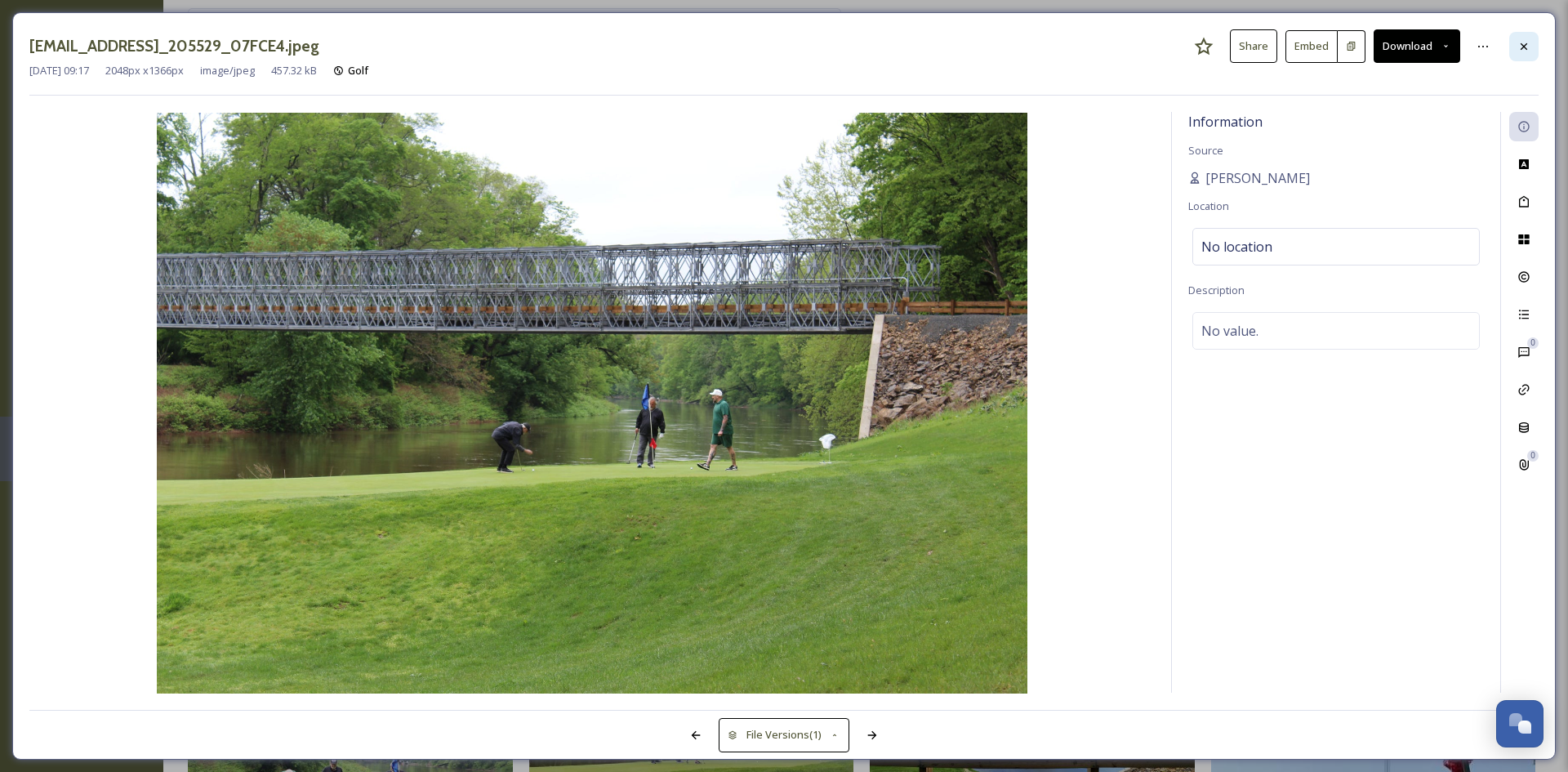
click at [1526, 38] on div at bounding box center [1524, 46] width 30 height 30
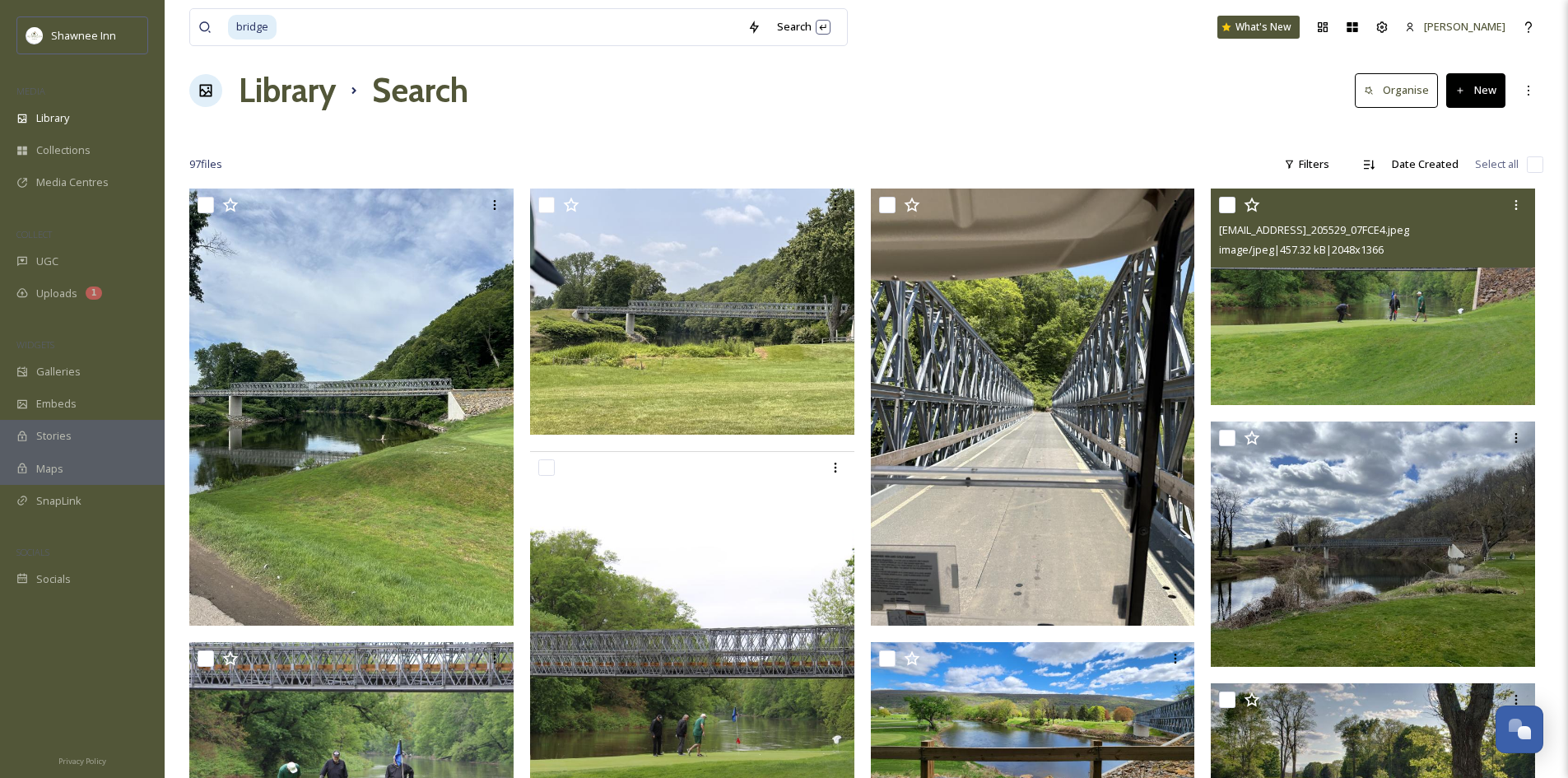
scroll to position [330, 0]
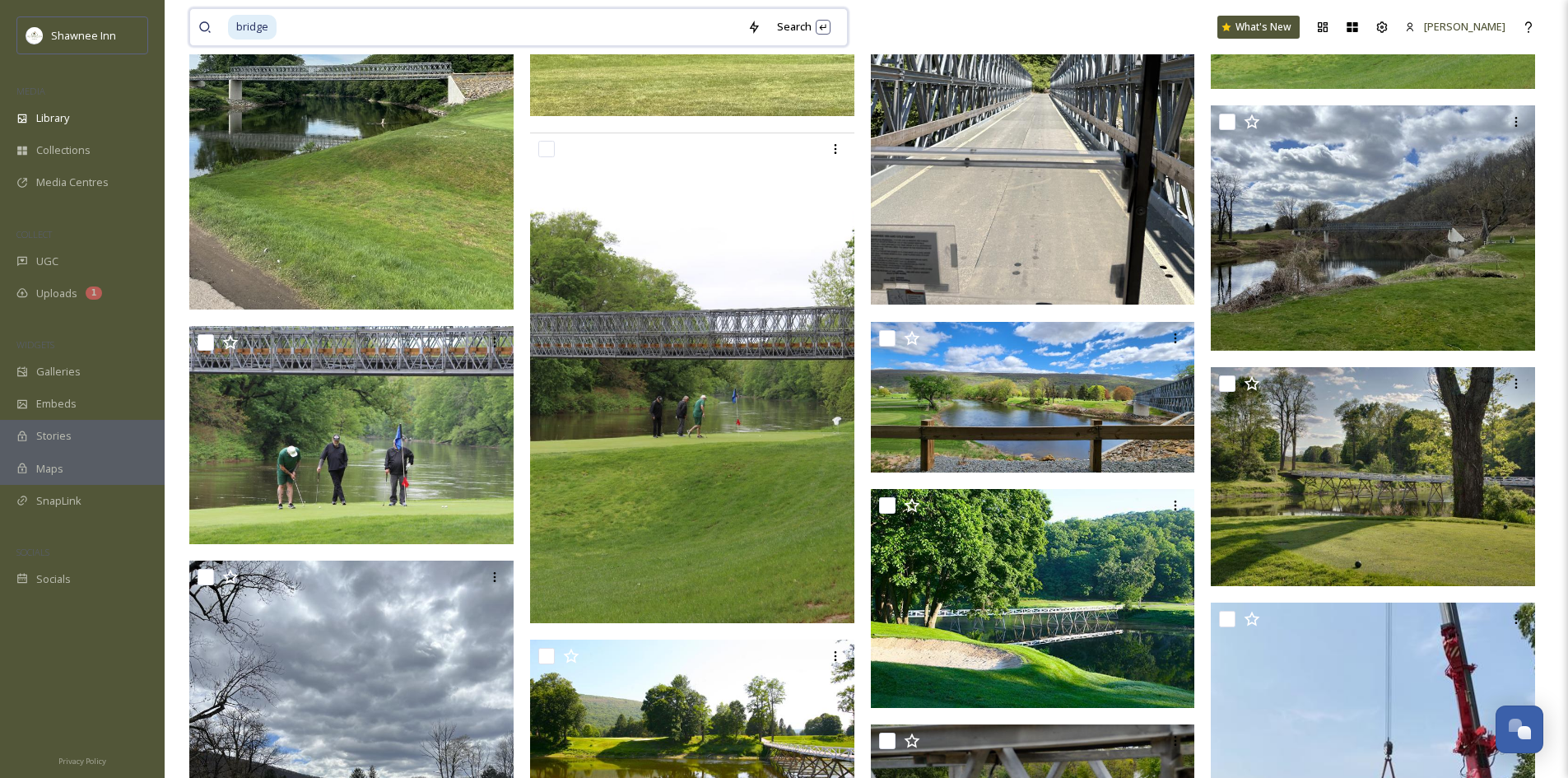
drag, startPoint x: 303, startPoint y: 42, endPoint x: 0, endPoint y: 10, distance: 304.7
click at [0, 10] on div "Shawnee Inn MEDIA Library Collections Media Centres COLLECT UGC Uploads 1 WIDGE…" at bounding box center [784, 632] width 1568 height 1923
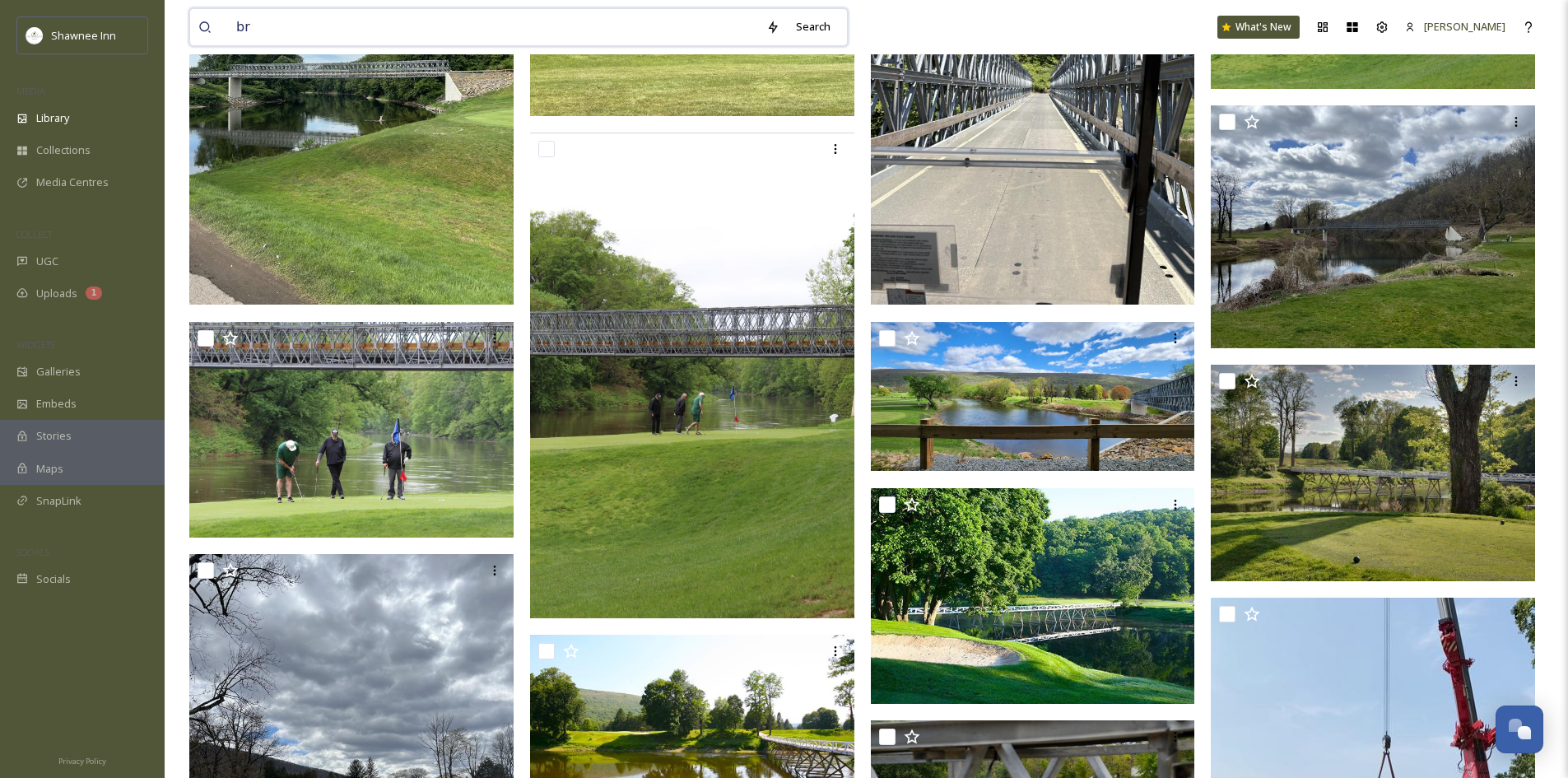
type input "b"
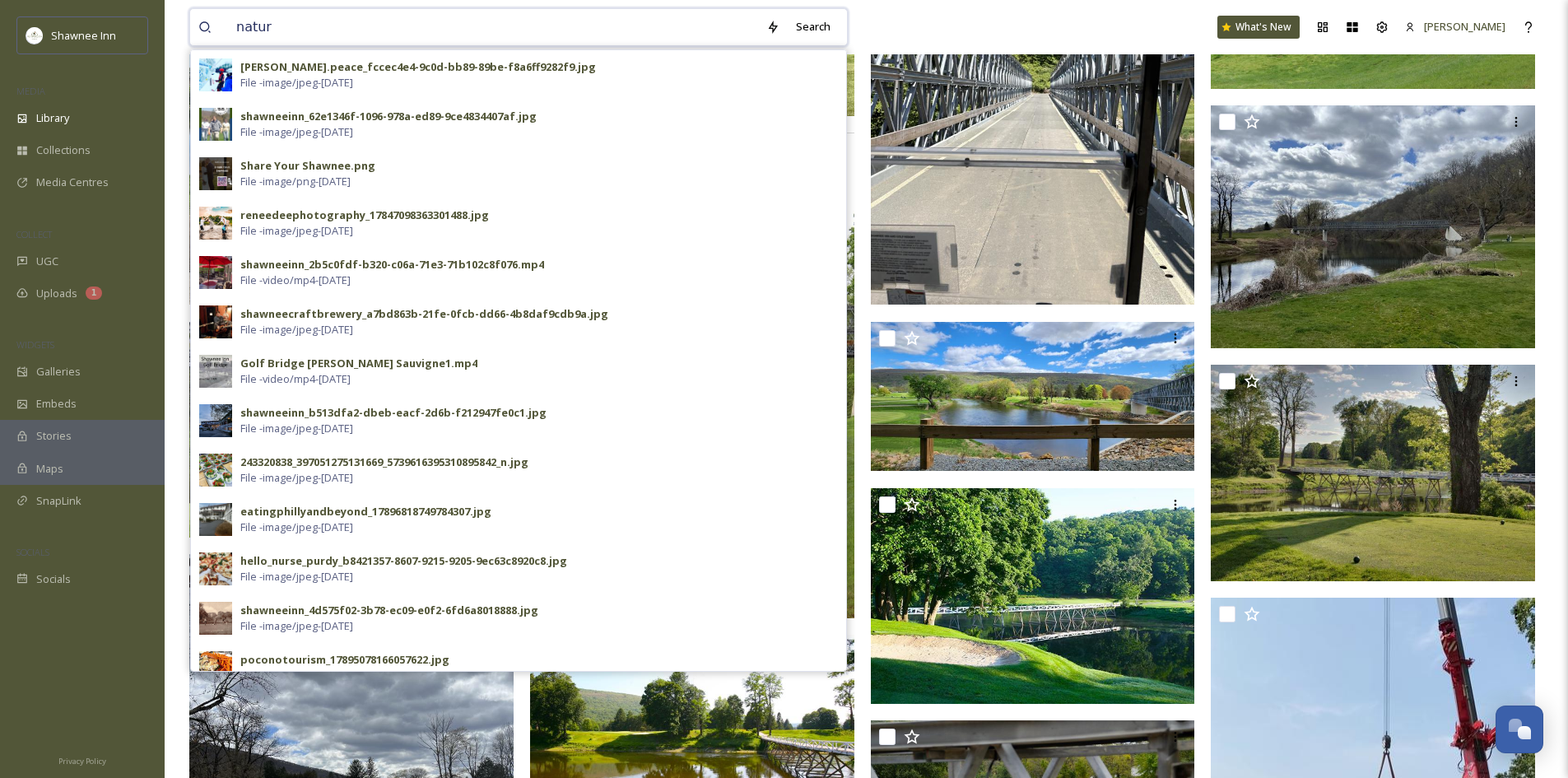
type input "nature"
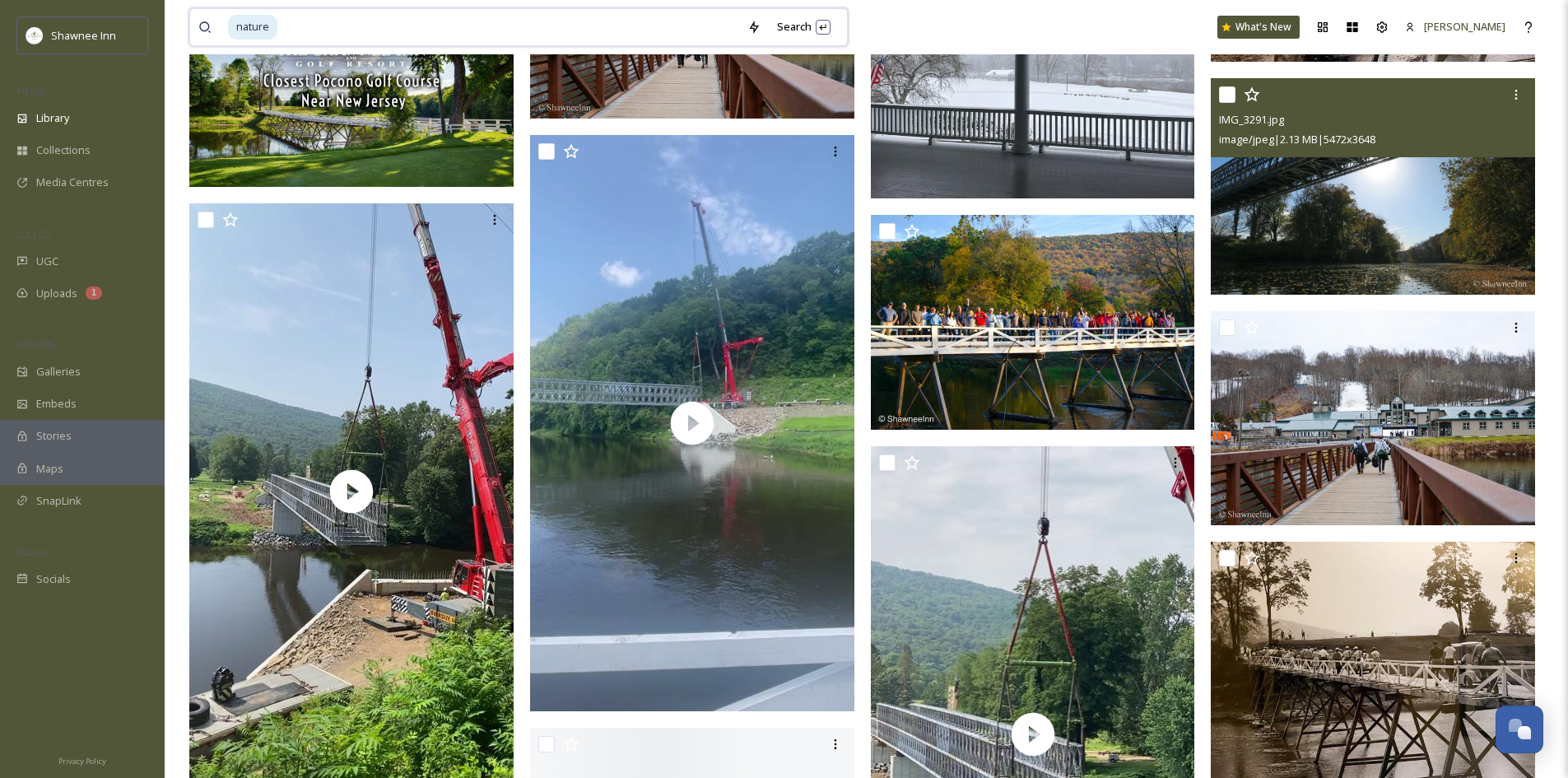
scroll to position [4529, 0]
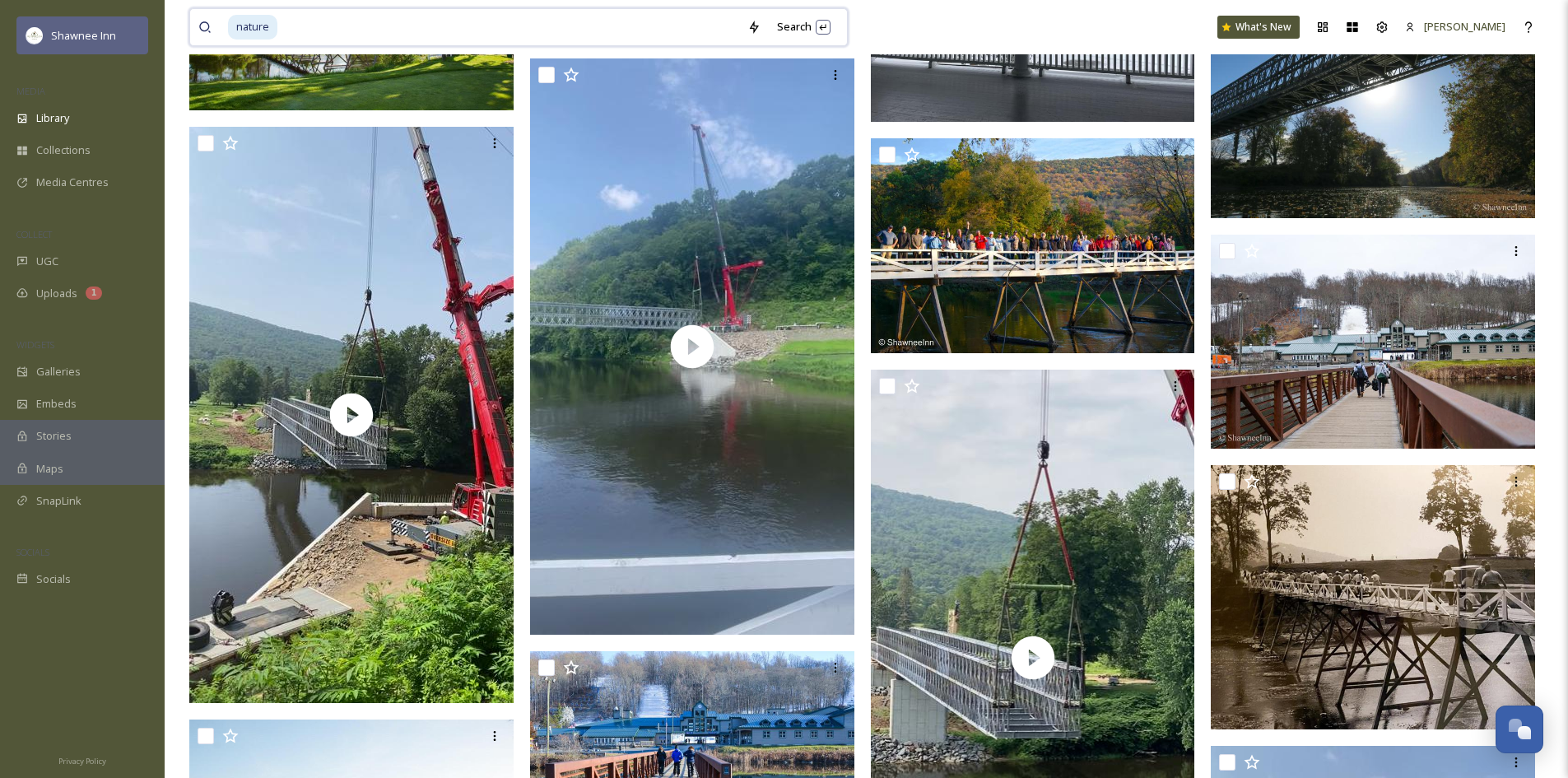
drag, startPoint x: 351, startPoint y: 31, endPoint x: 89, endPoint y: 32, distance: 262.0
type input "n"
type input "river"
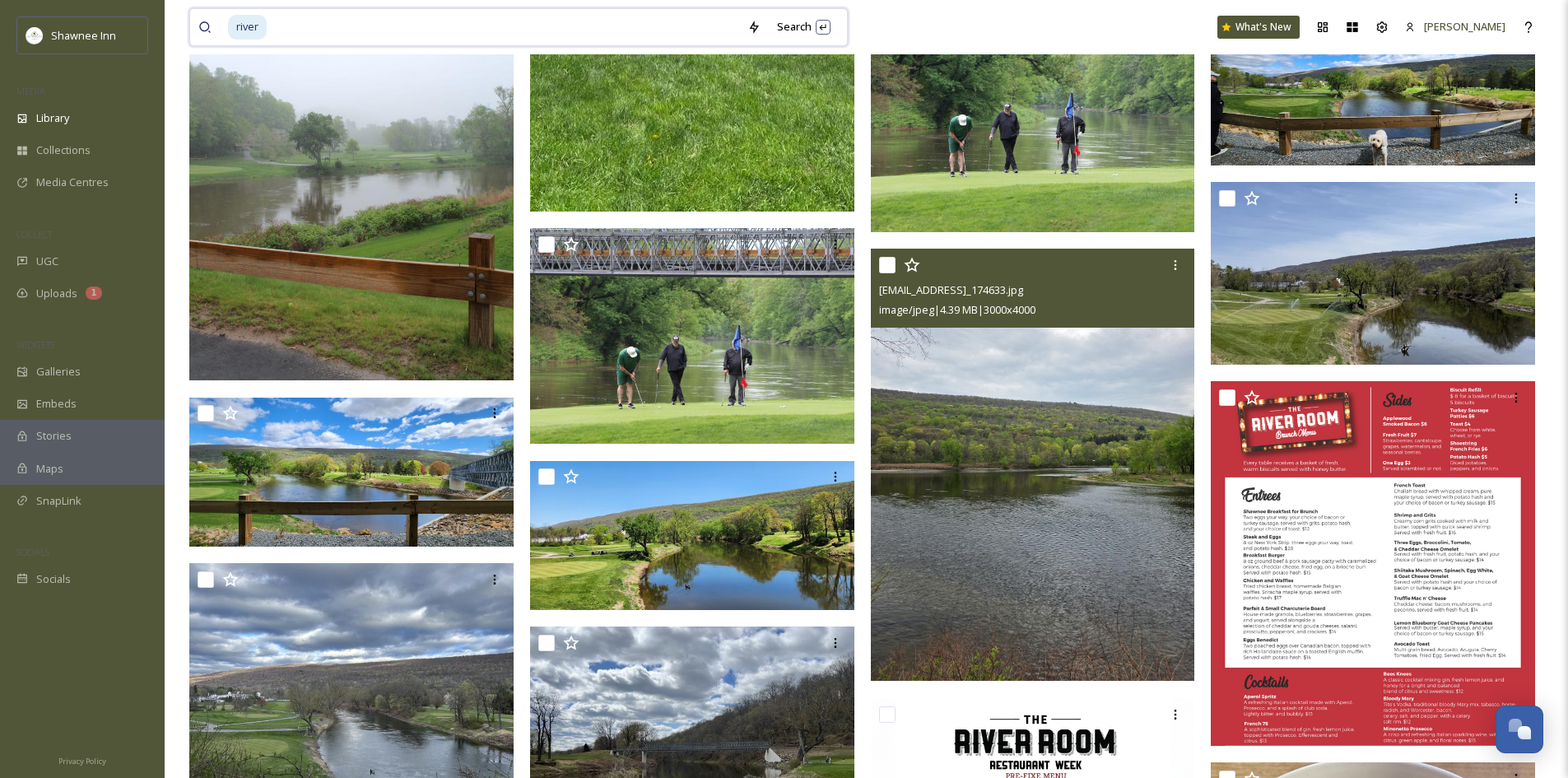
scroll to position [989, 0]
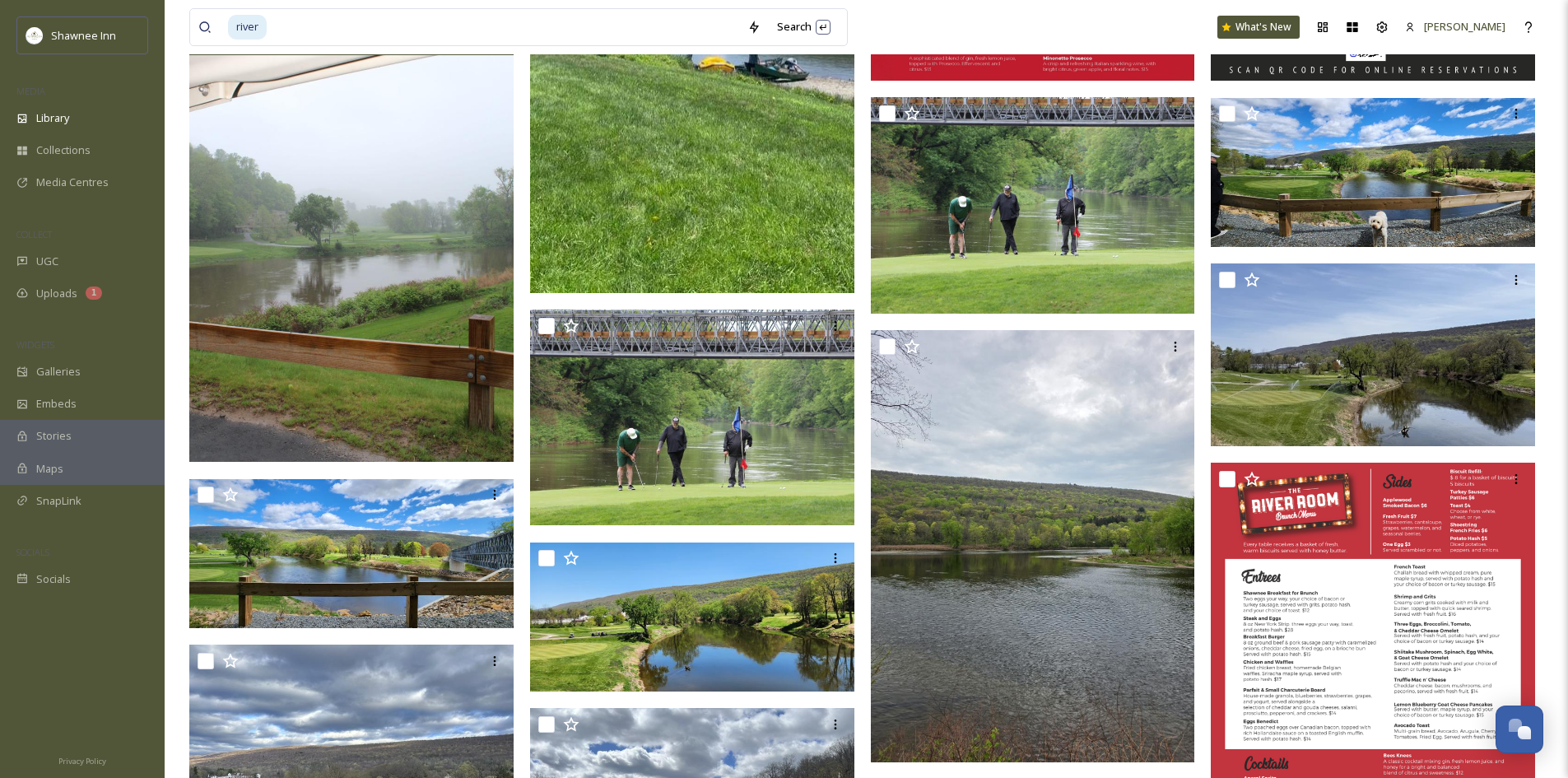
click at [377, 319] on img at bounding box center [351, 219] width 324 height 485
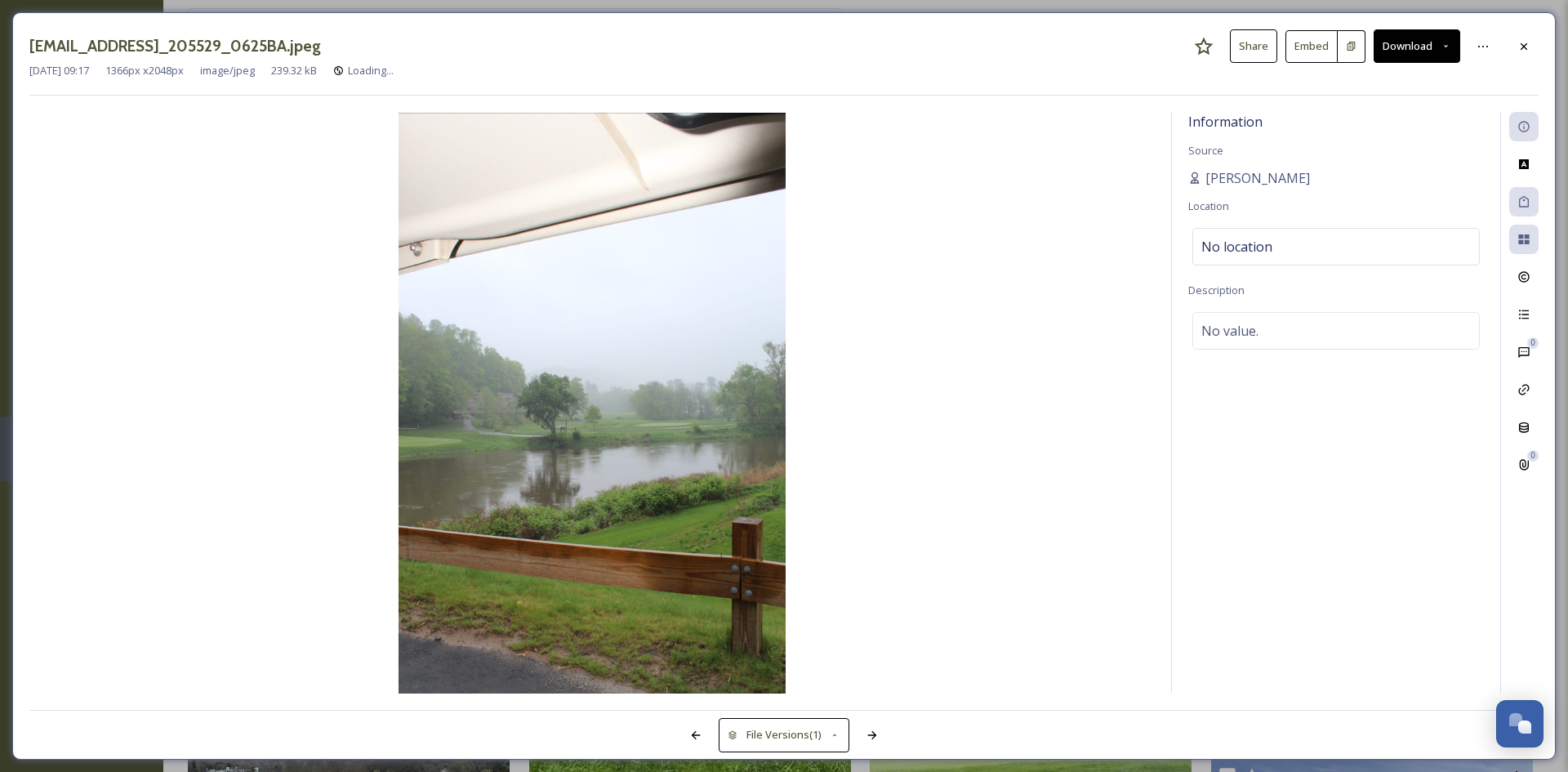
scroll to position [157, 0]
click at [1530, 26] on div "[EMAIL_ADDRESS]_205529_0625BA.jpeg Share Embed Download [DATE] 09:17 1366 px x …" at bounding box center [784, 386] width 1544 height 748
click at [1537, 47] on div at bounding box center [1524, 46] width 30 height 30
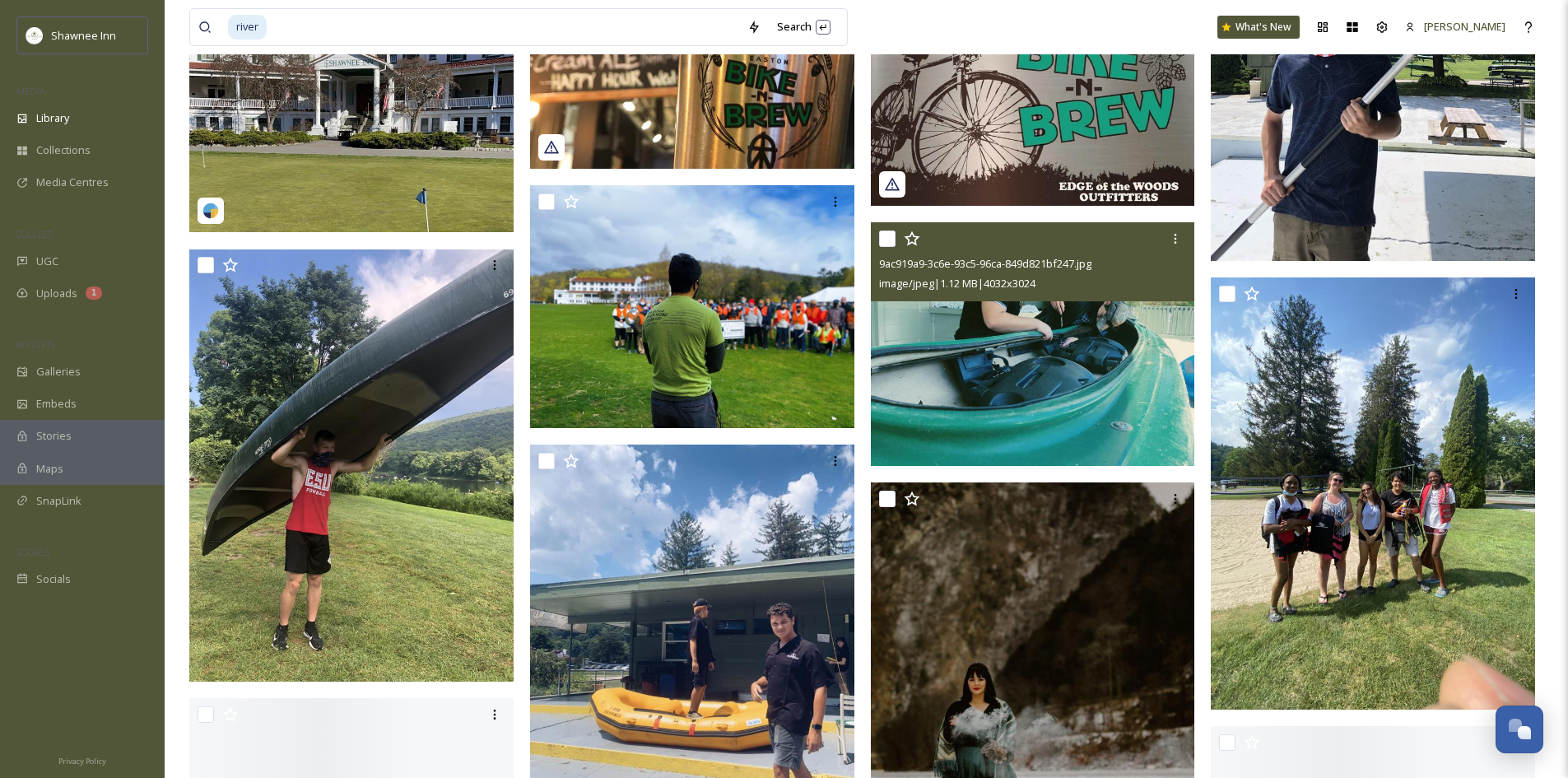
scroll to position [2638, 0]
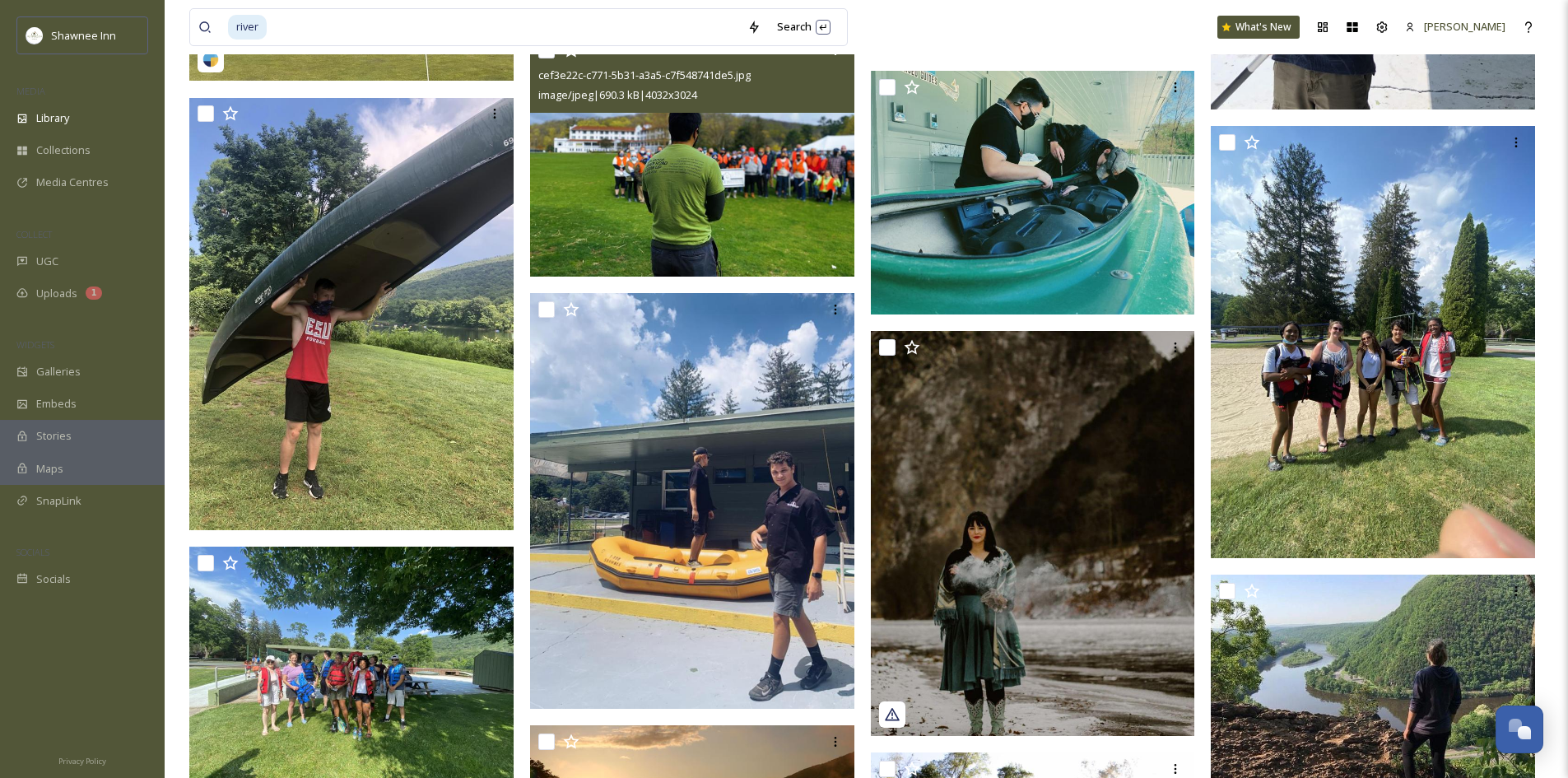
click at [663, 162] on img at bounding box center [692, 155] width 324 height 244
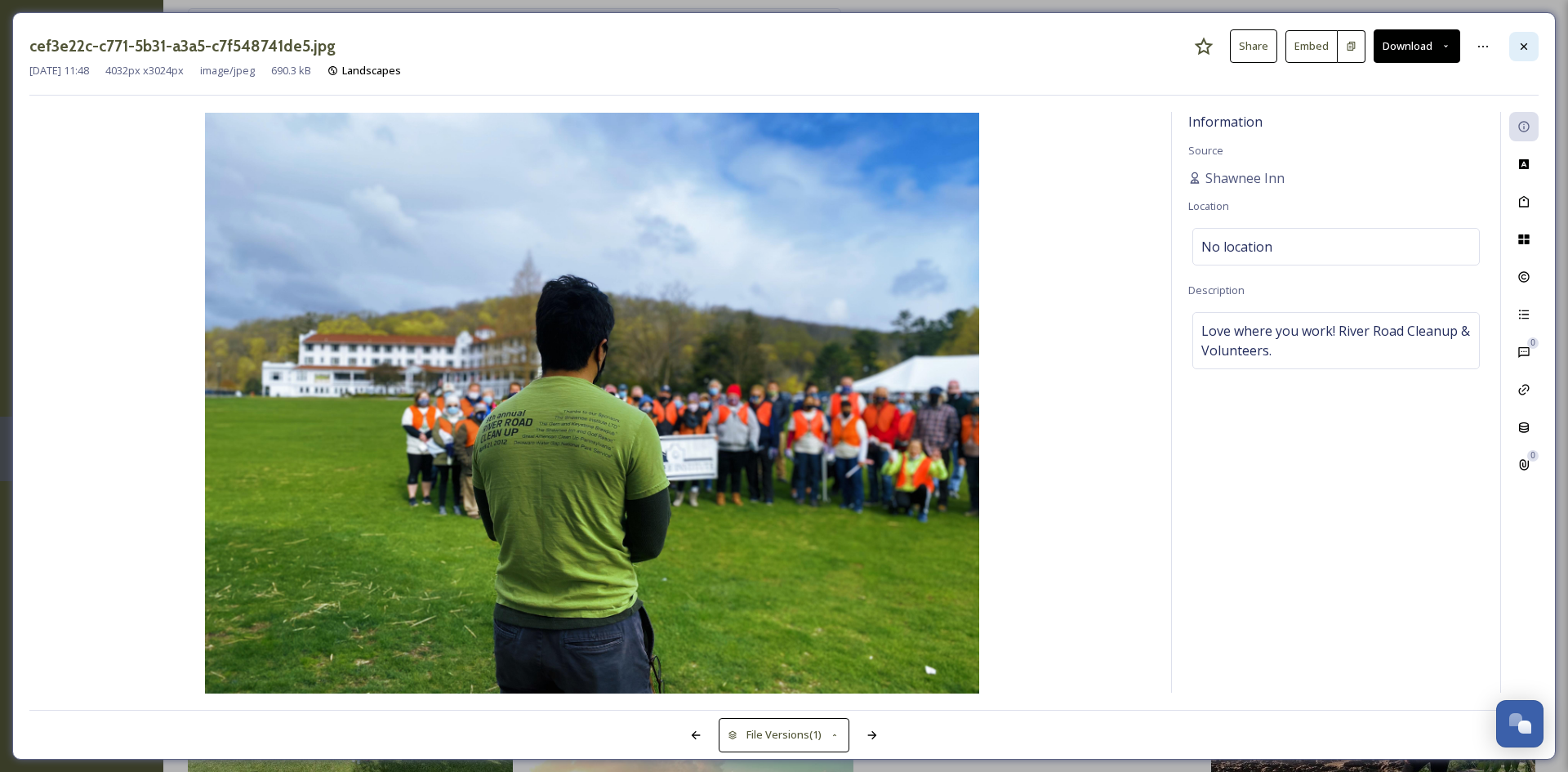
click at [1534, 48] on div at bounding box center [1524, 46] width 30 height 30
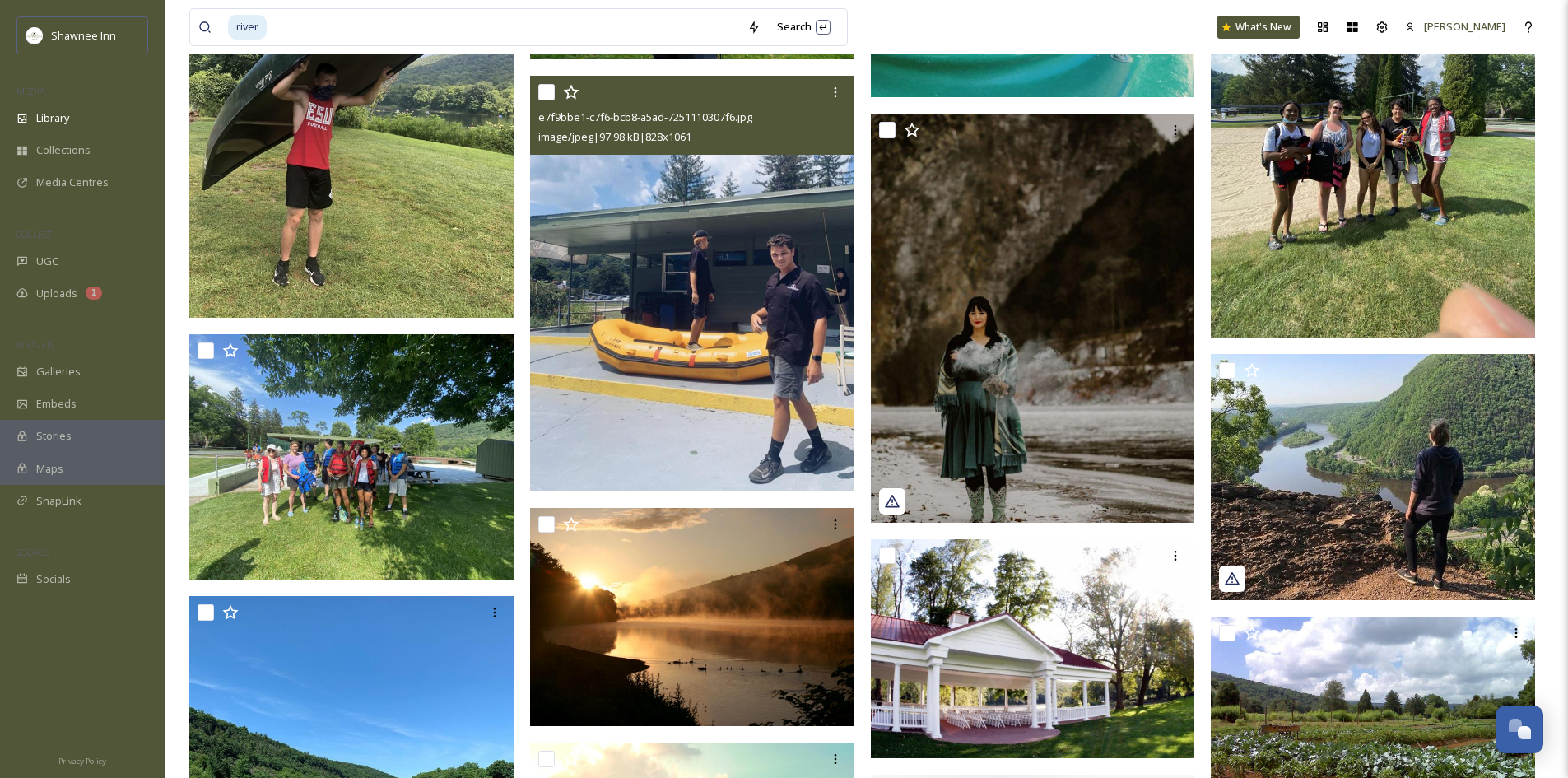
scroll to position [2885, 0]
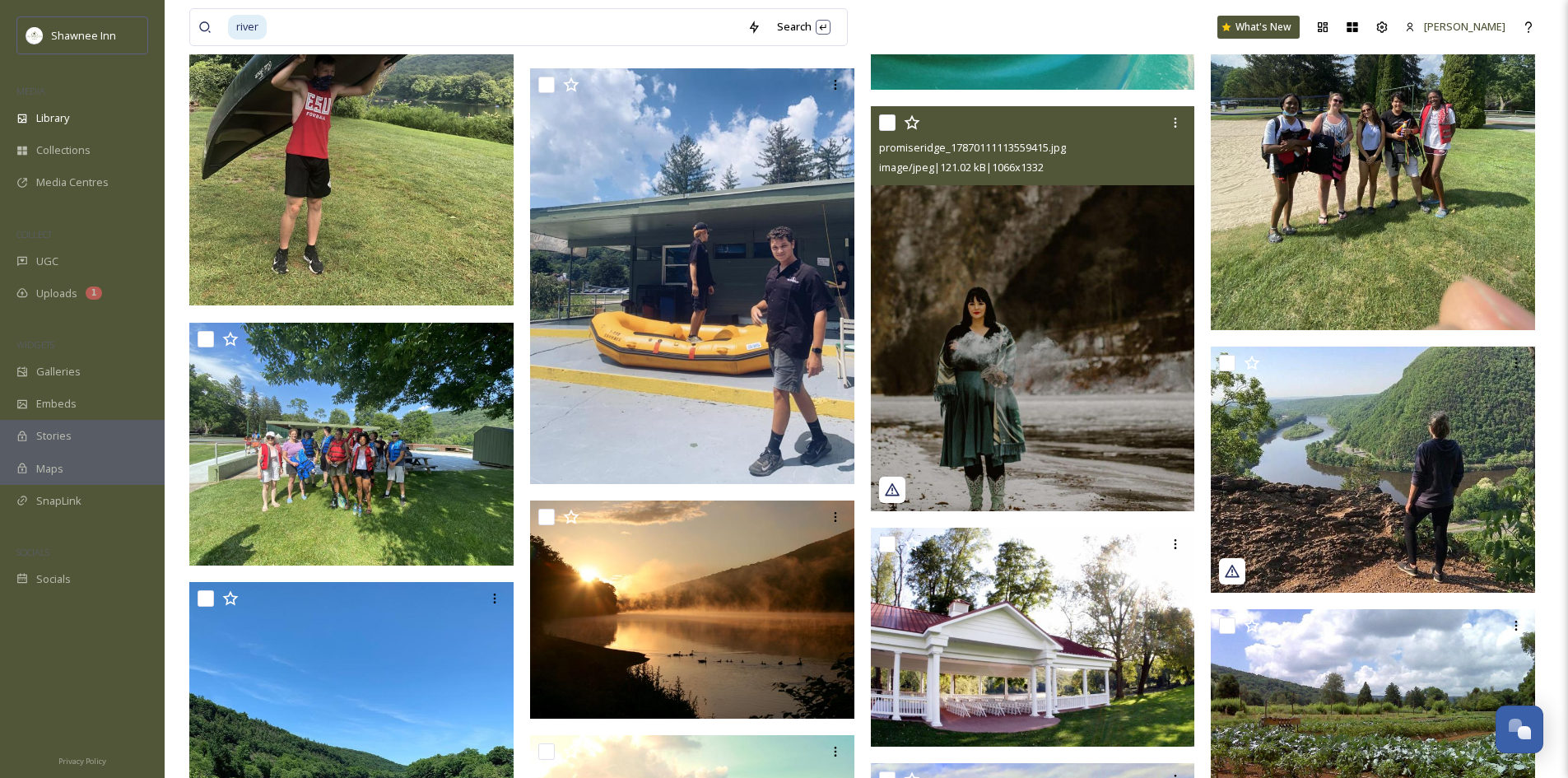
click at [1175, 241] on img at bounding box center [1033, 309] width 324 height 406
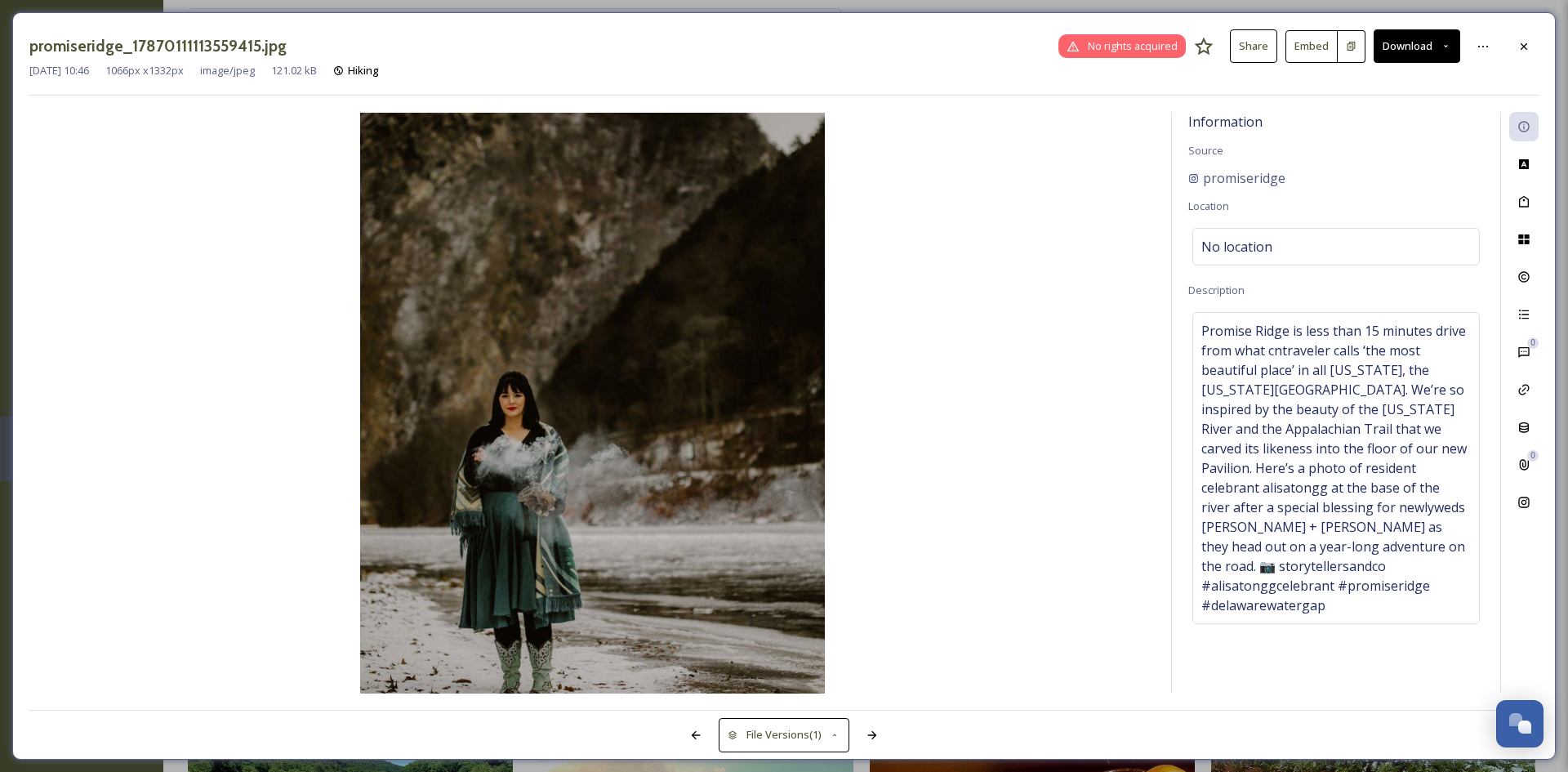
click at [1547, 46] on div "promiseridge_17870111113559415.jpg No rights acquired Share Embed Download [DAT…" at bounding box center [784, 386] width 1544 height 748
click at [1525, 47] on icon at bounding box center [1523, 45] width 6 height 6
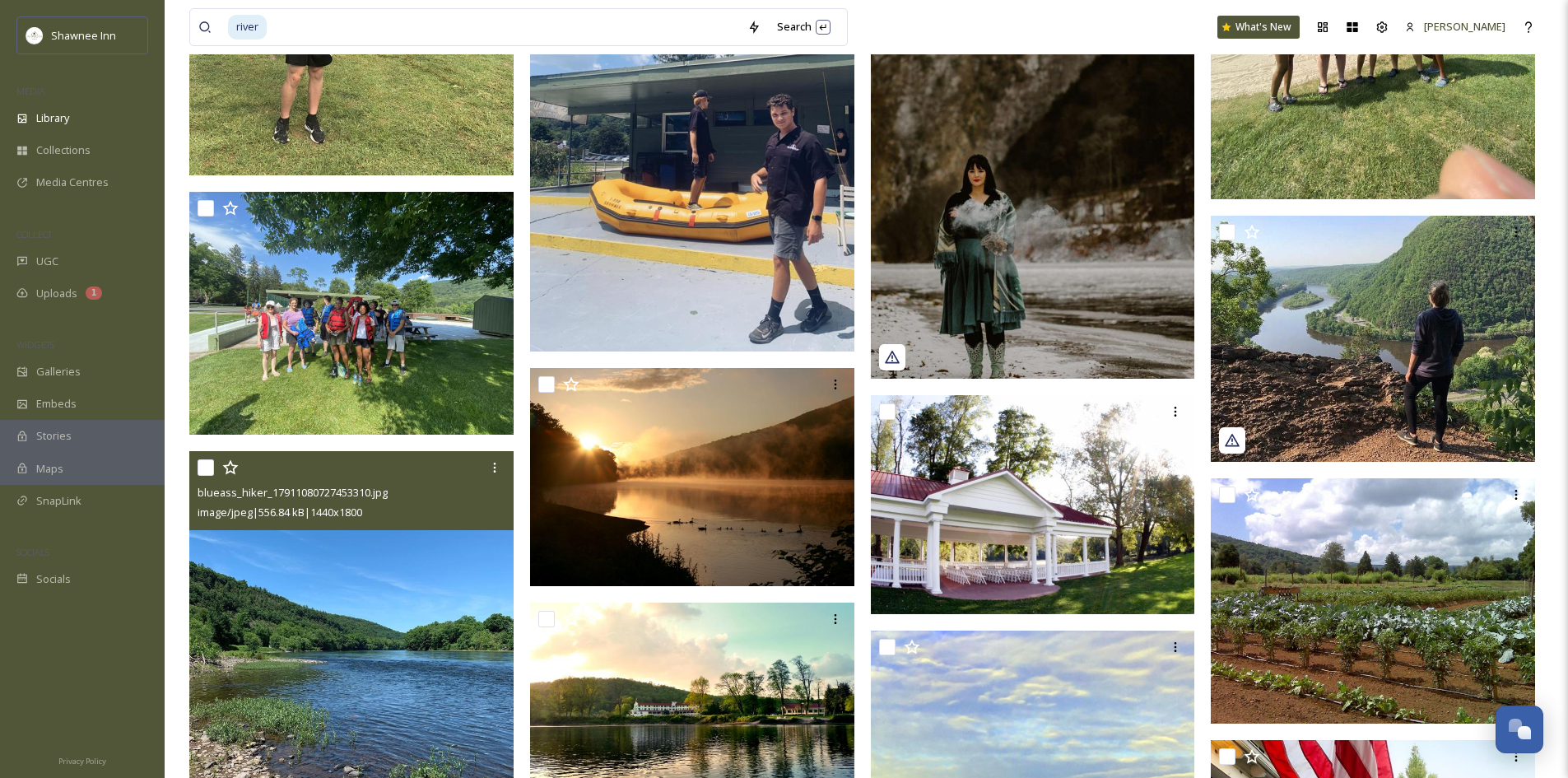
scroll to position [3049, 0]
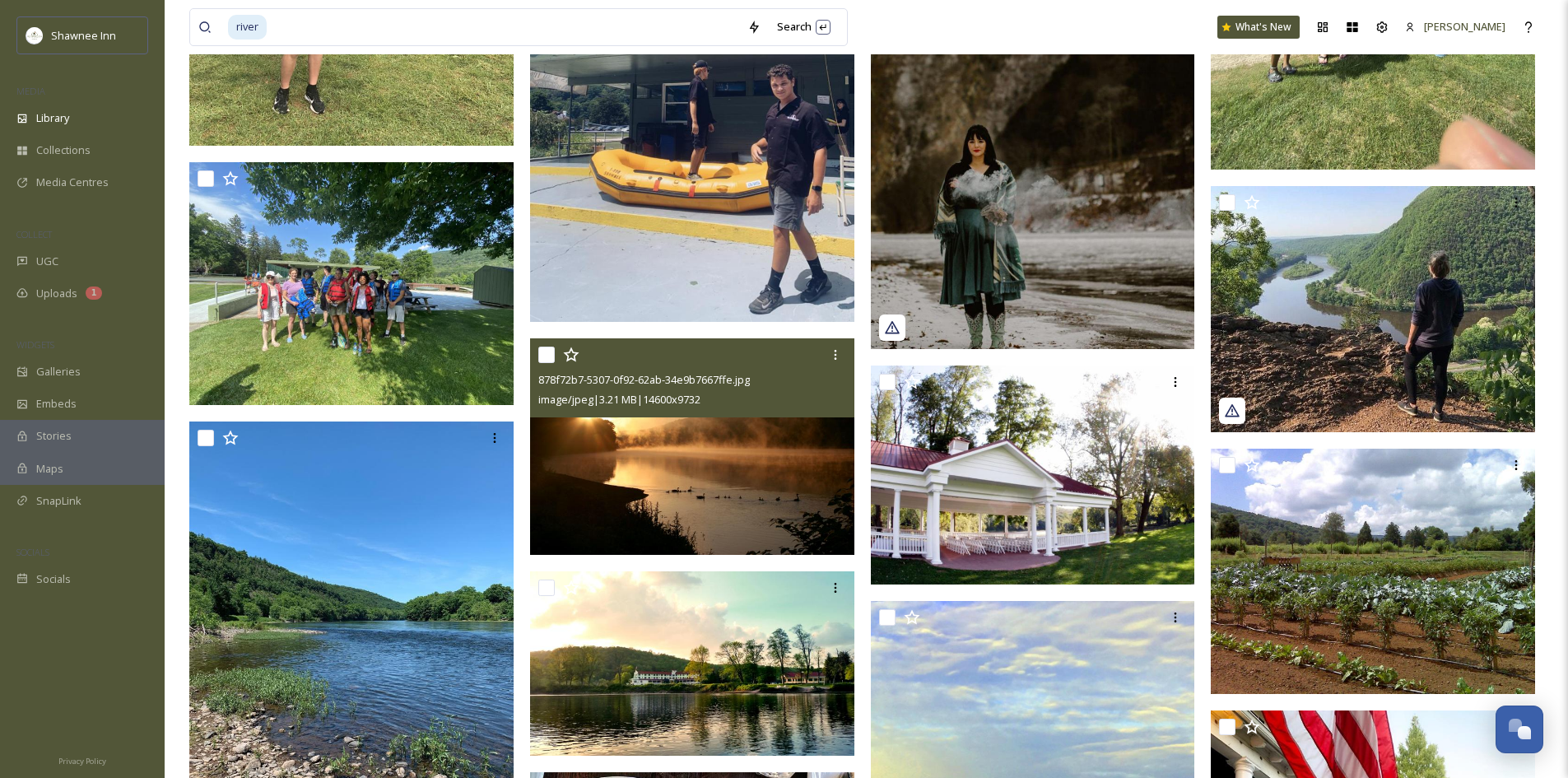
click at [686, 421] on img at bounding box center [692, 447] width 324 height 217
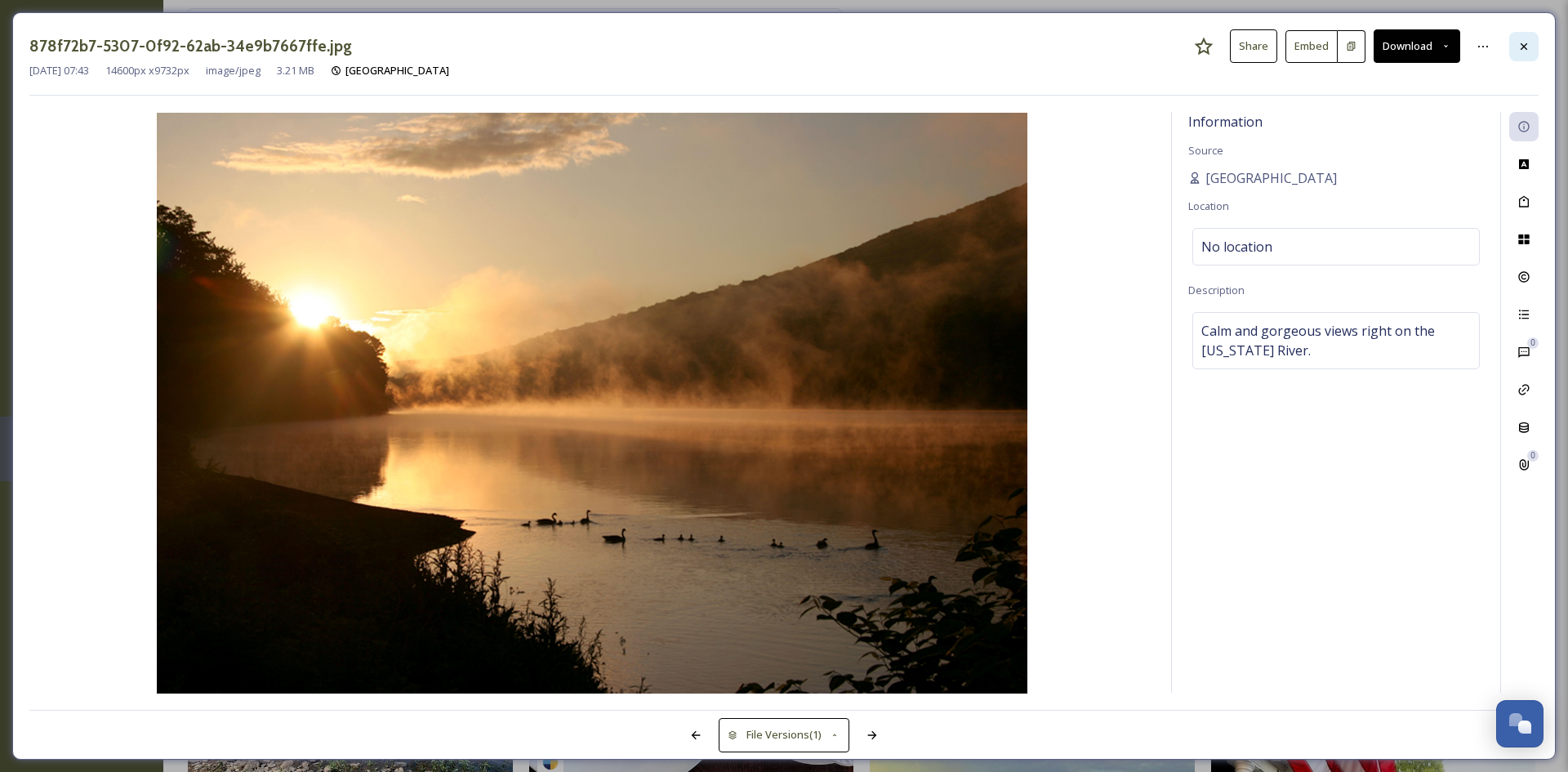
click at [1524, 49] on icon at bounding box center [1524, 46] width 13 height 13
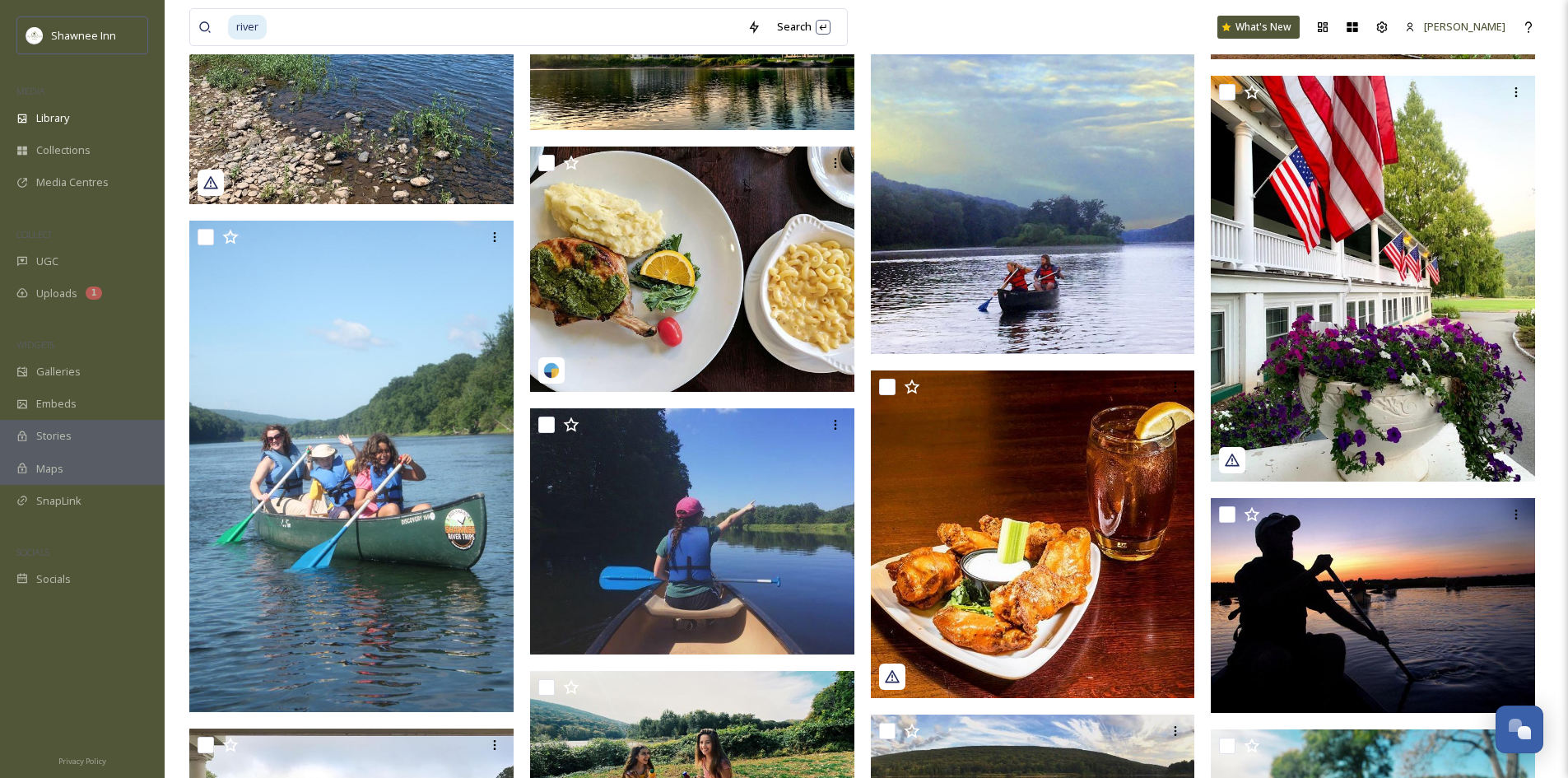
scroll to position [3708, 0]
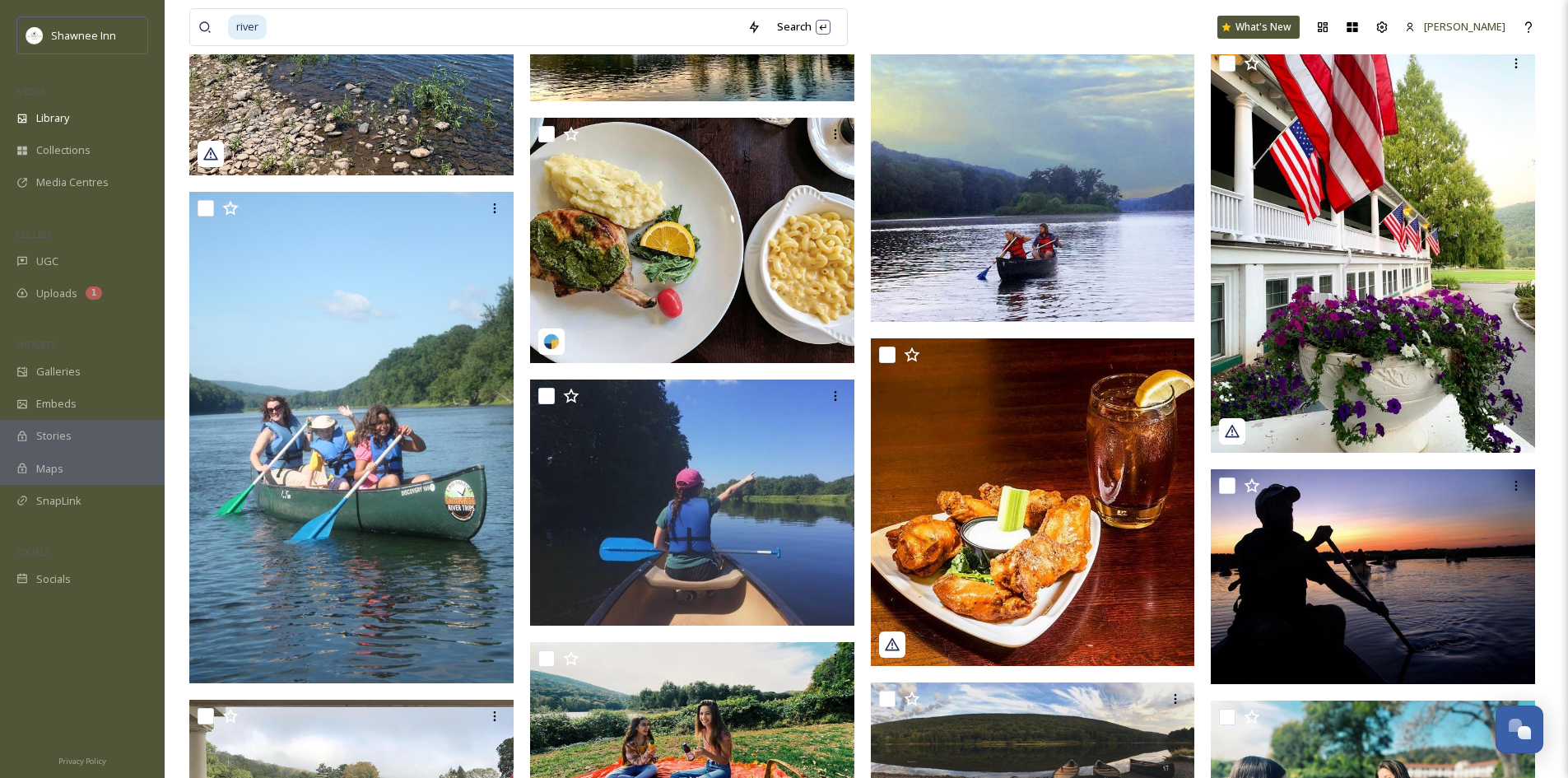
click at [1106, 252] on img at bounding box center [1033, 134] width 324 height 375
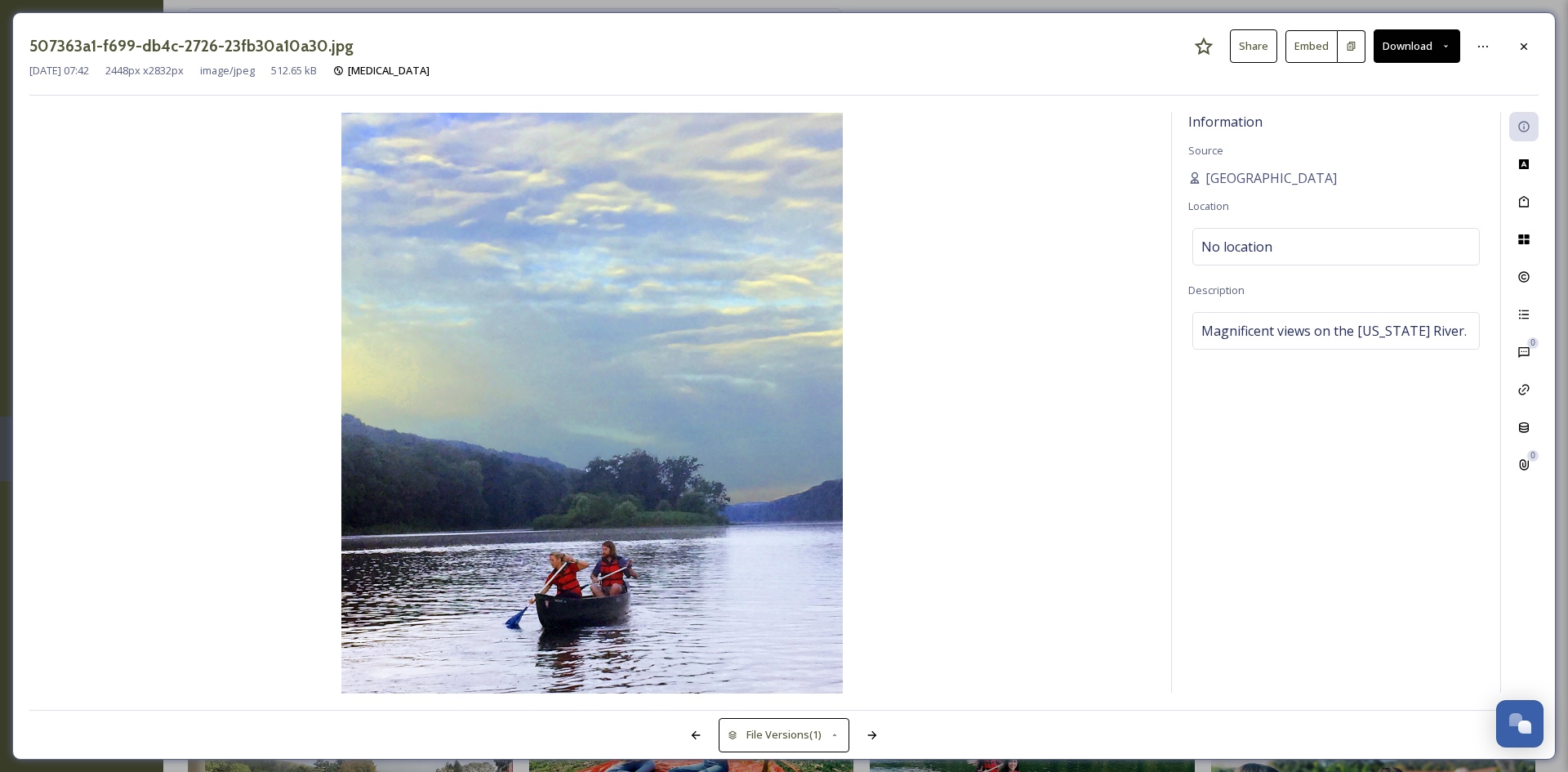
click at [1530, 30] on div "507363a1-f699-db4c-2726-23fb30a10a30.jpg Share Embed Download" at bounding box center [784, 46] width 1509 height 33
click at [1545, 33] on div "507363a1-f699-db4c-2726-23fb30a10a30.jpg Share Embed Download [DATE] 07:42 2448…" at bounding box center [784, 386] width 1544 height 748
click at [1528, 46] on icon at bounding box center [1524, 46] width 13 height 13
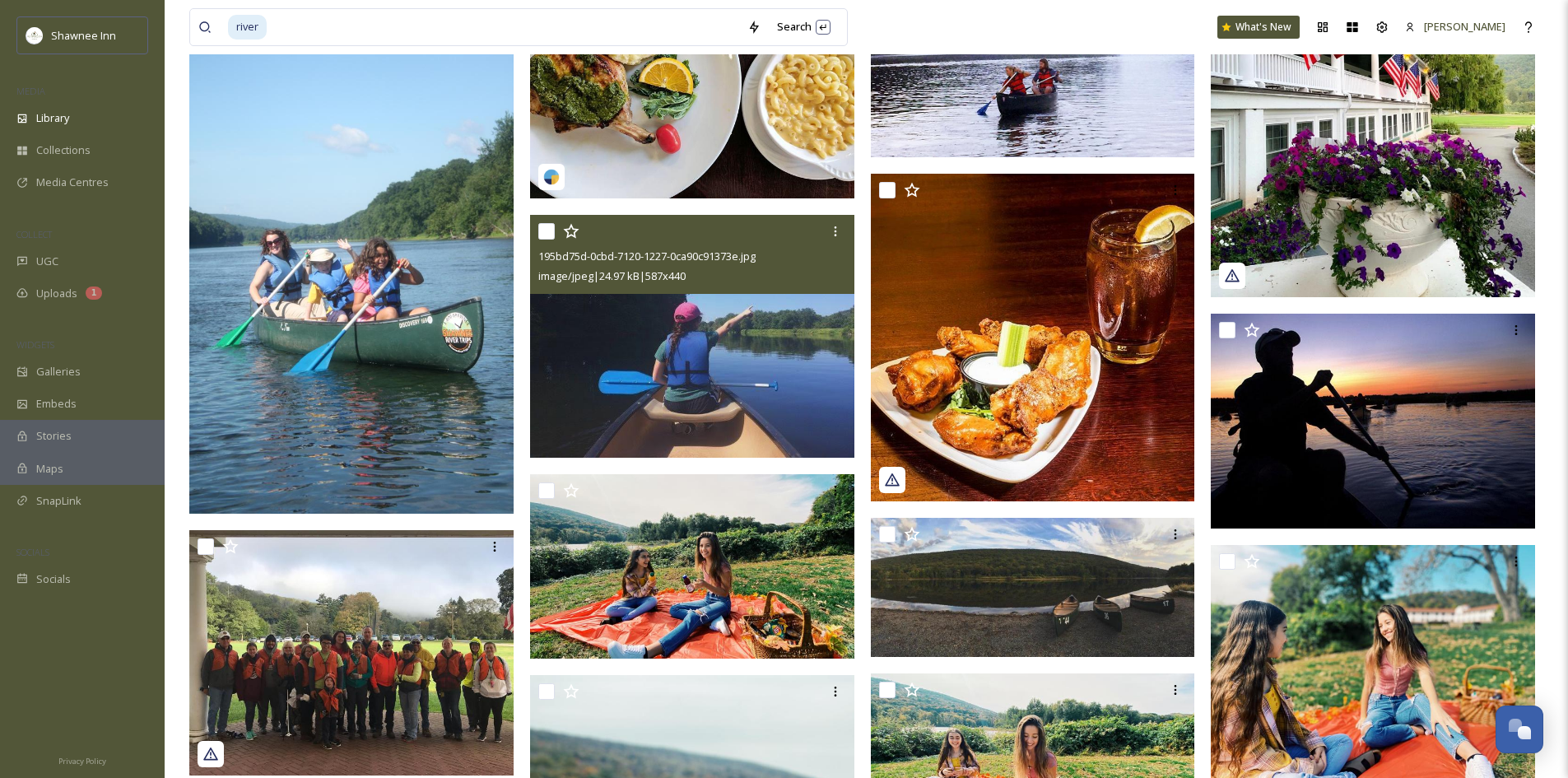
scroll to position [4037, 0]
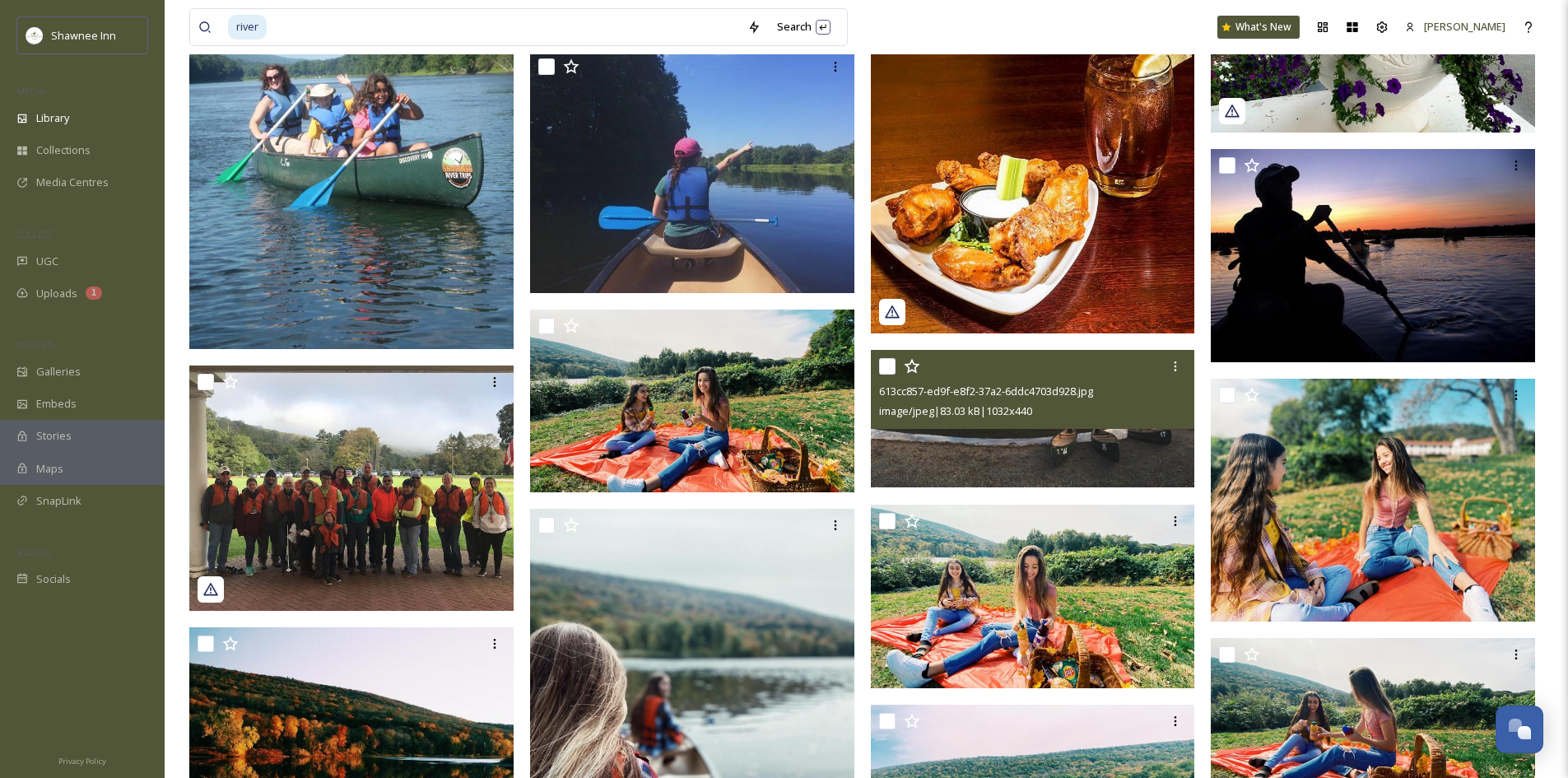
click at [1120, 439] on img at bounding box center [1033, 419] width 324 height 138
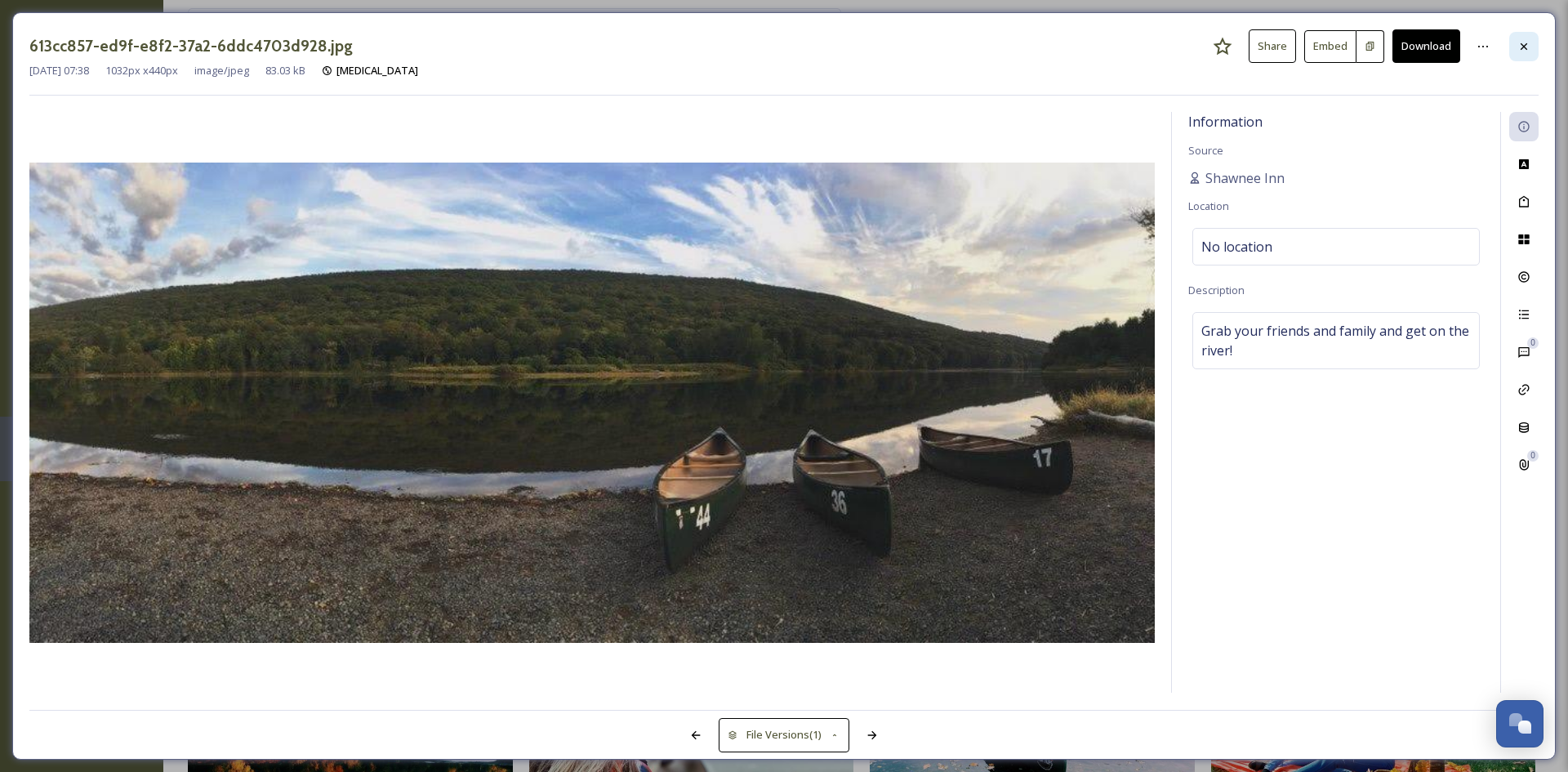
click at [1526, 45] on icon at bounding box center [1523, 45] width 6 height 6
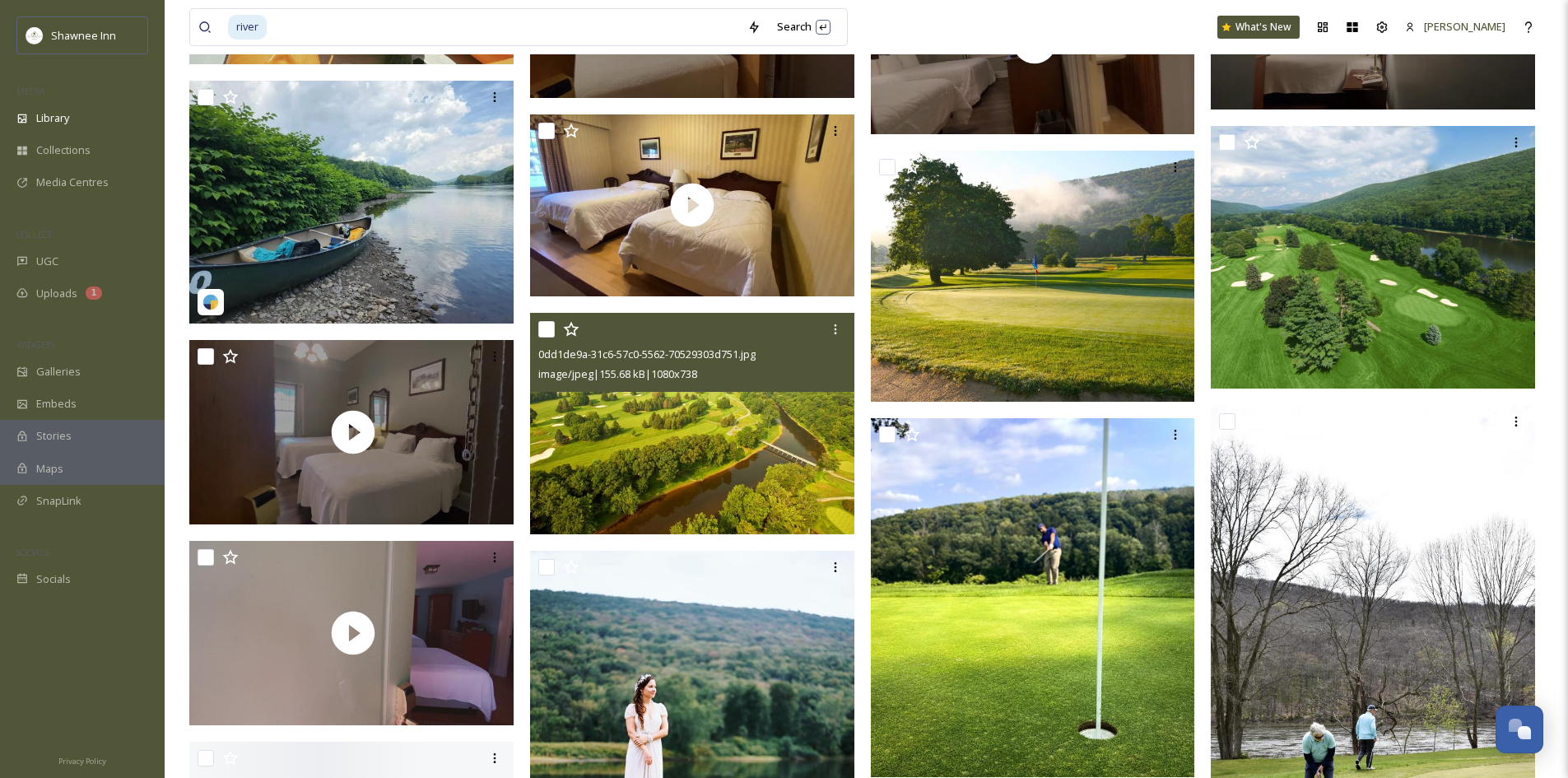
scroll to position [6014, 0]
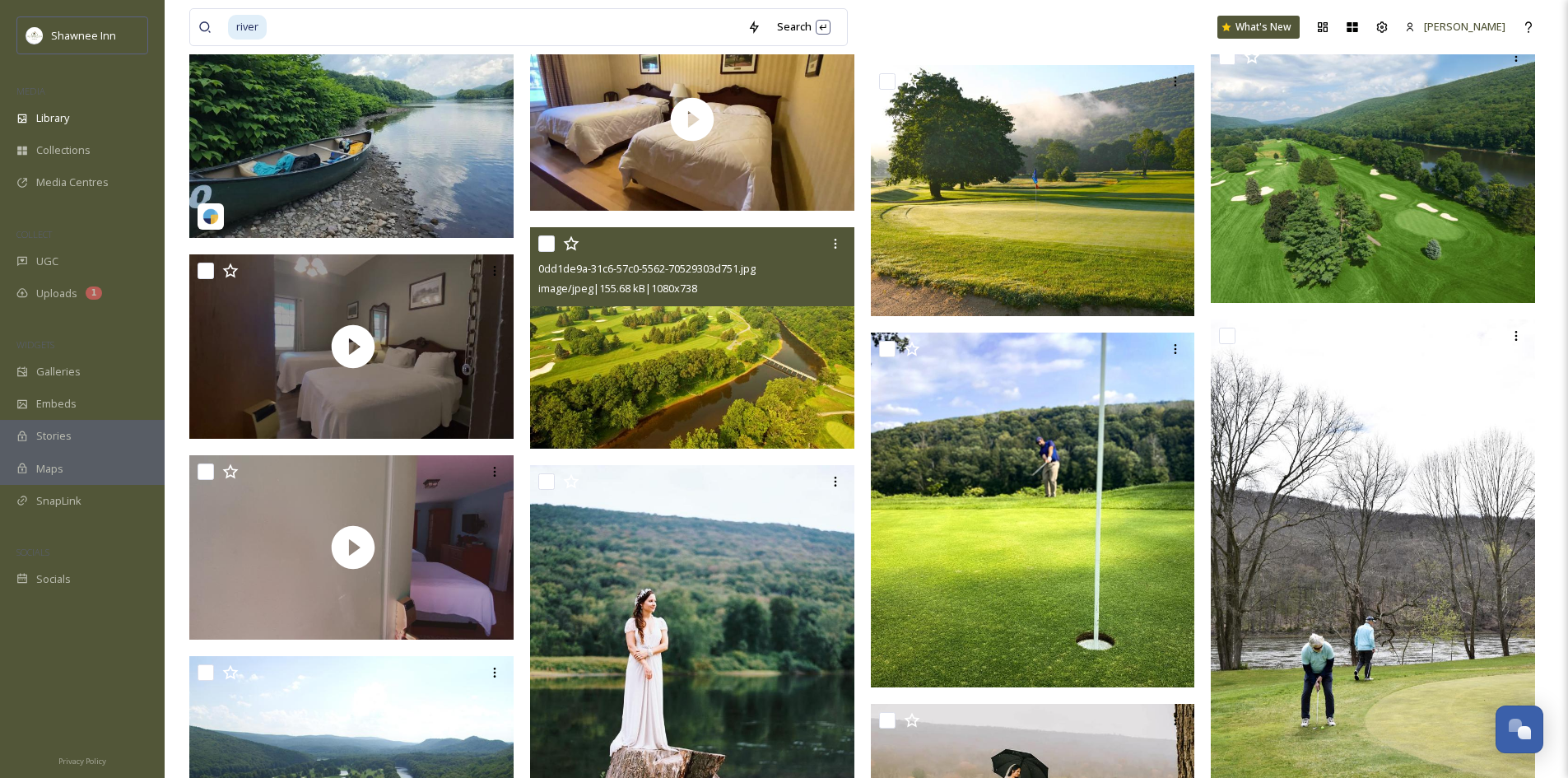
click at [619, 399] on img at bounding box center [692, 337] width 324 height 221
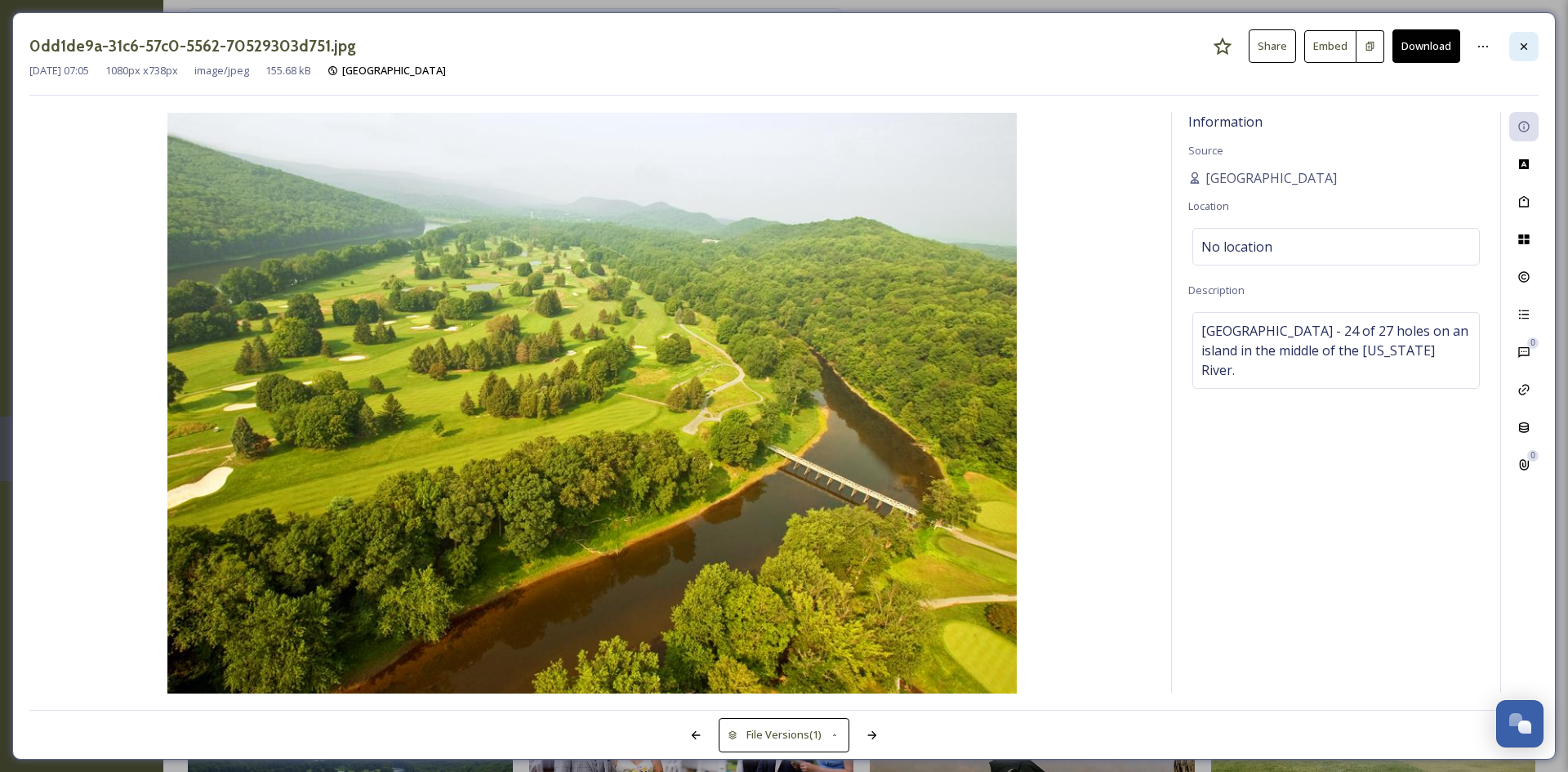
click at [1522, 46] on icon at bounding box center [1524, 46] width 13 height 13
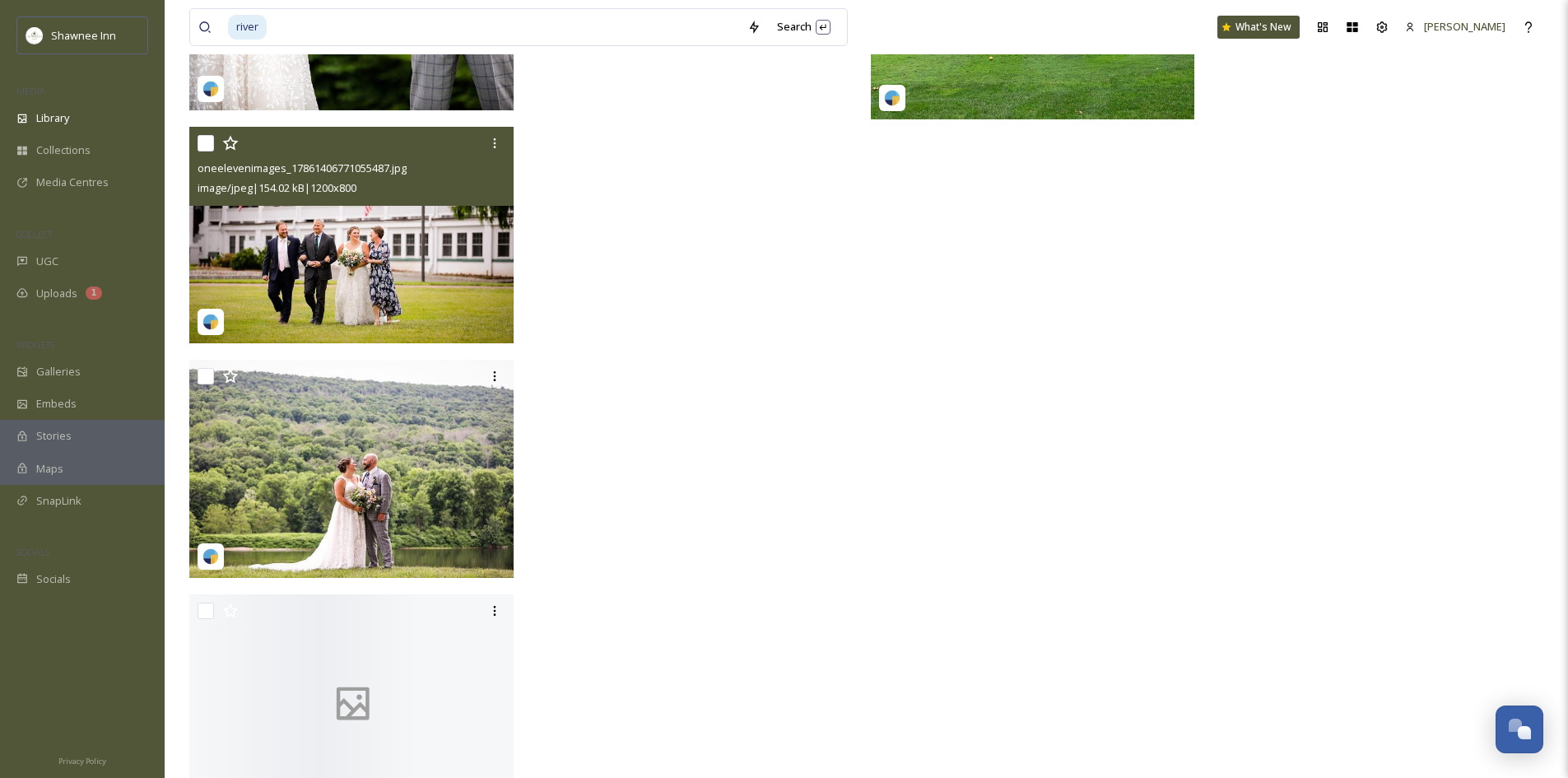
scroll to position [13489, 0]
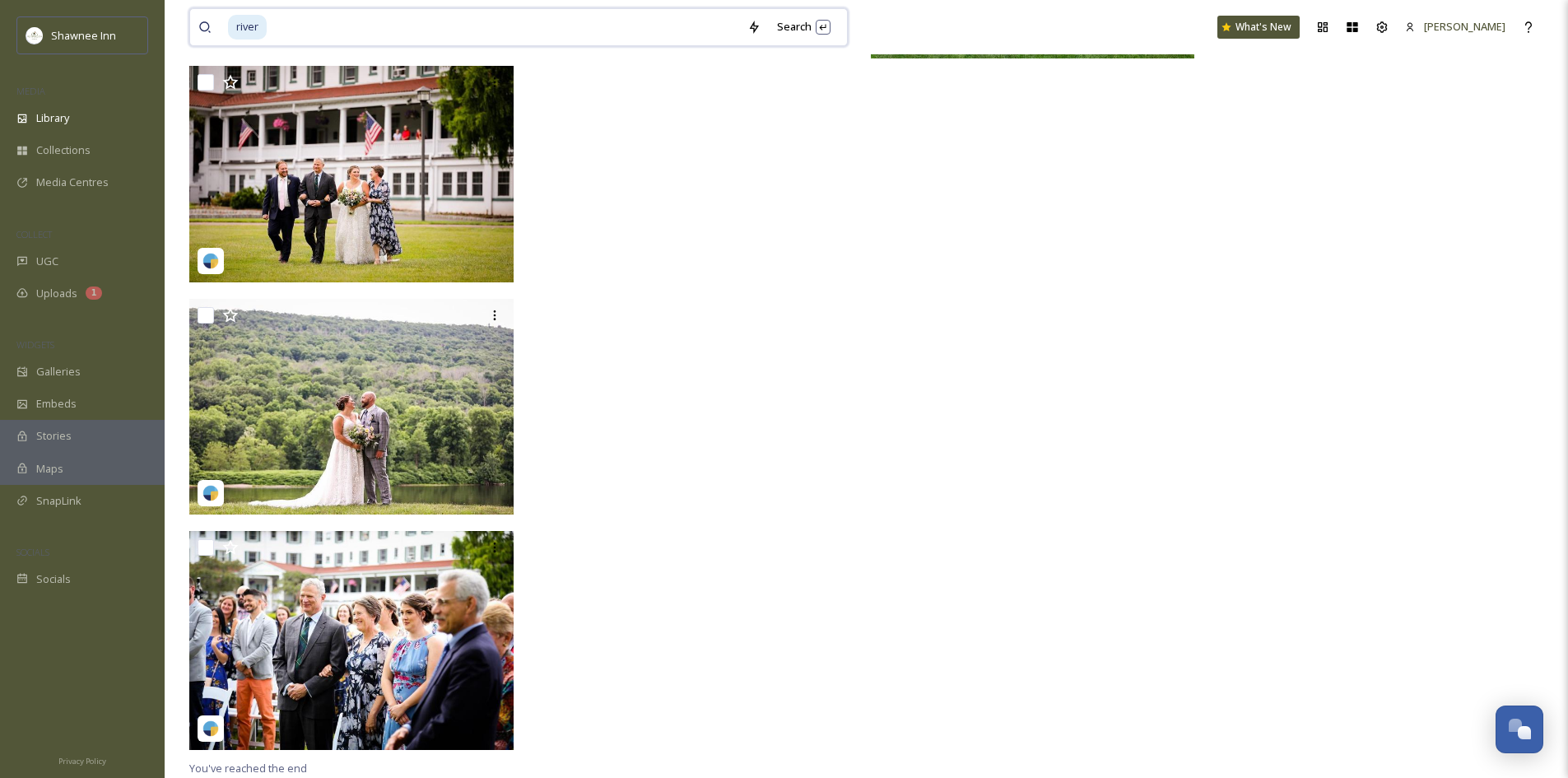
drag, startPoint x: 9, startPoint y: 33, endPoint x: 0, endPoint y: 44, distance: 14.2
type input "r"
type input "sunb"
type input "sun"
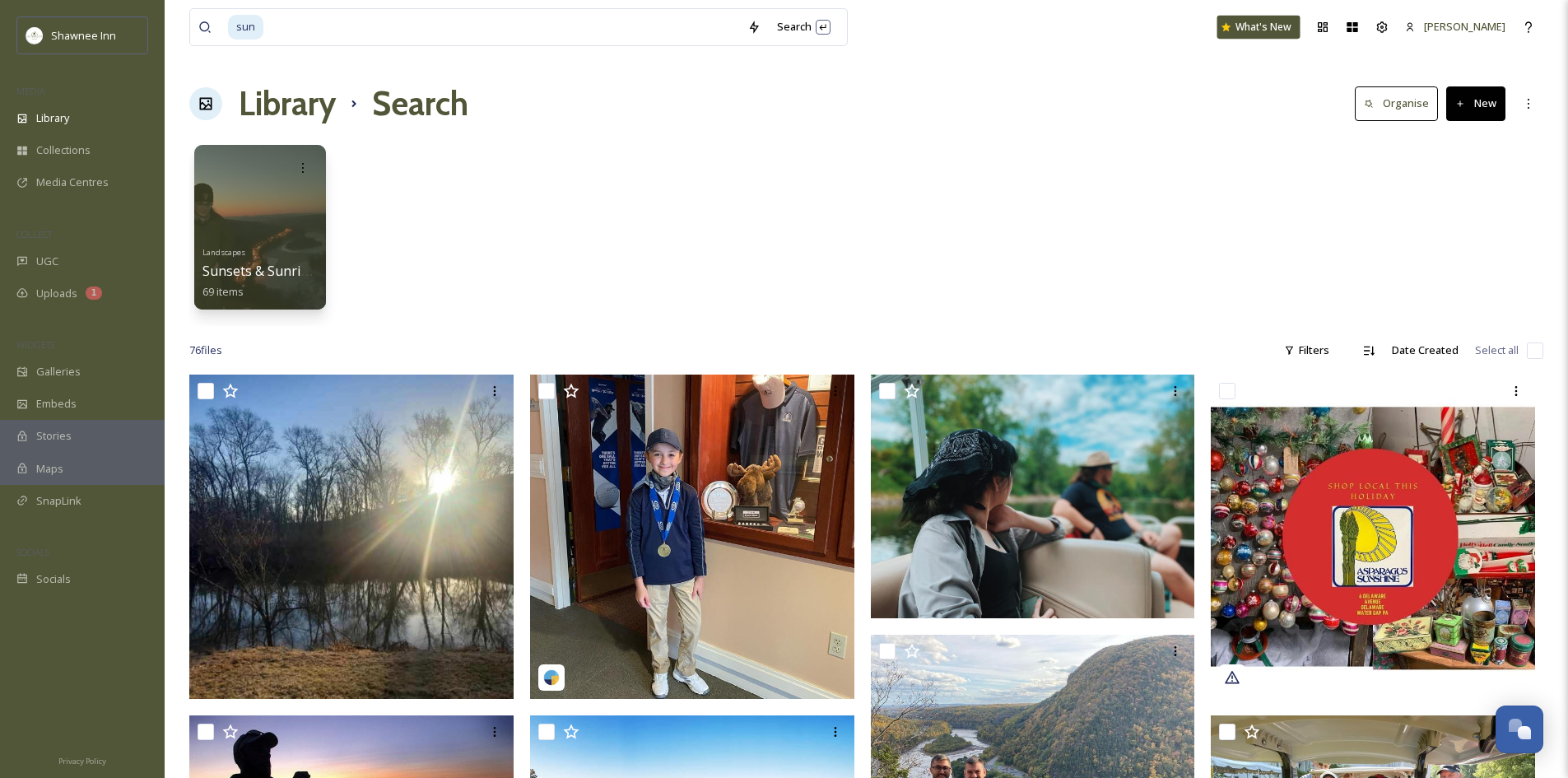
click at [1287, 26] on div "What's New" at bounding box center [1259, 27] width 83 height 23
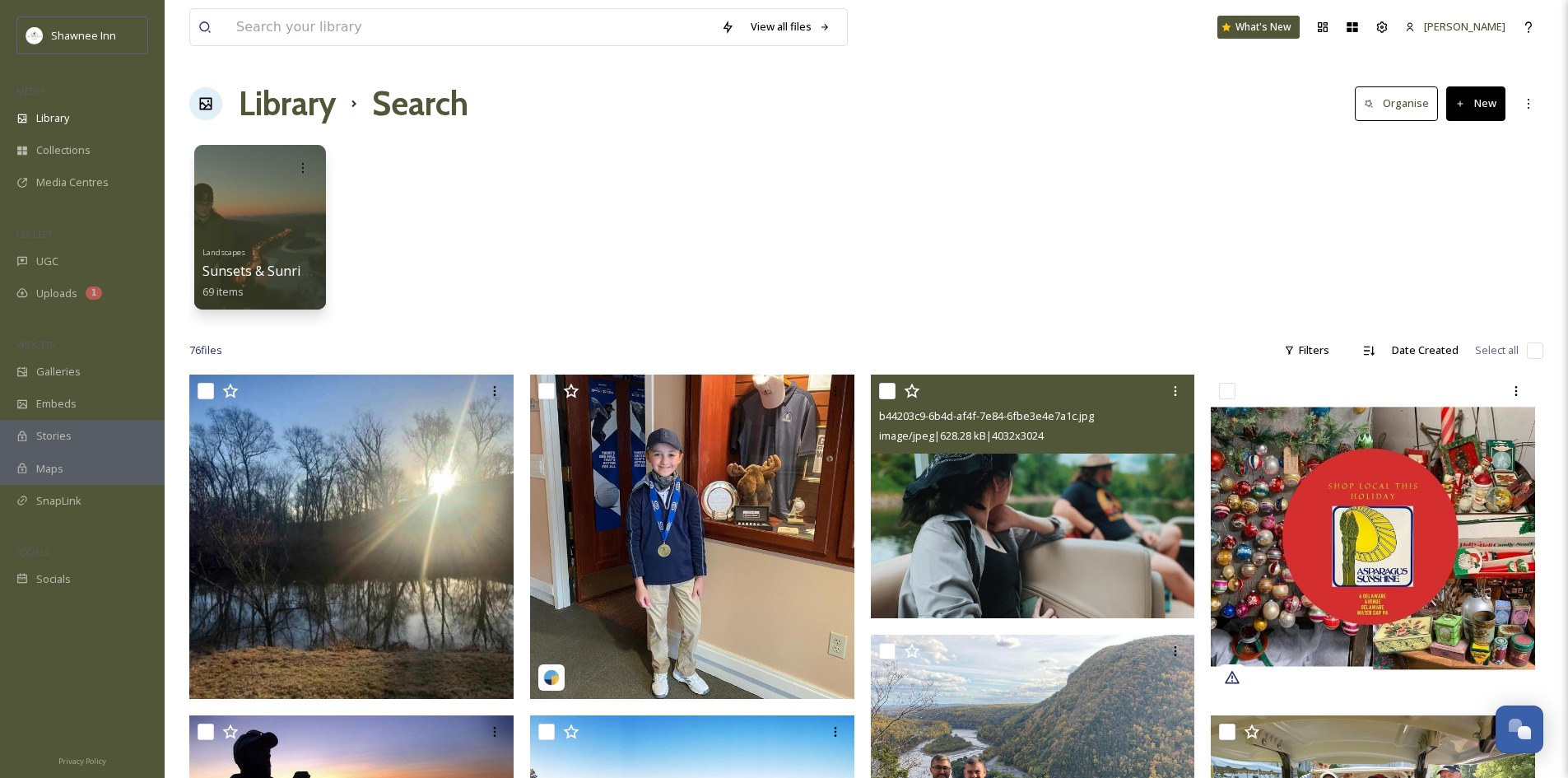
click at [1114, 510] on img at bounding box center [1033, 496] width 324 height 244
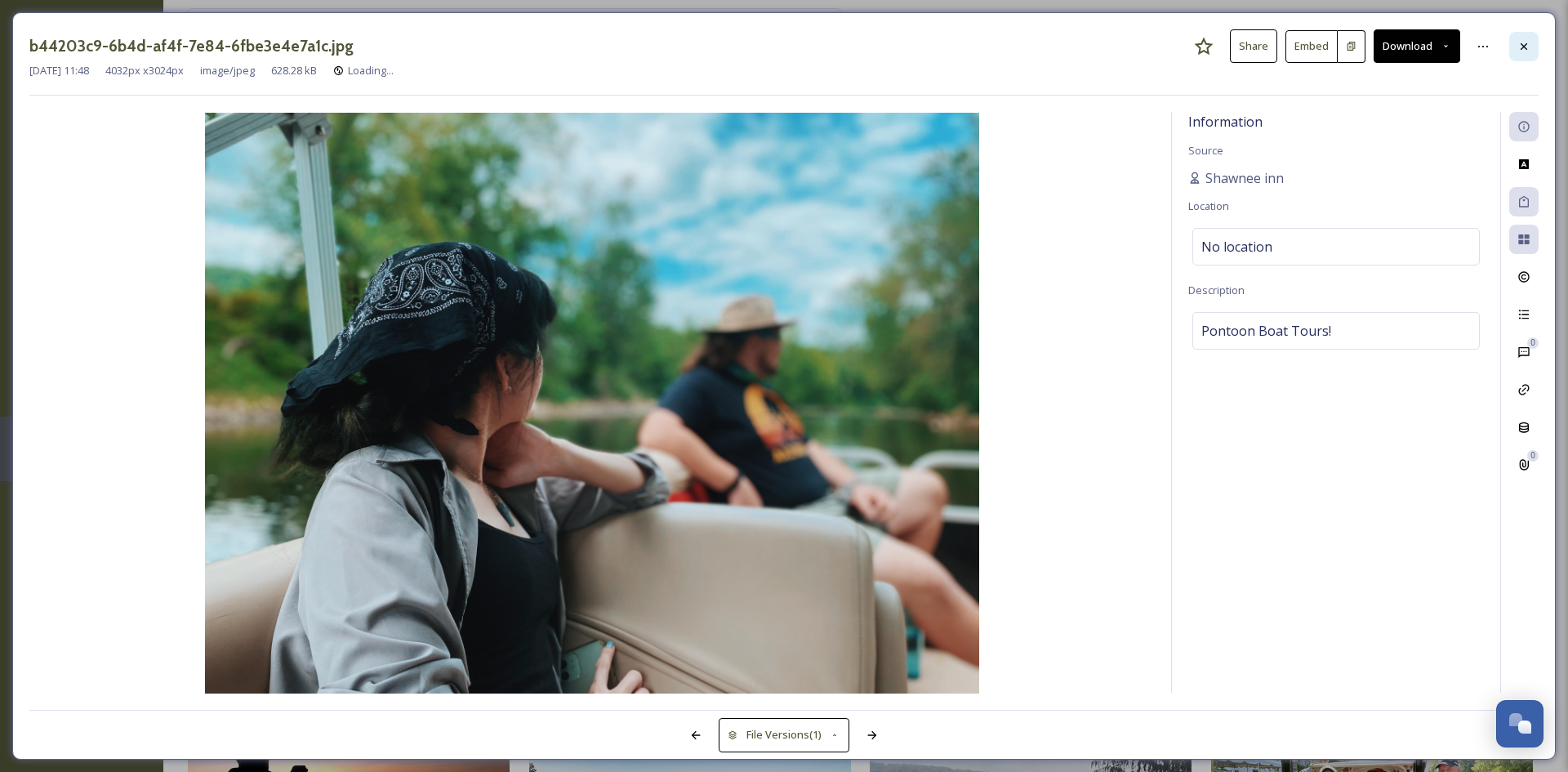
click at [1524, 53] on div at bounding box center [1524, 46] width 30 height 30
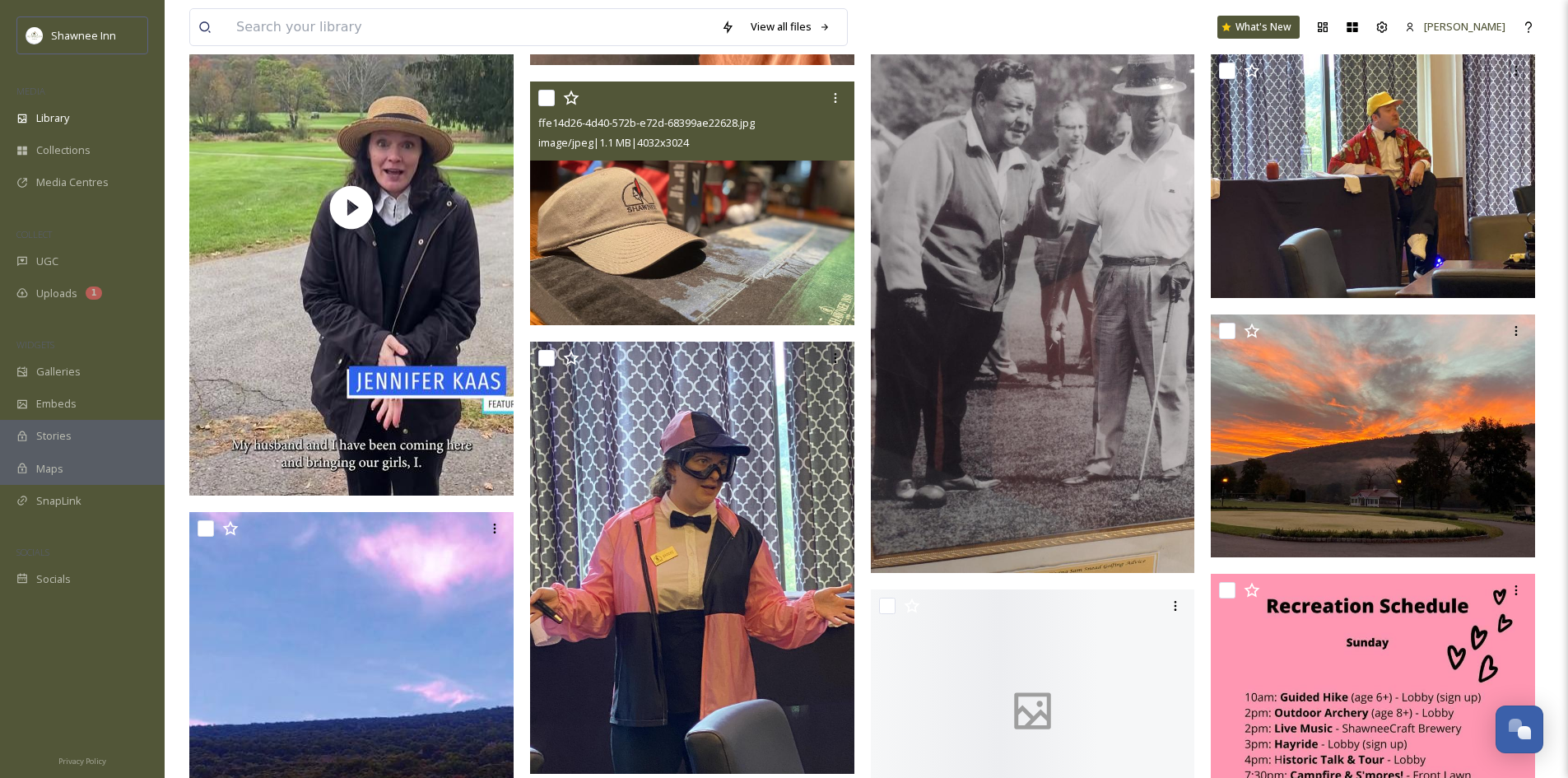
scroll to position [2800, 0]
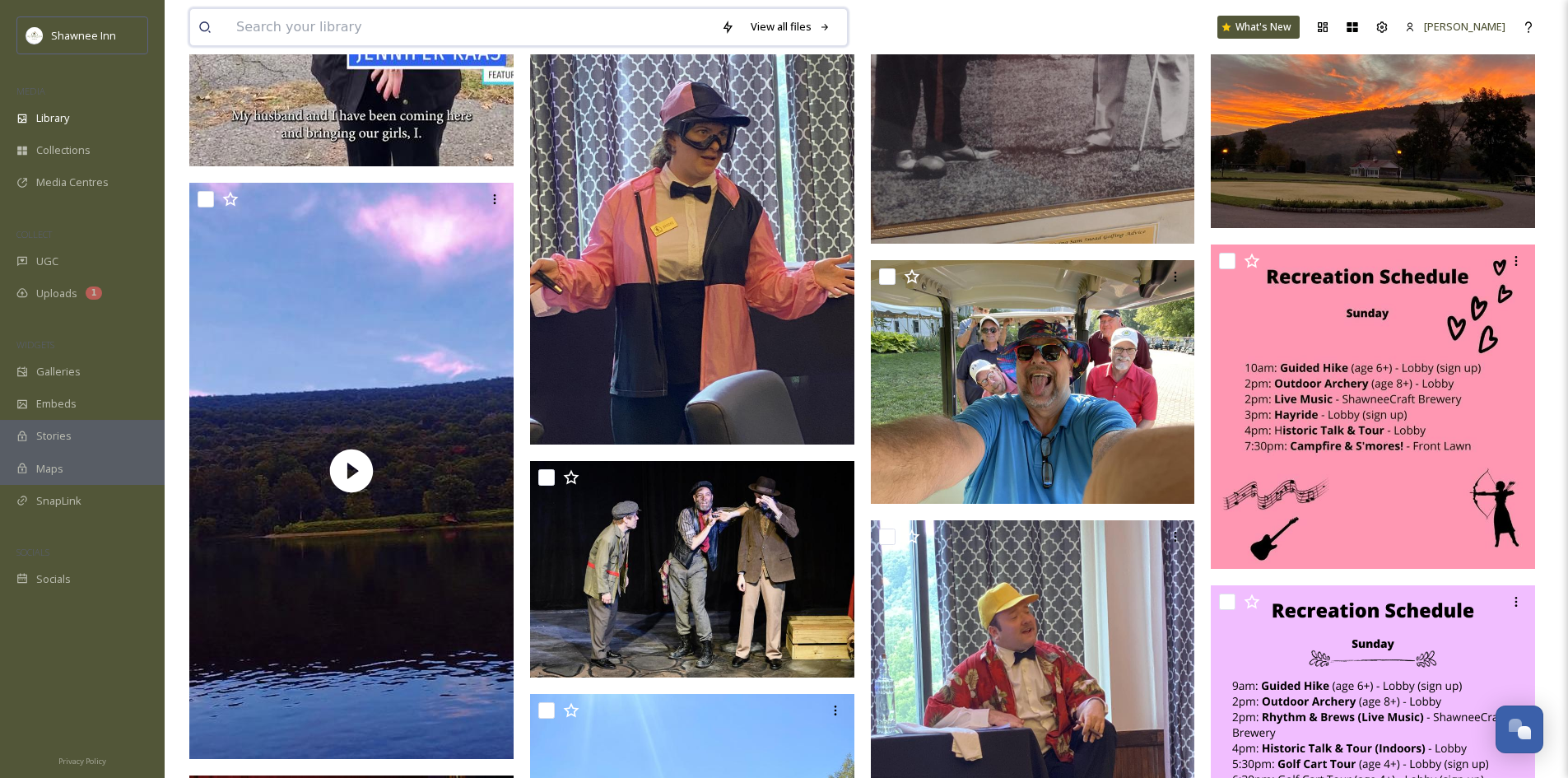
click at [392, 33] on input at bounding box center [470, 26] width 484 height 36
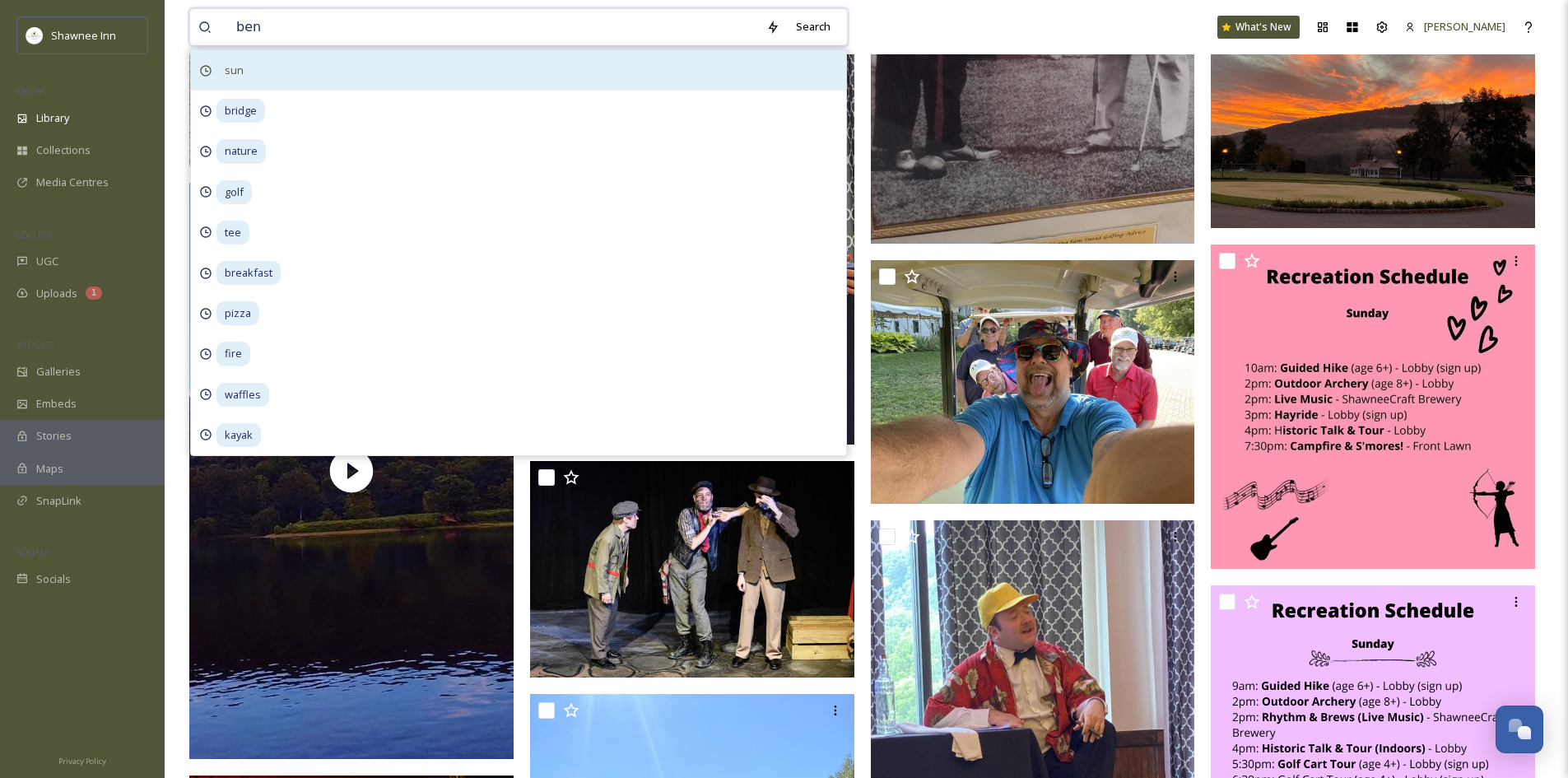
type input "bend"
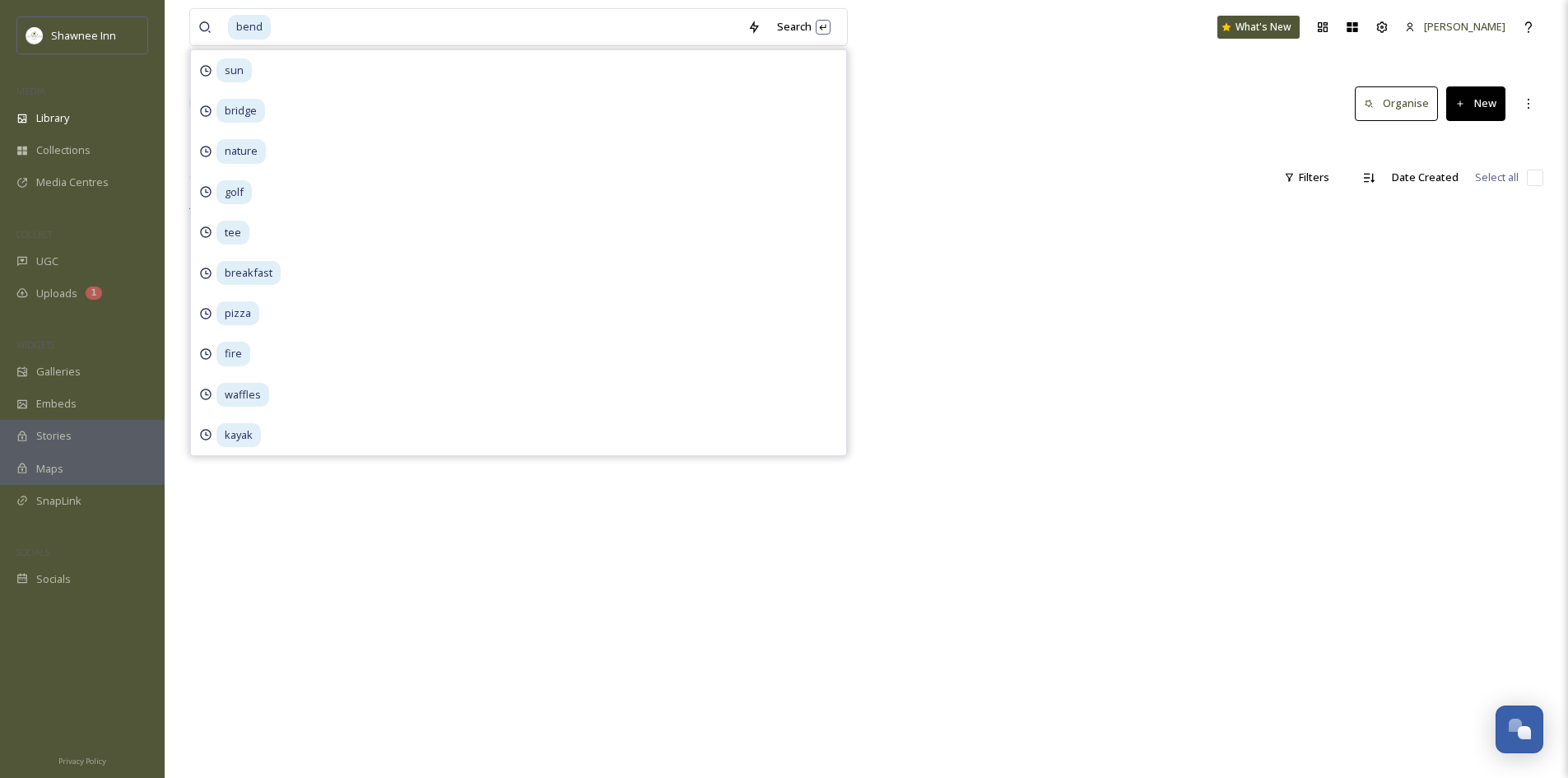
click at [1012, 94] on div "Library Search Organise New" at bounding box center [866, 104] width 1354 height 49
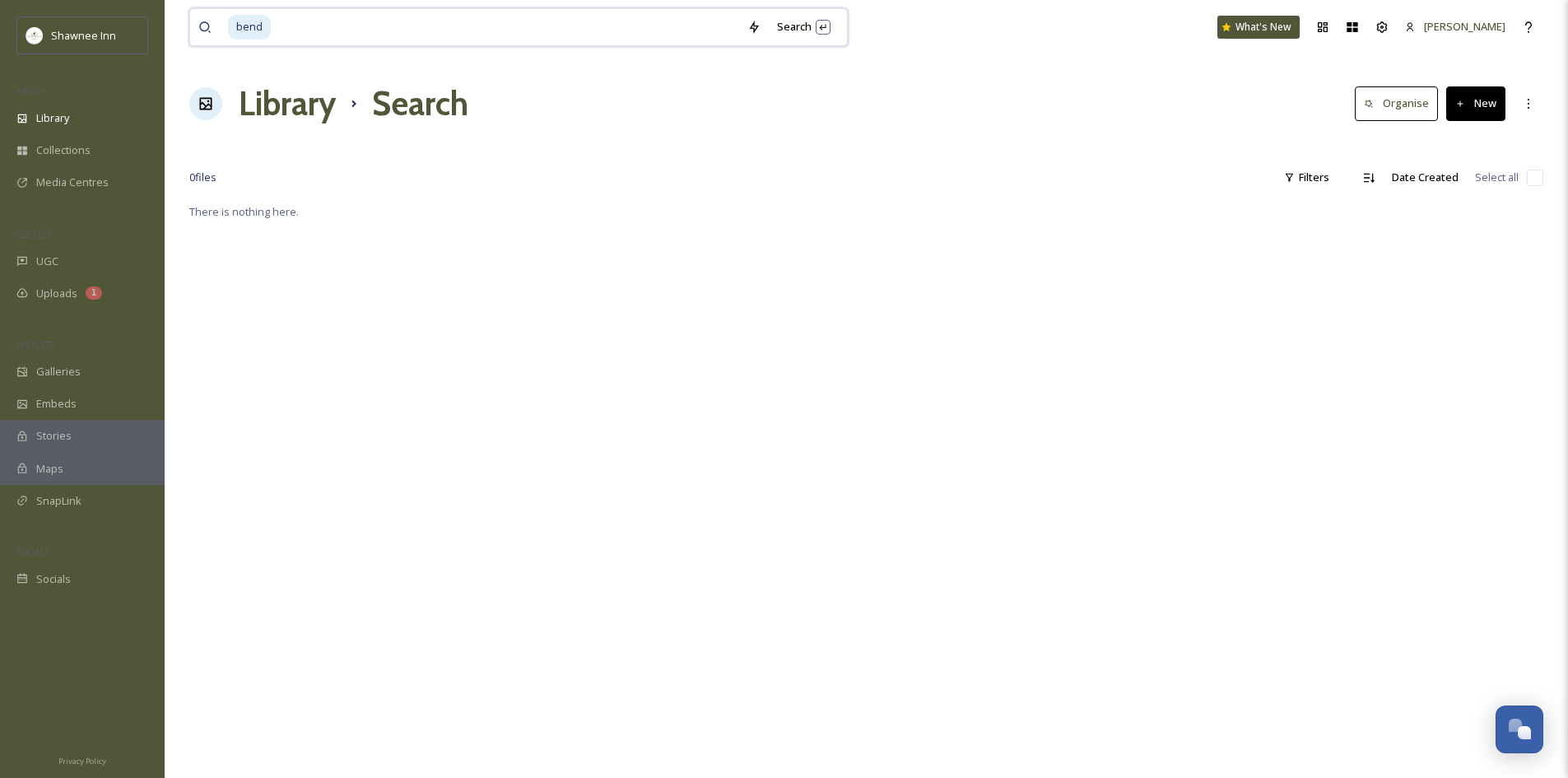
drag, startPoint x: 356, startPoint y: 22, endPoint x: 103, endPoint y: 5, distance: 253.6
click at [103, 5] on div "Shawnee Inn MEDIA Library Collections Media Centres COLLECT UGC Uploads 1 WIDGE…" at bounding box center [784, 490] width 1568 height 980
type input "b"
type input "i"
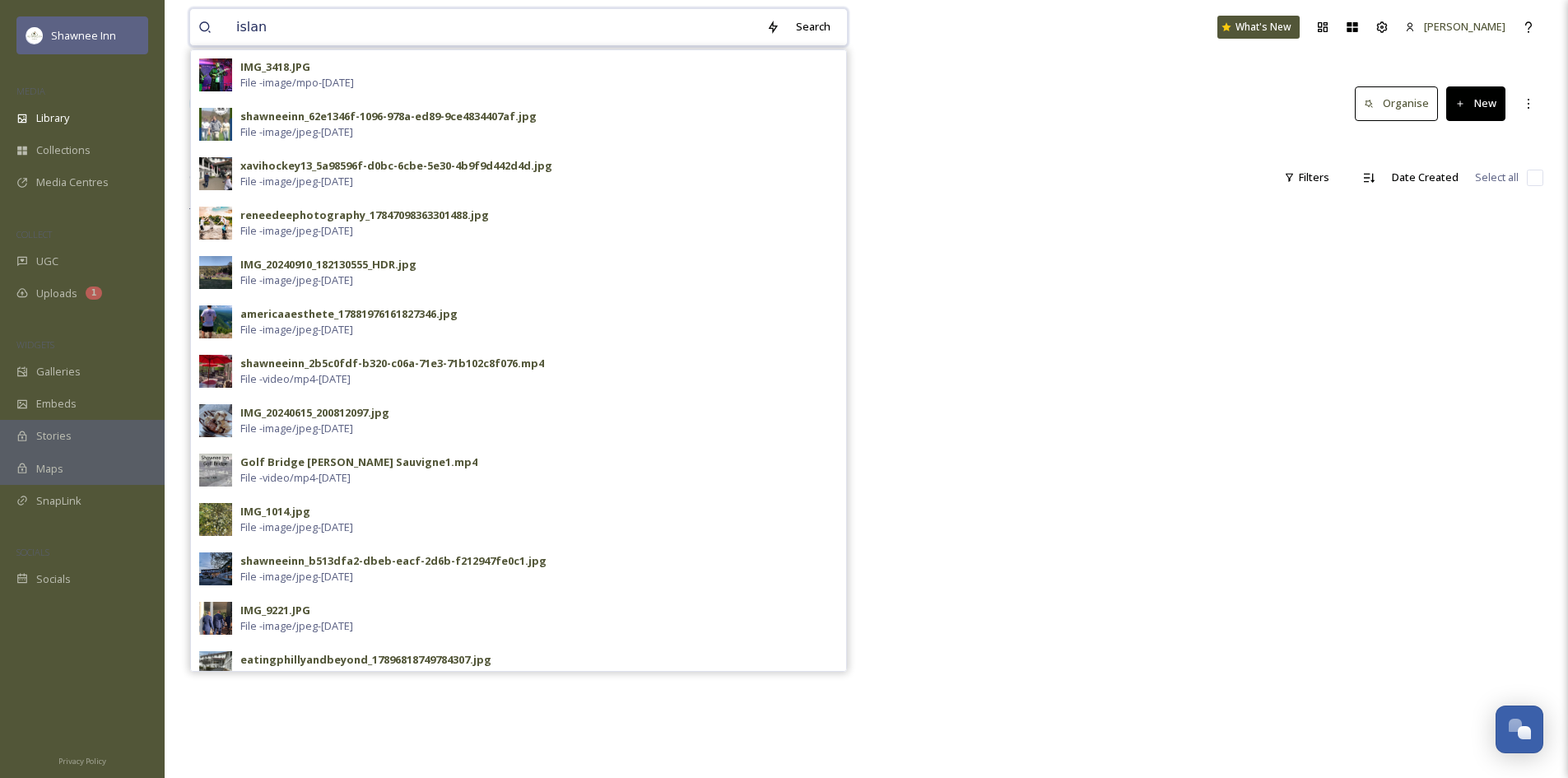
type input "island"
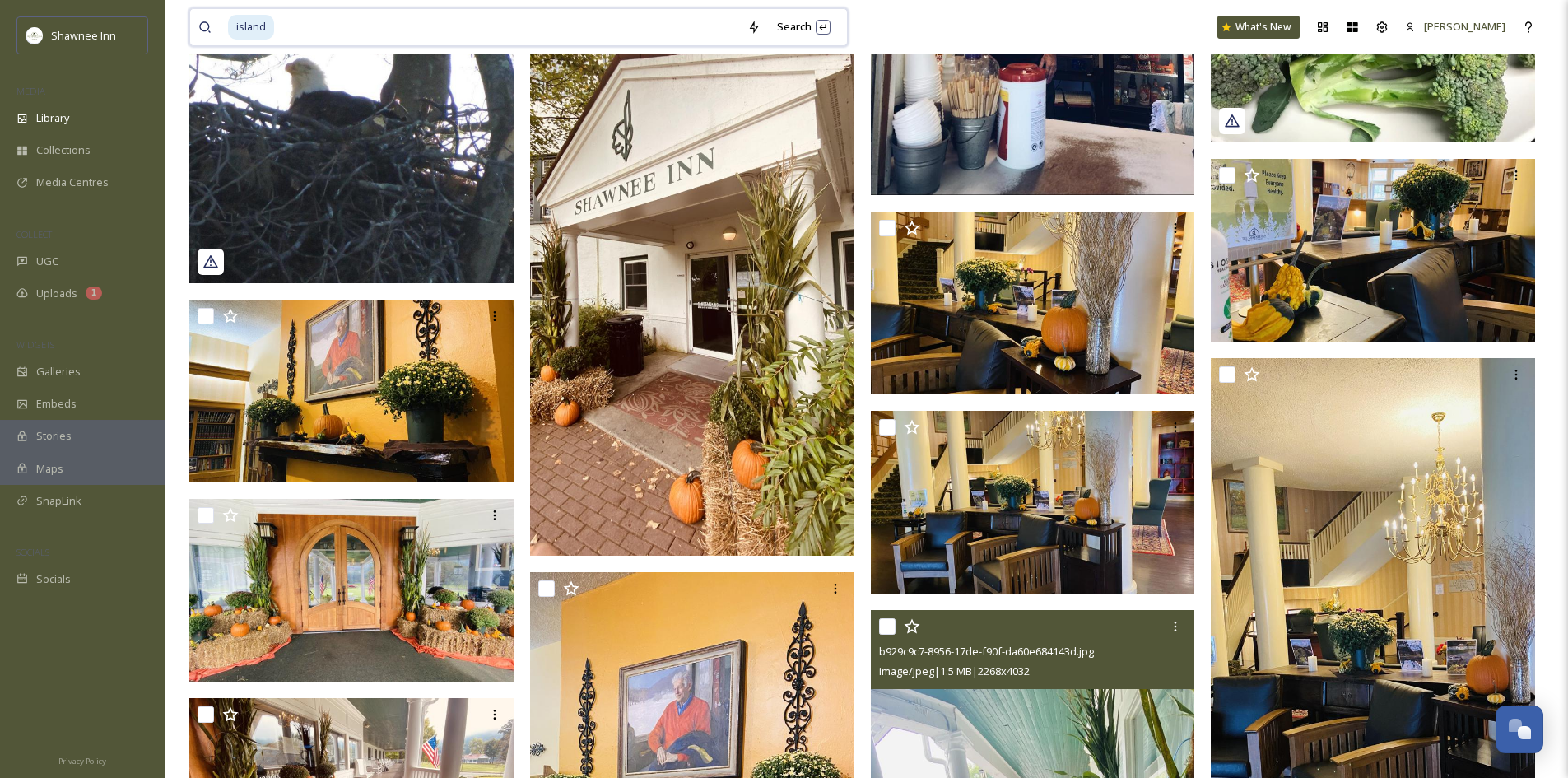
scroll to position [741, 0]
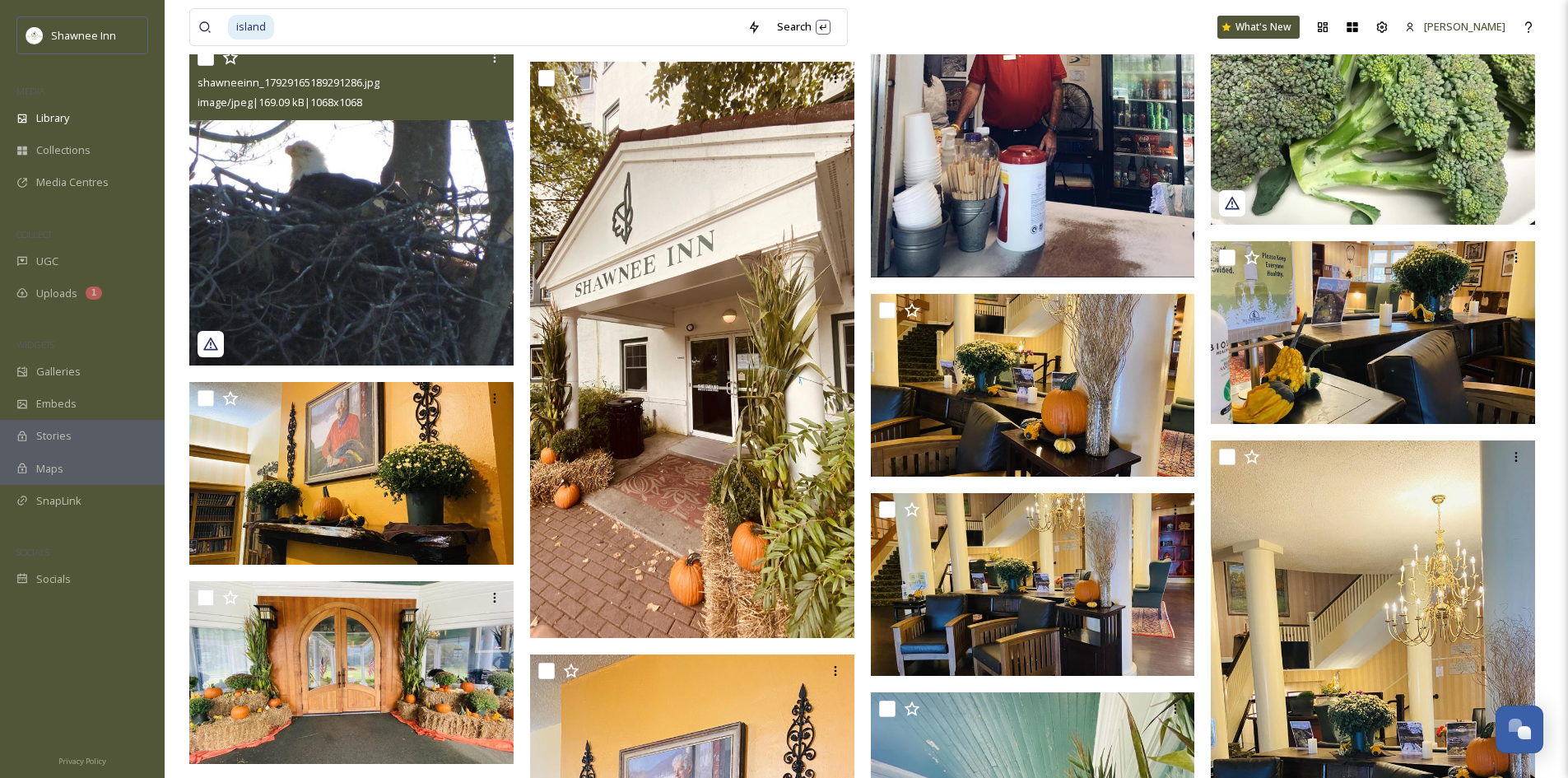
click at [297, 233] on img at bounding box center [351, 204] width 324 height 324
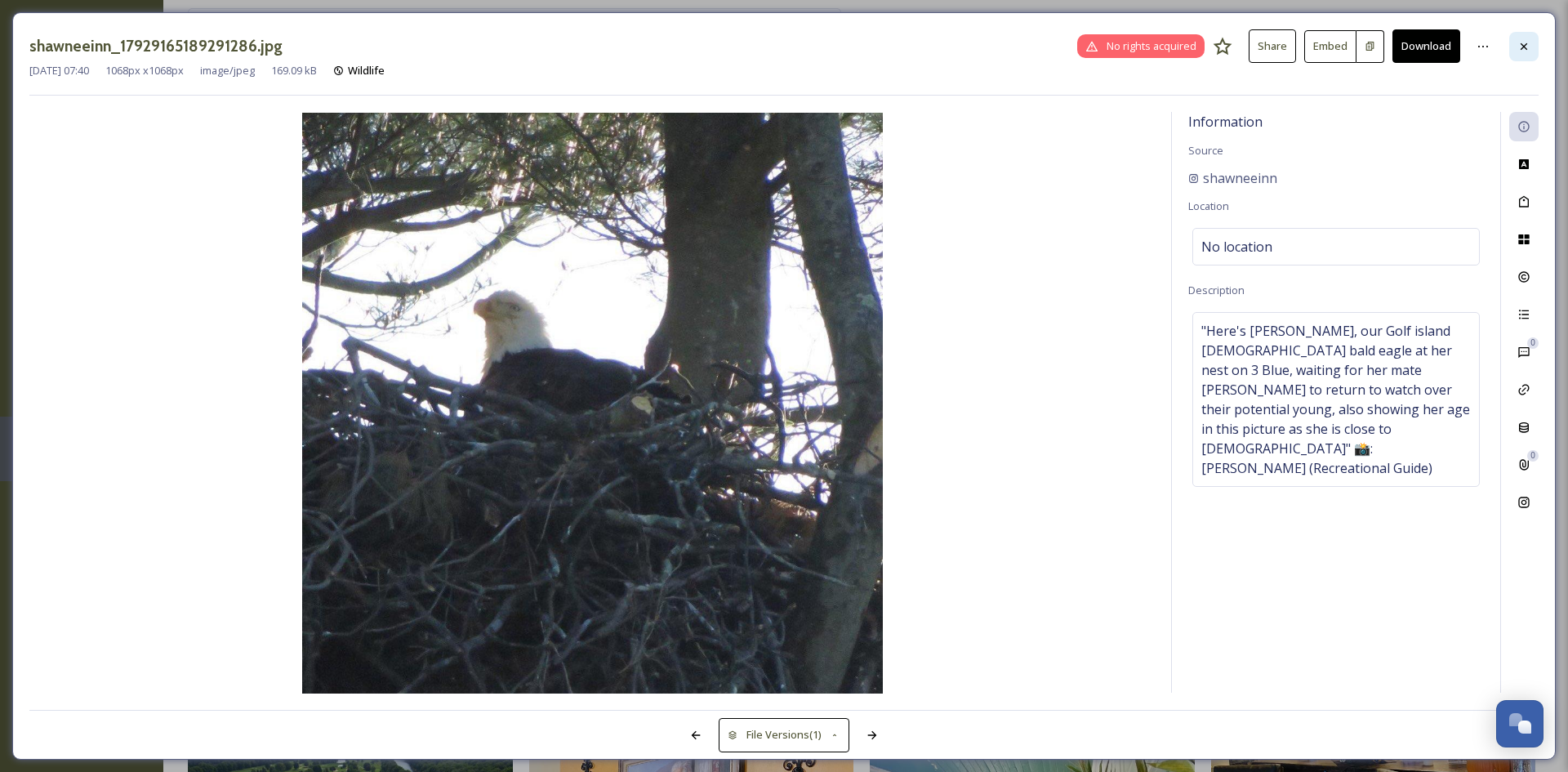
click at [1526, 56] on div at bounding box center [1524, 46] width 30 height 30
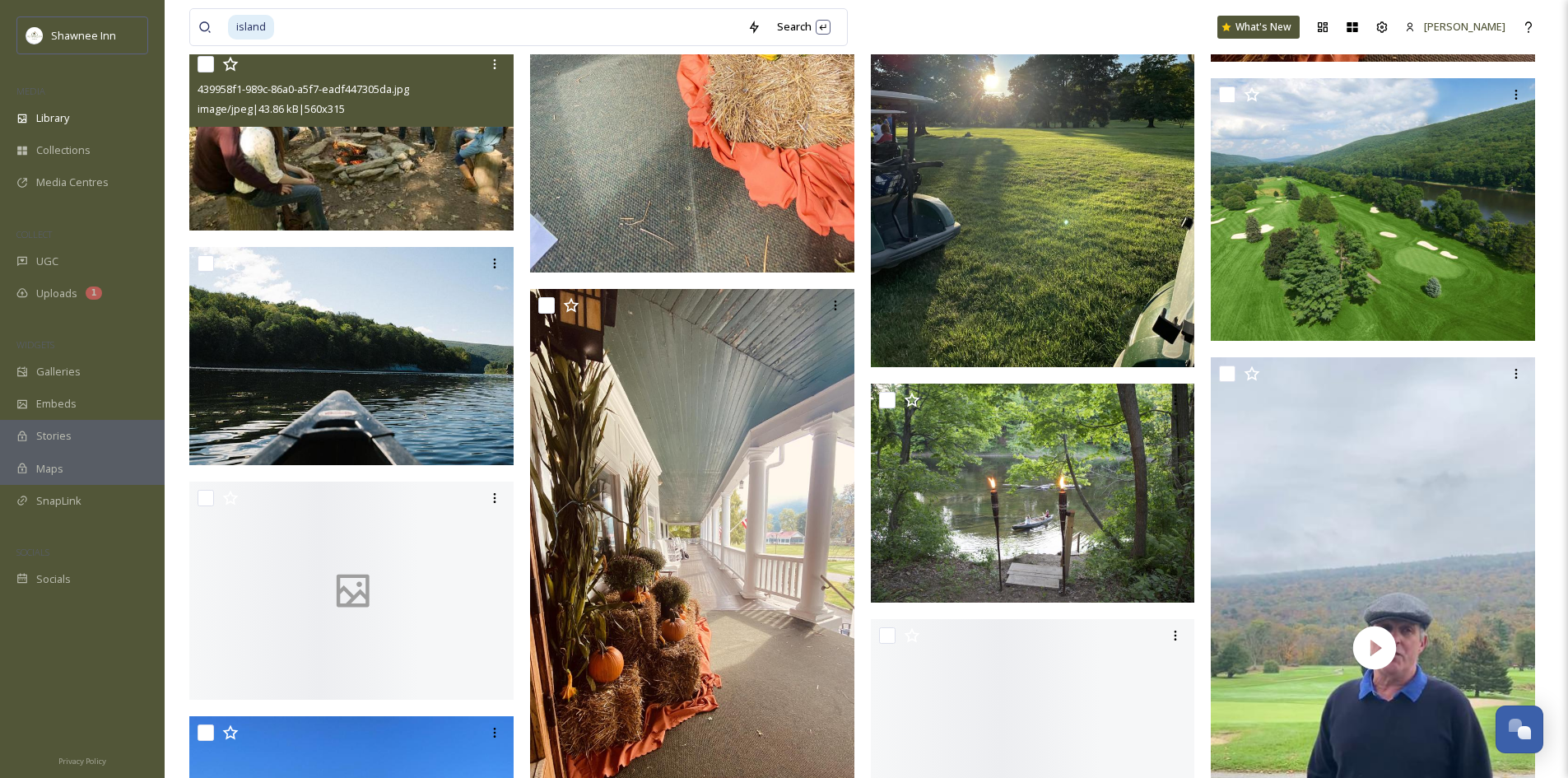
scroll to position [2306, 0]
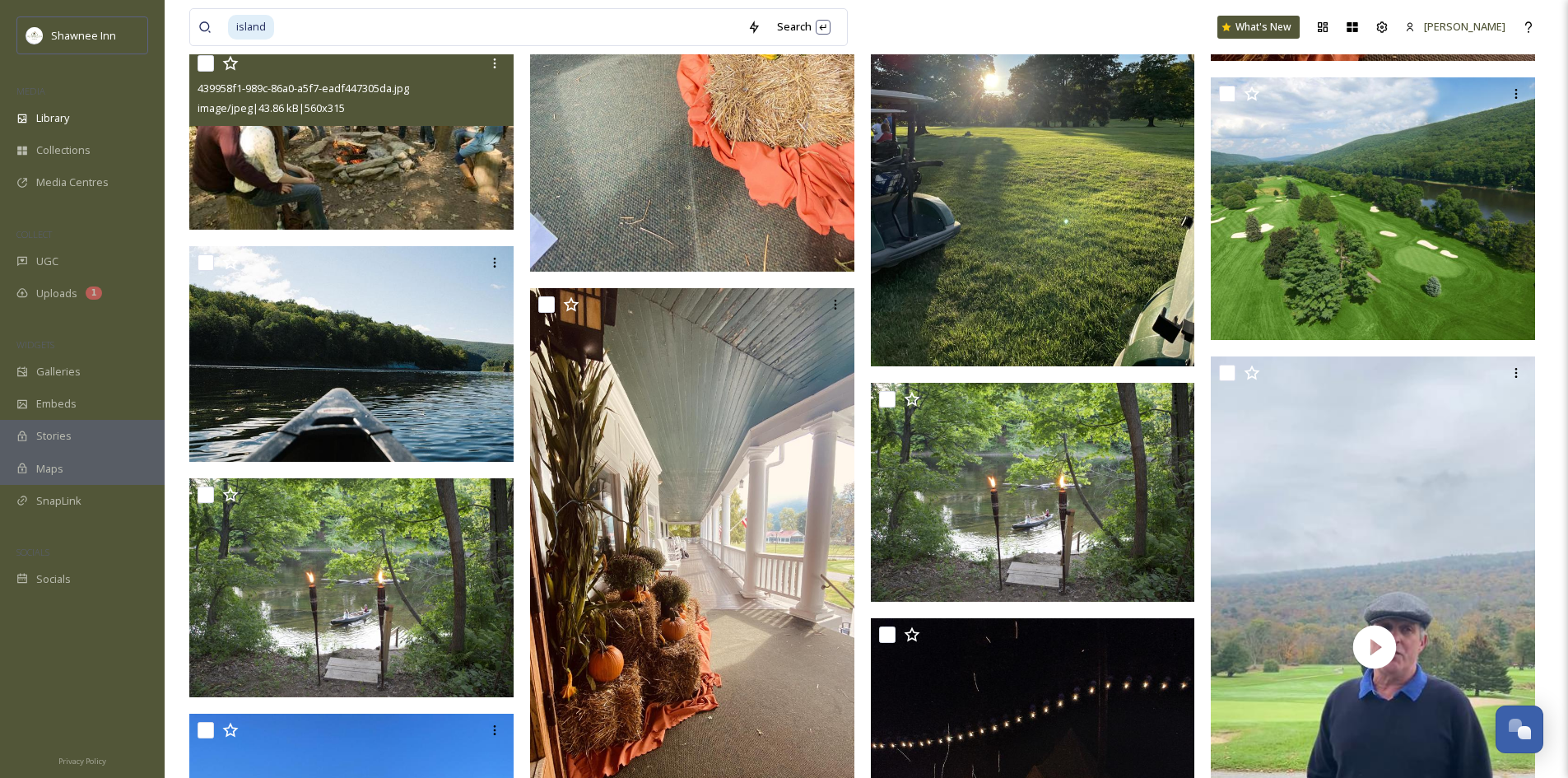
click at [433, 165] on img at bounding box center [351, 137] width 324 height 182
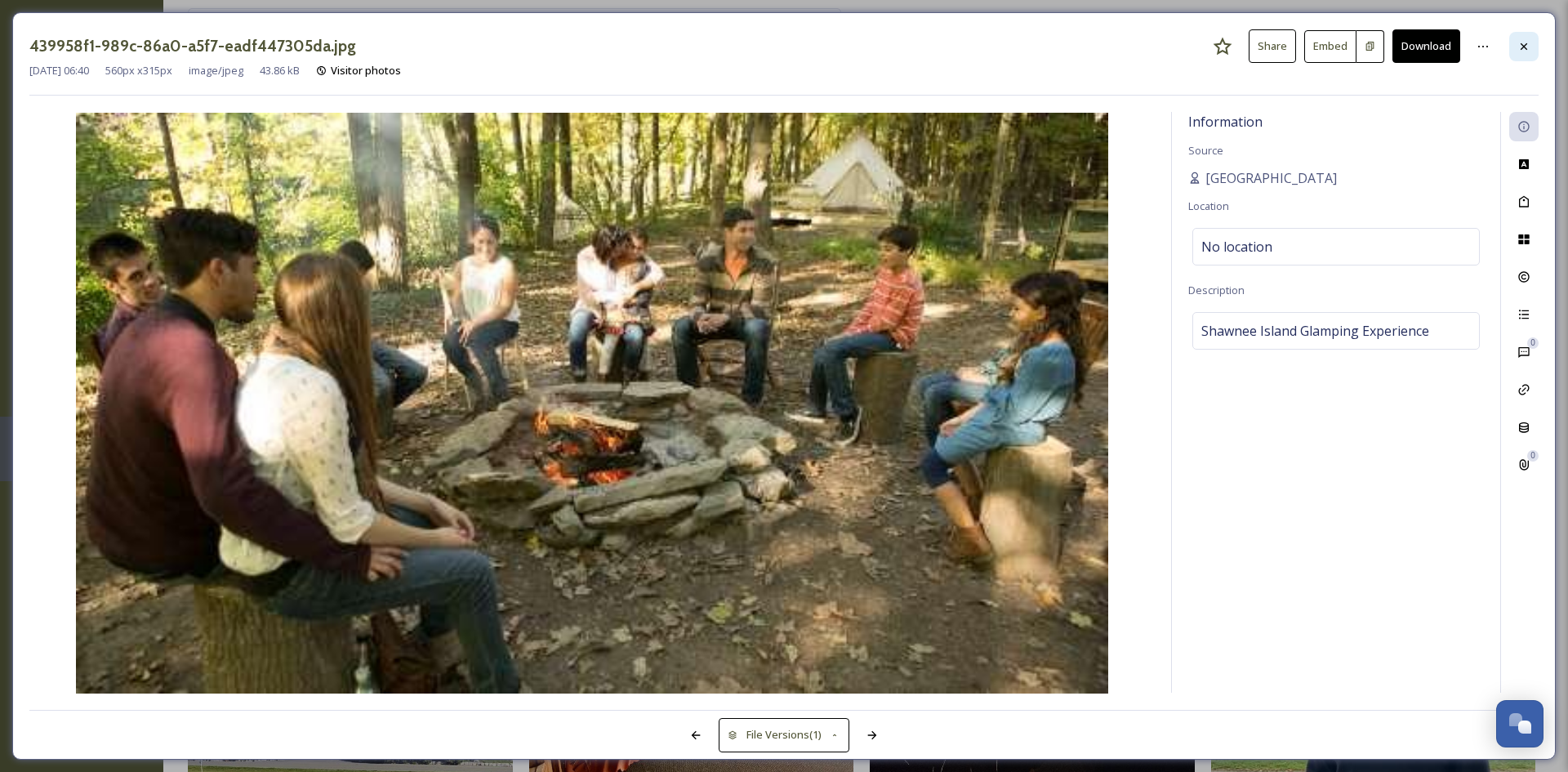
click at [1533, 50] on div at bounding box center [1524, 46] width 30 height 30
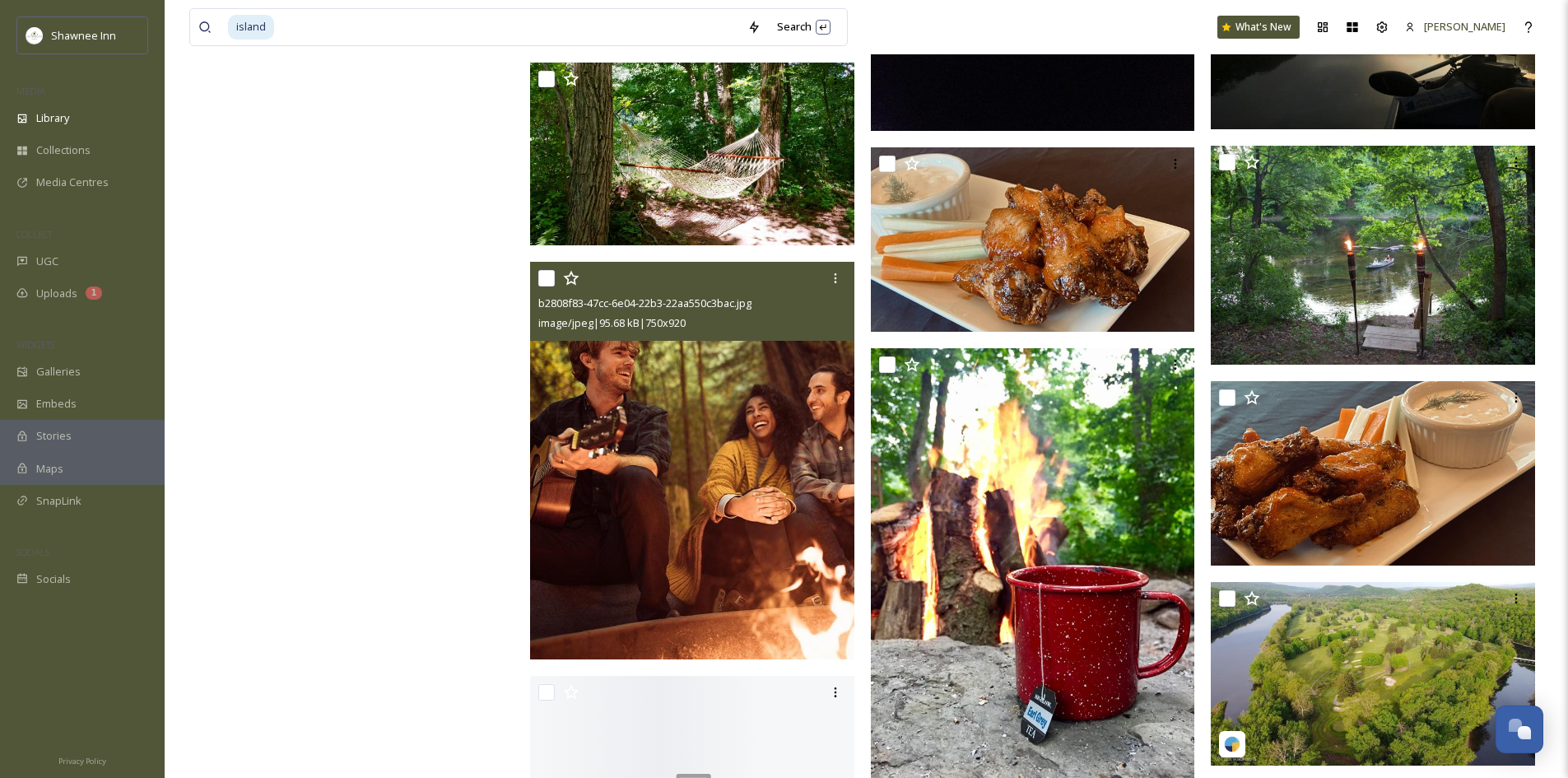
scroll to position [3376, 0]
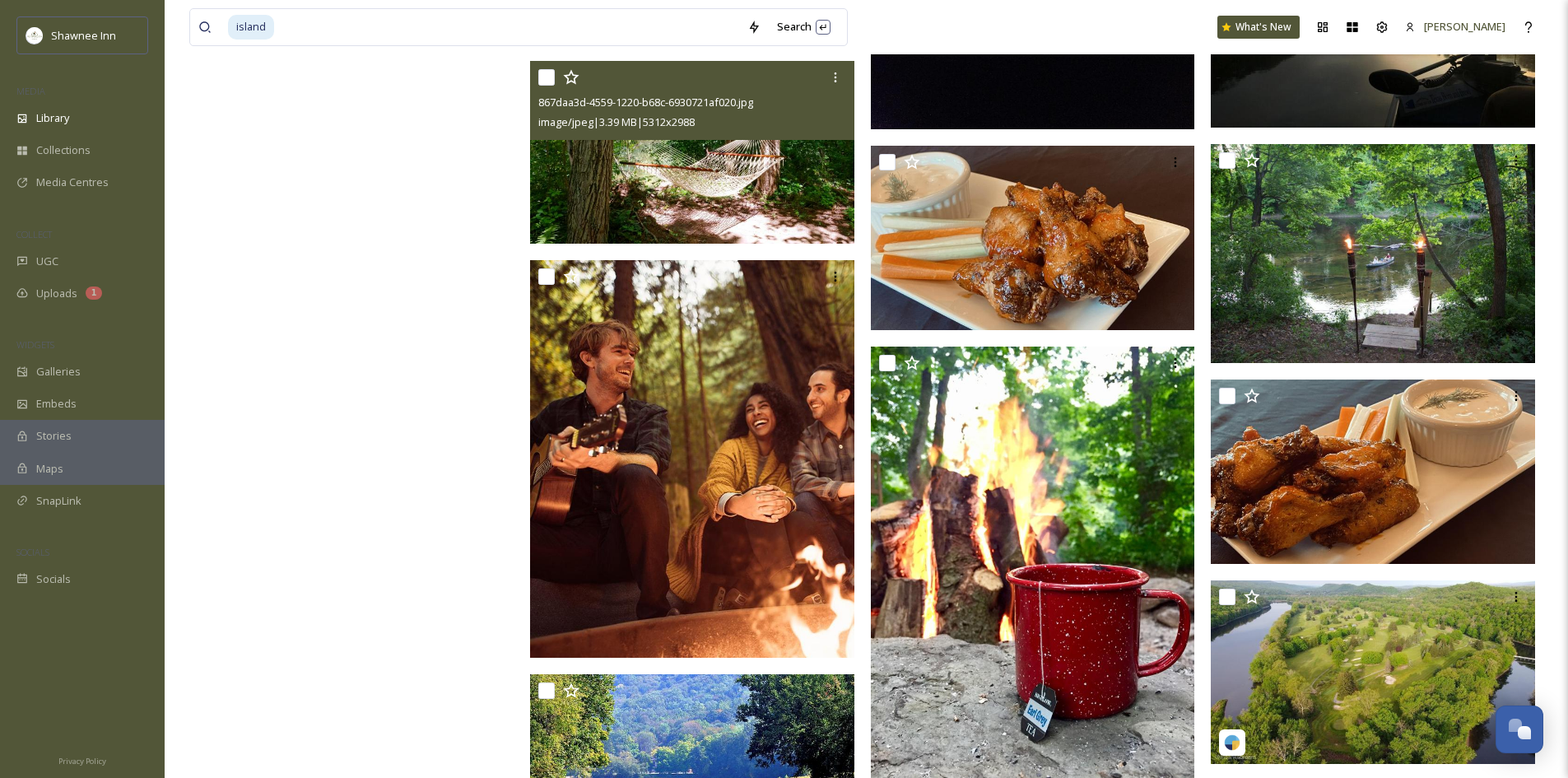
click at [744, 185] on img at bounding box center [692, 152] width 324 height 182
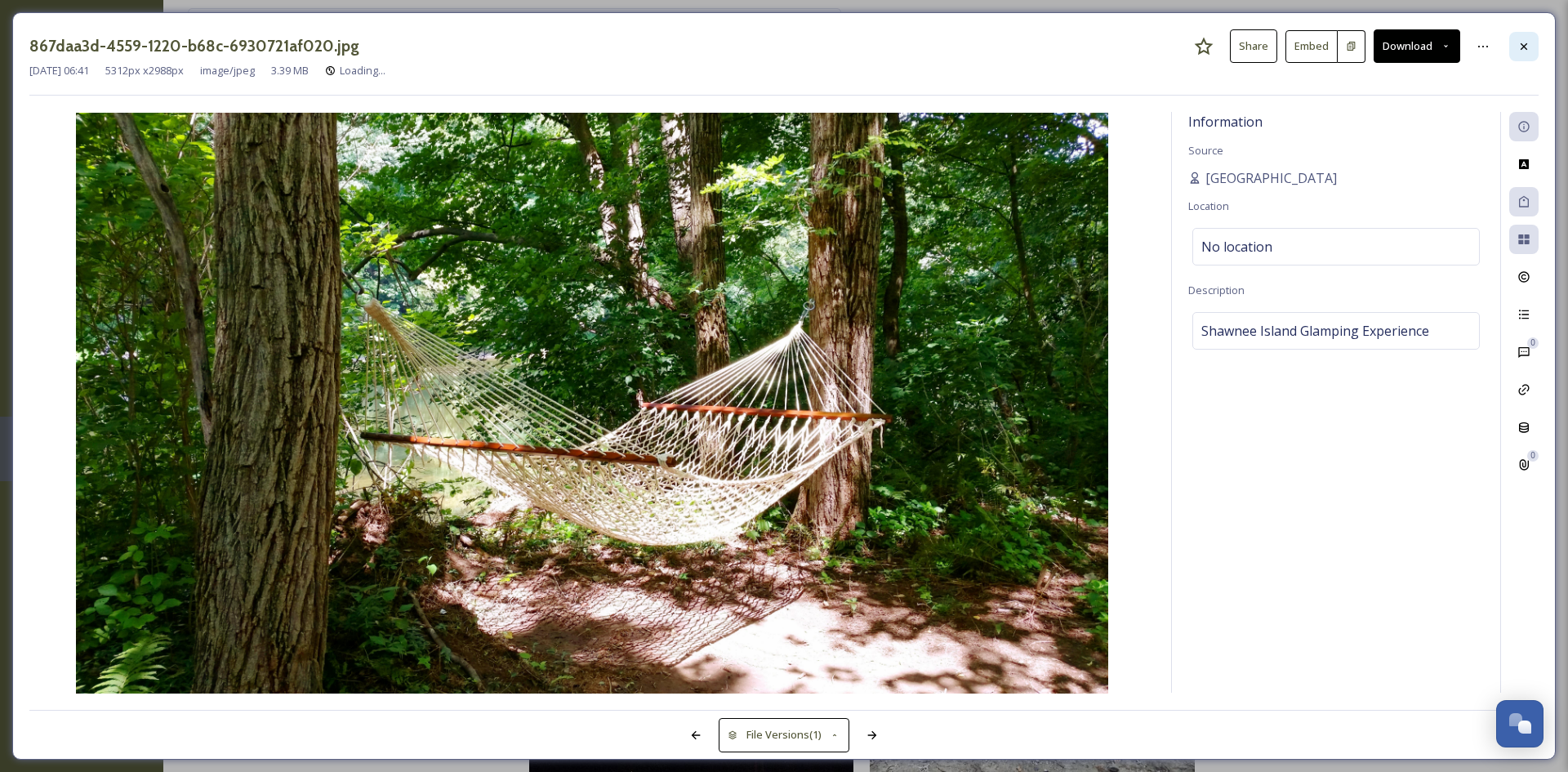
click at [1524, 37] on div at bounding box center [1524, 46] width 30 height 30
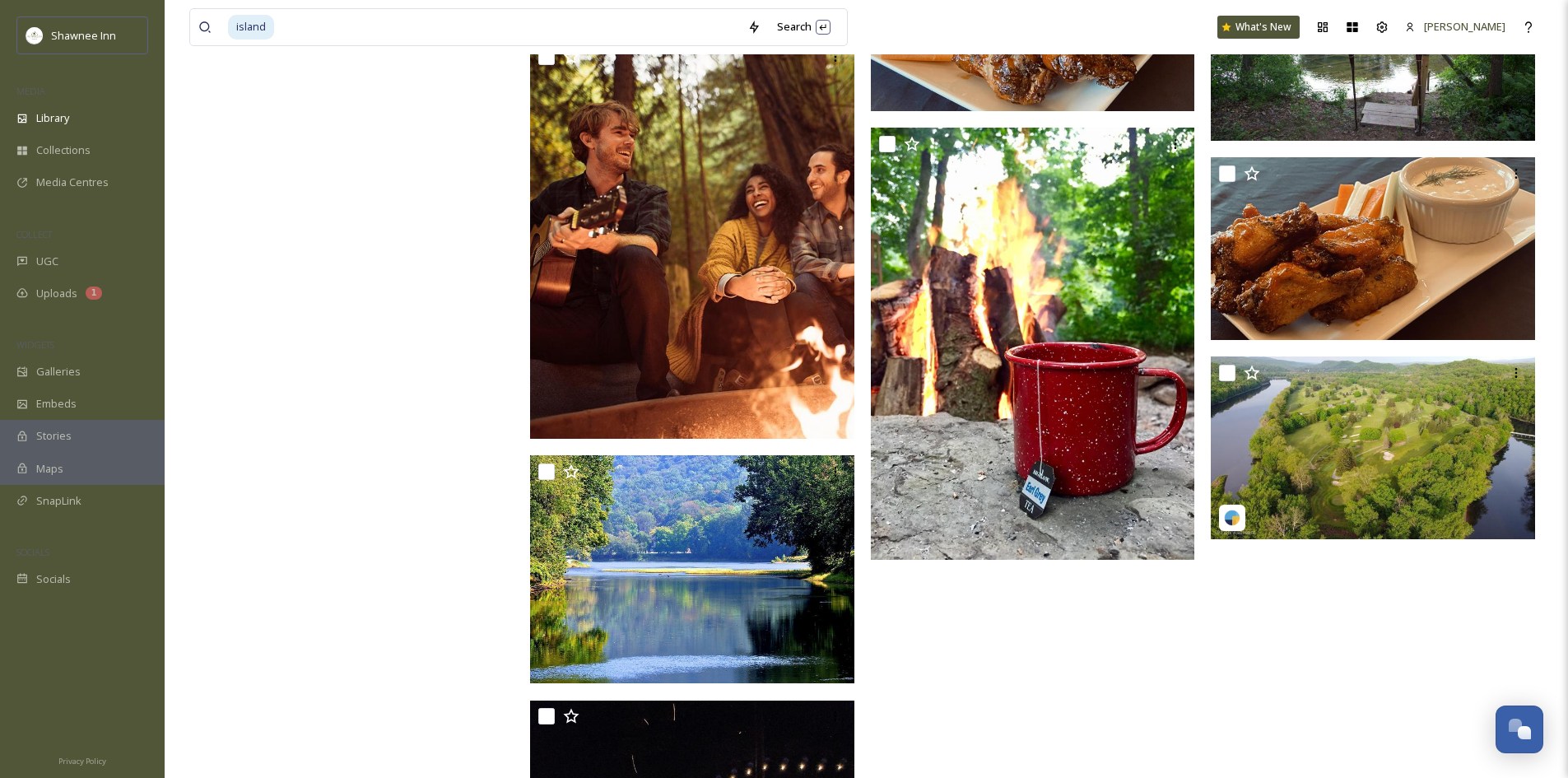
scroll to position [3623, 0]
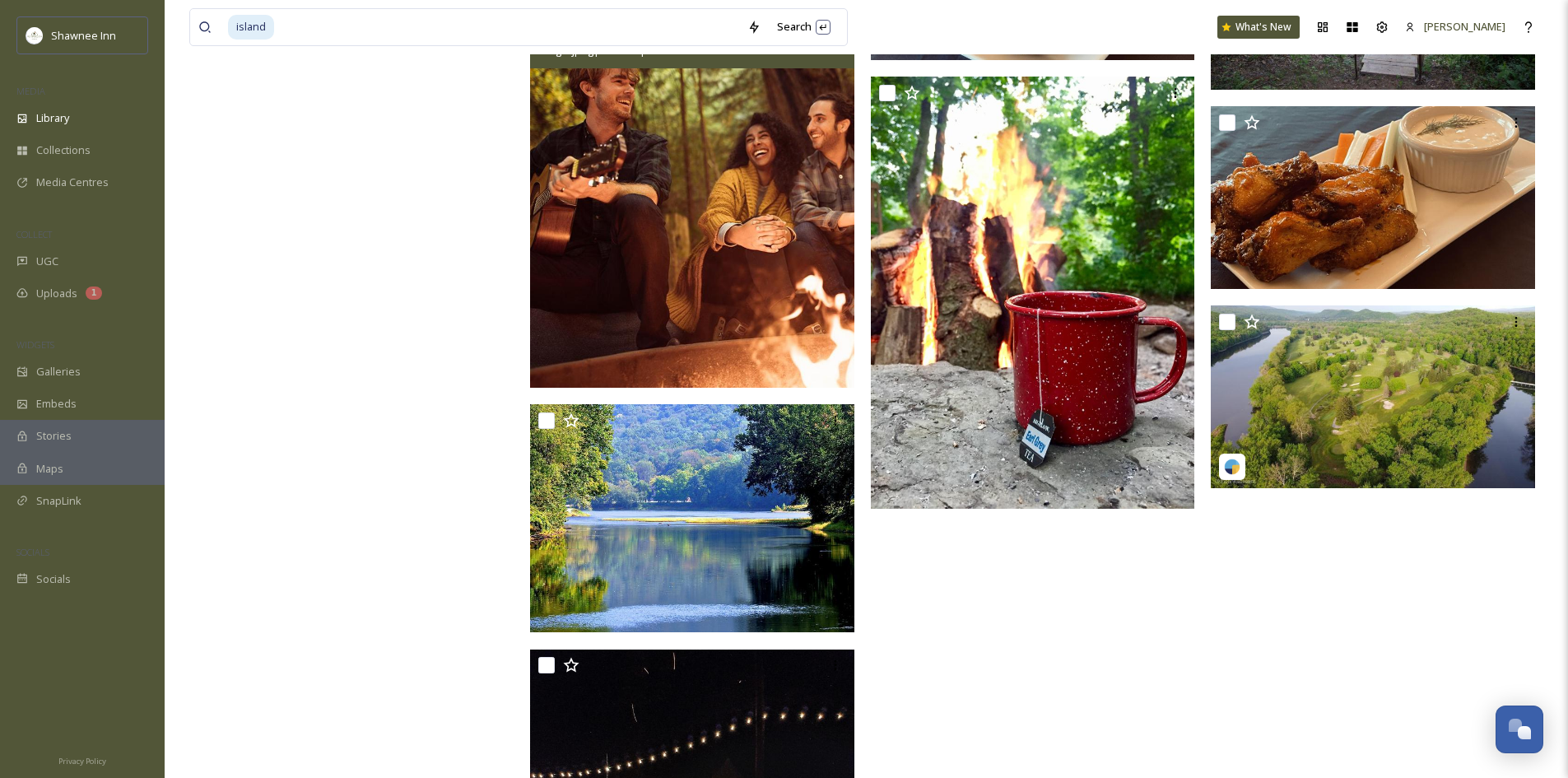
click at [732, 322] on img at bounding box center [692, 189] width 324 height 398
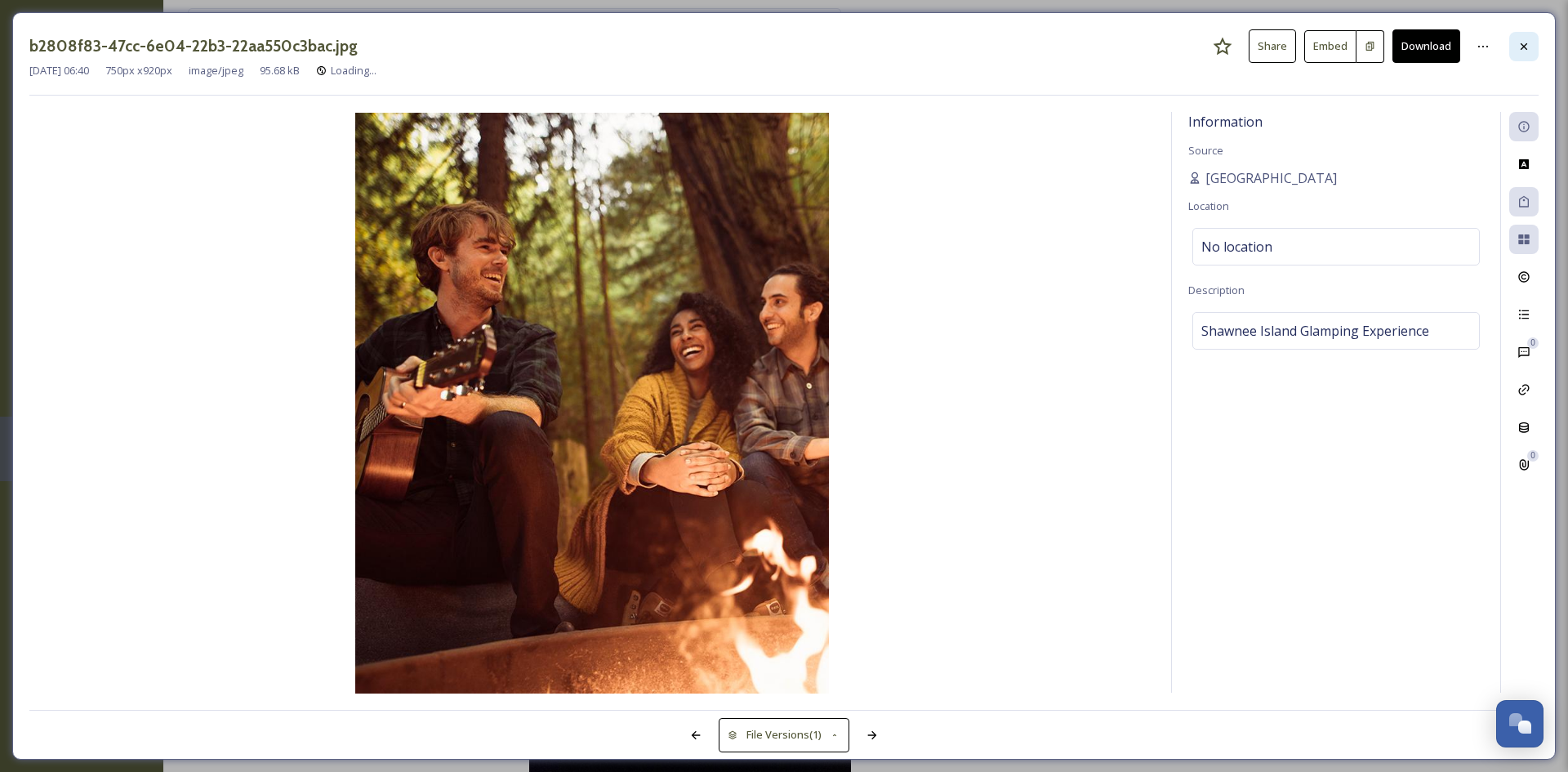
click at [1523, 45] on icon at bounding box center [1524, 46] width 13 height 13
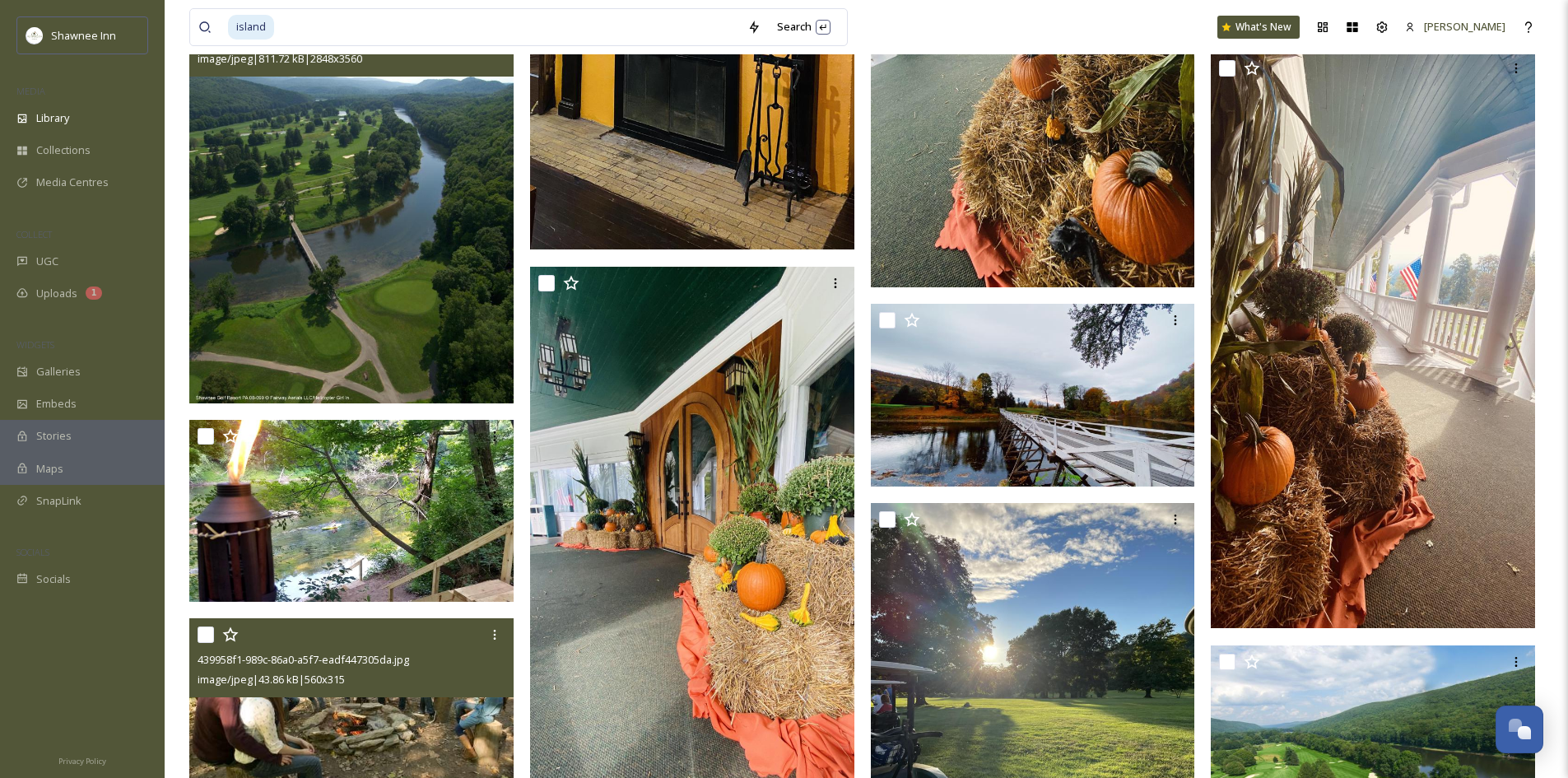
scroll to position [1711, 0]
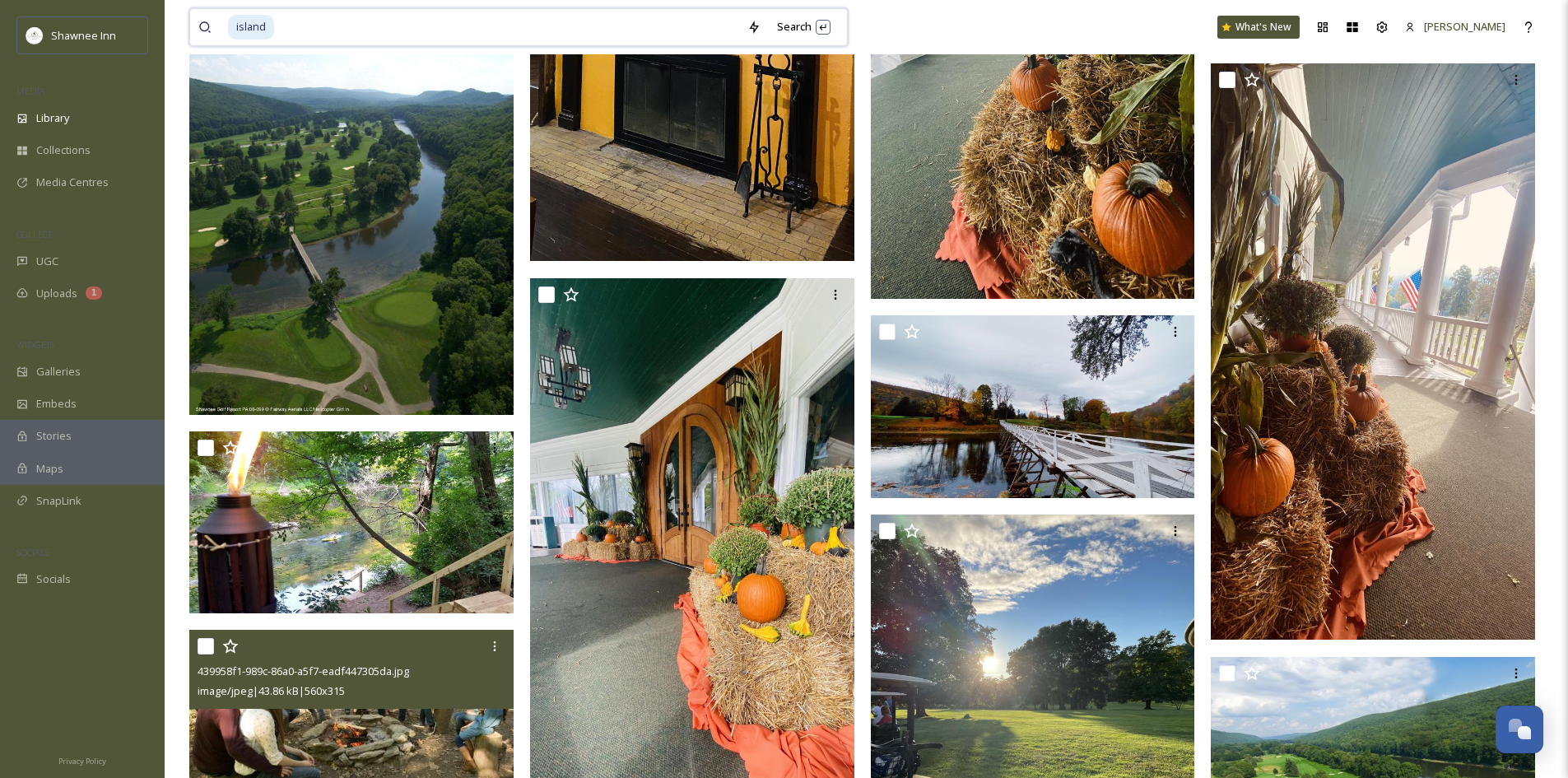
drag, startPoint x: 442, startPoint y: 41, endPoint x: 12, endPoint y: 38, distance: 430.0
click at [12, 38] on div "Shawnee Inn MEDIA Library Collections Media Centres COLLECT UGC Uploads 1 WIDGE…" at bounding box center [784, 728] width 1568 height 4878
type input "i"
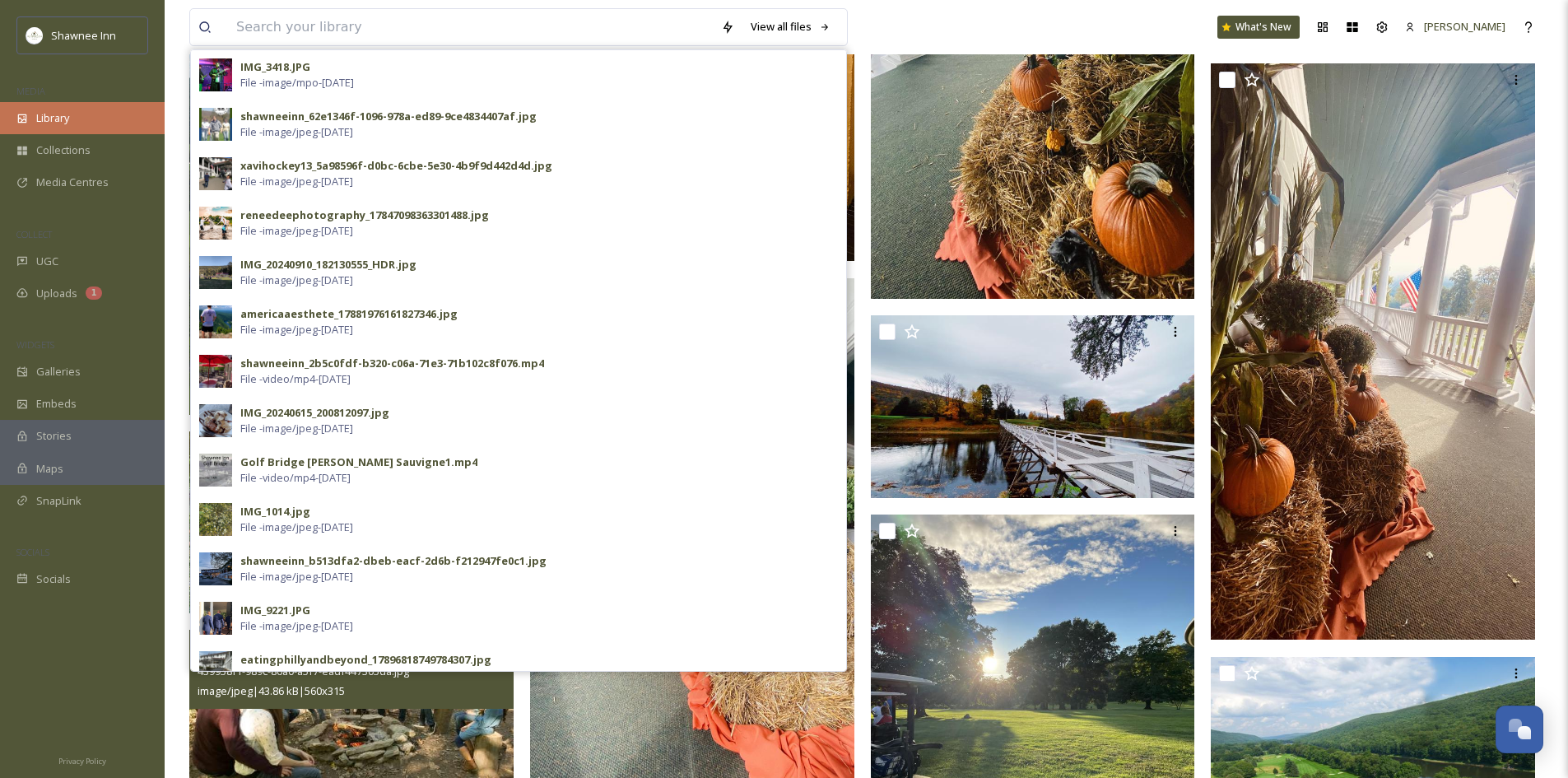
click at [50, 131] on div "Library" at bounding box center [82, 118] width 165 height 32
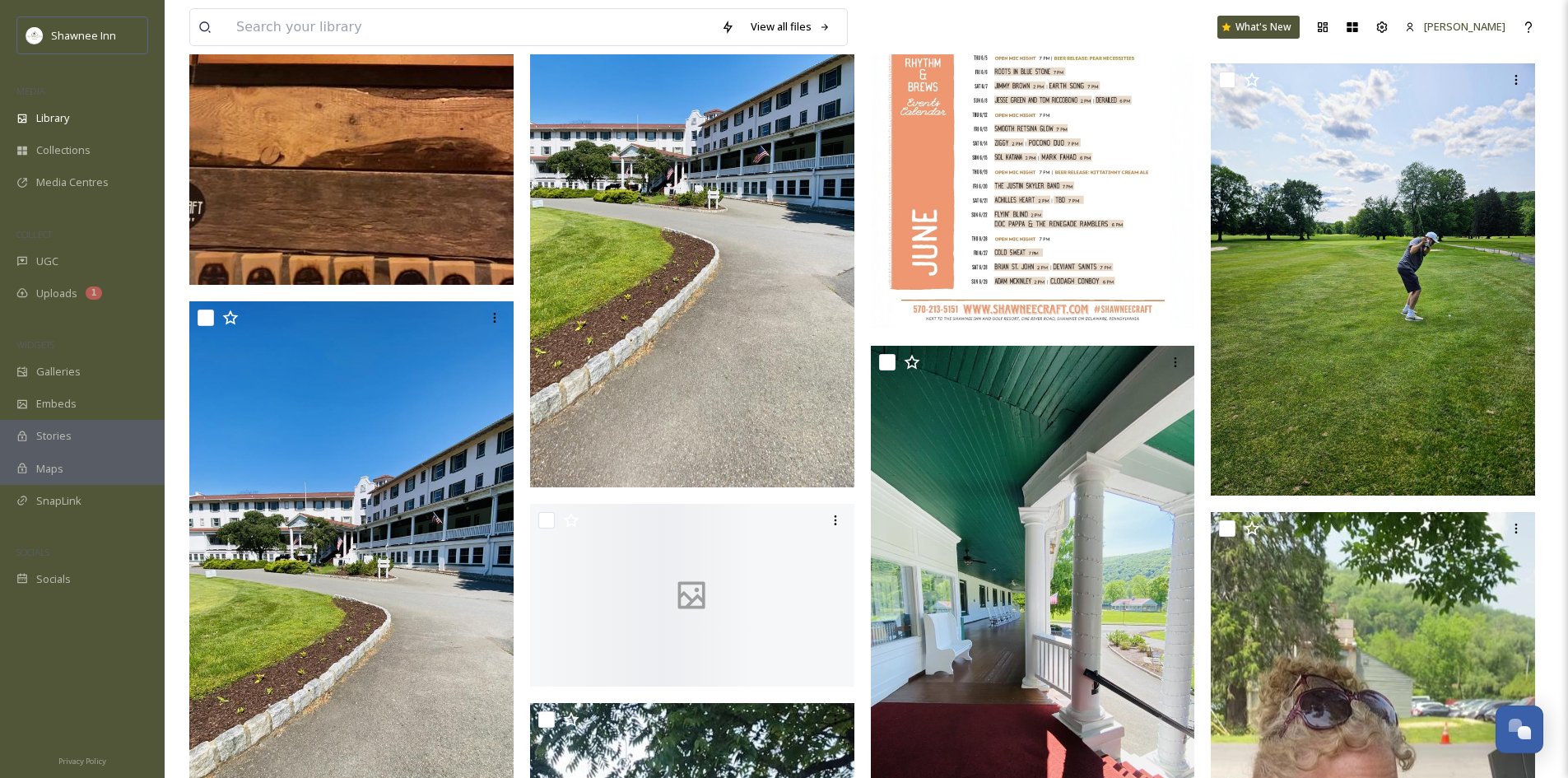
scroll to position [37423, 0]
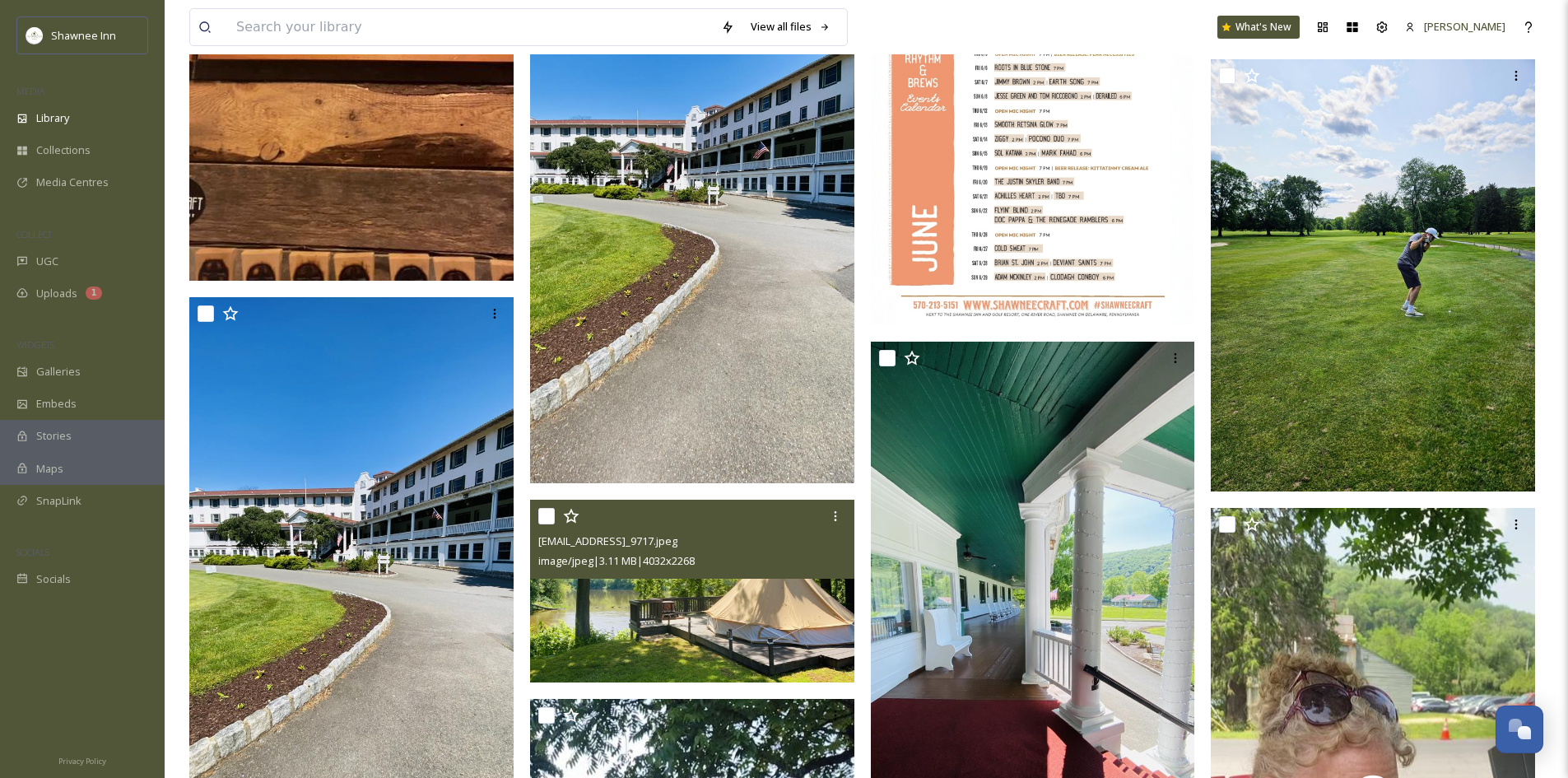
click at [663, 614] on img at bounding box center [692, 590] width 324 height 182
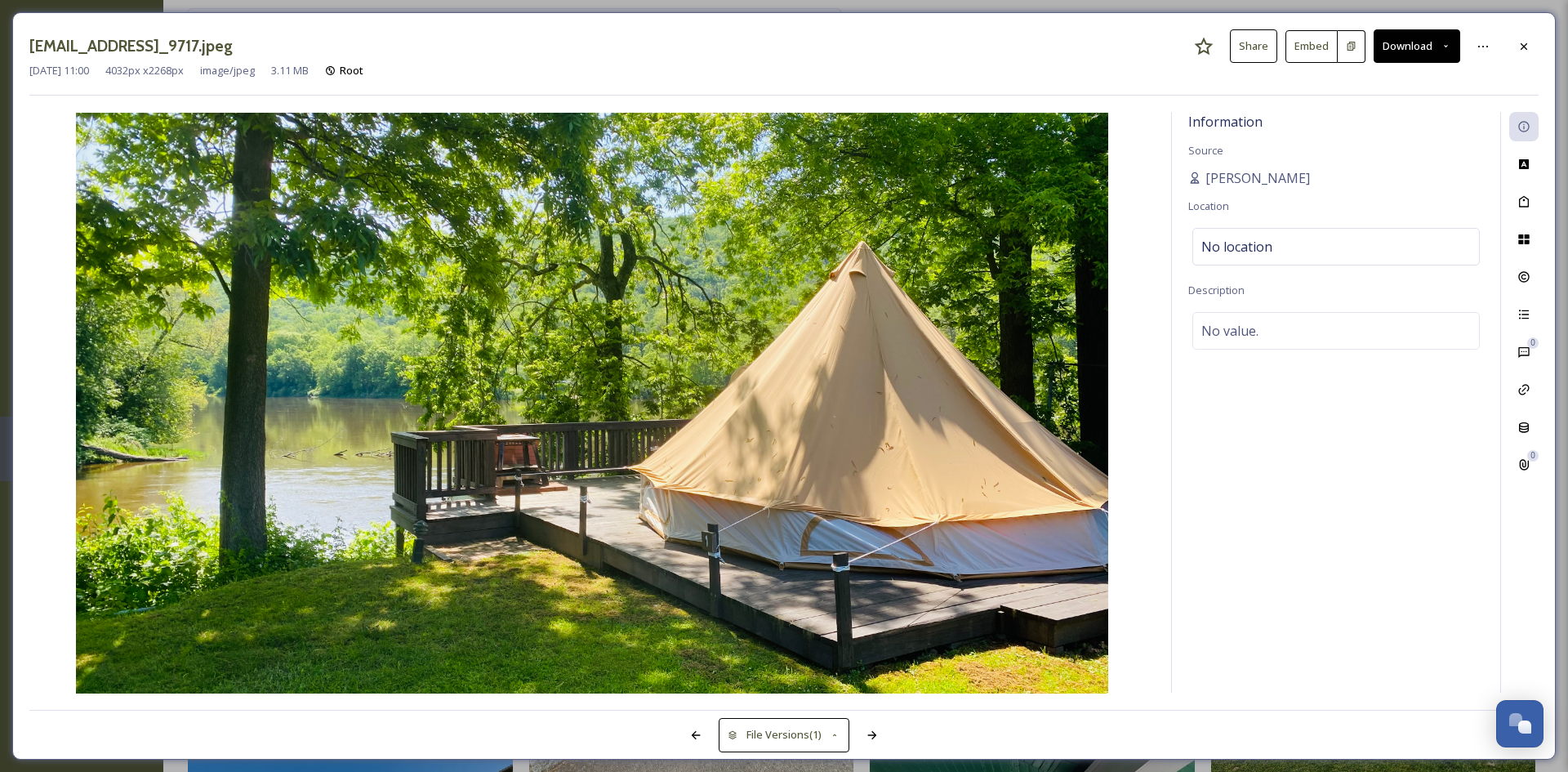
click at [1399, 48] on button "Download" at bounding box center [1417, 46] width 87 height 33
click at [1523, 51] on icon at bounding box center [1524, 46] width 13 height 13
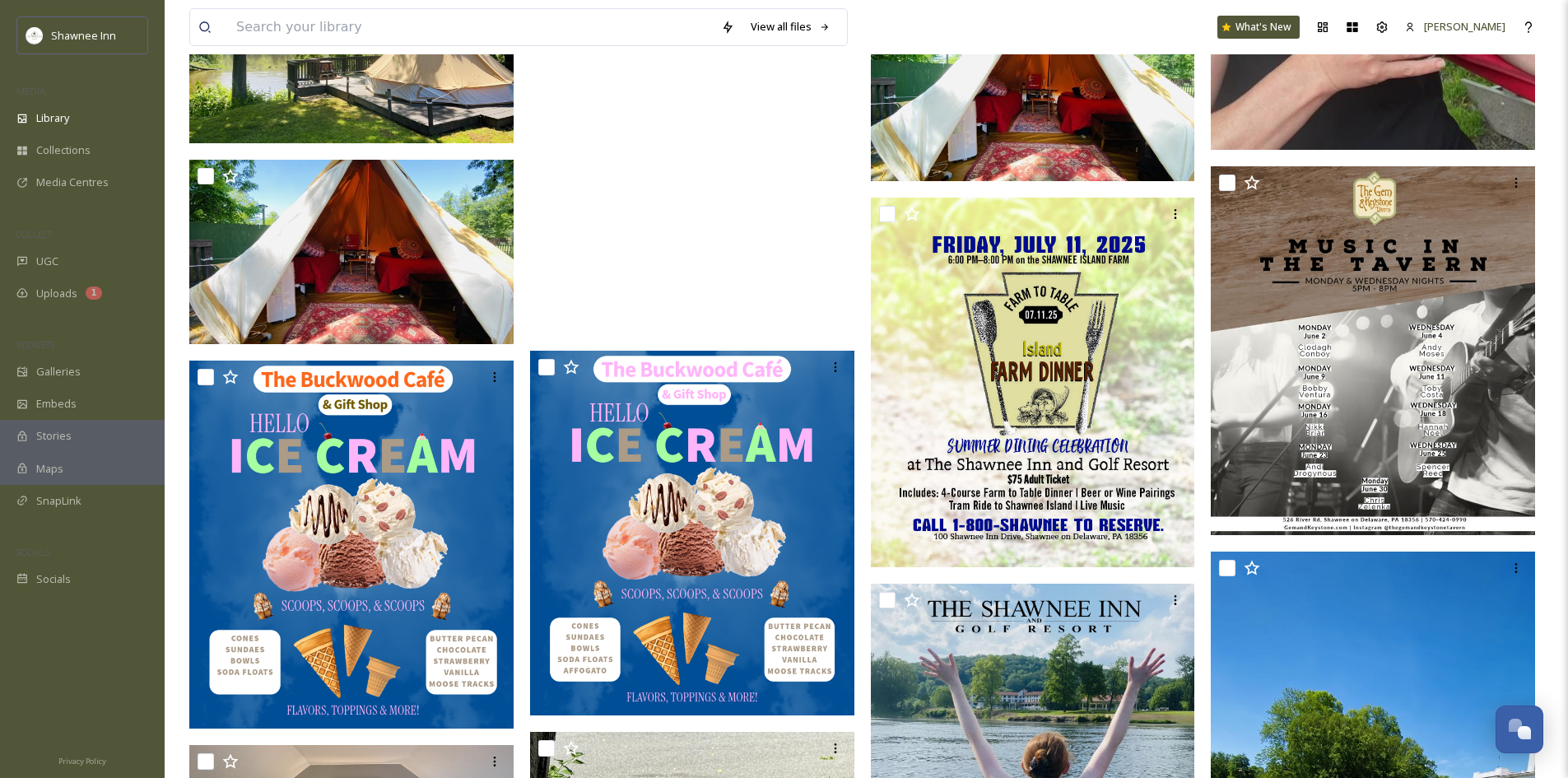
scroll to position [38576, 0]
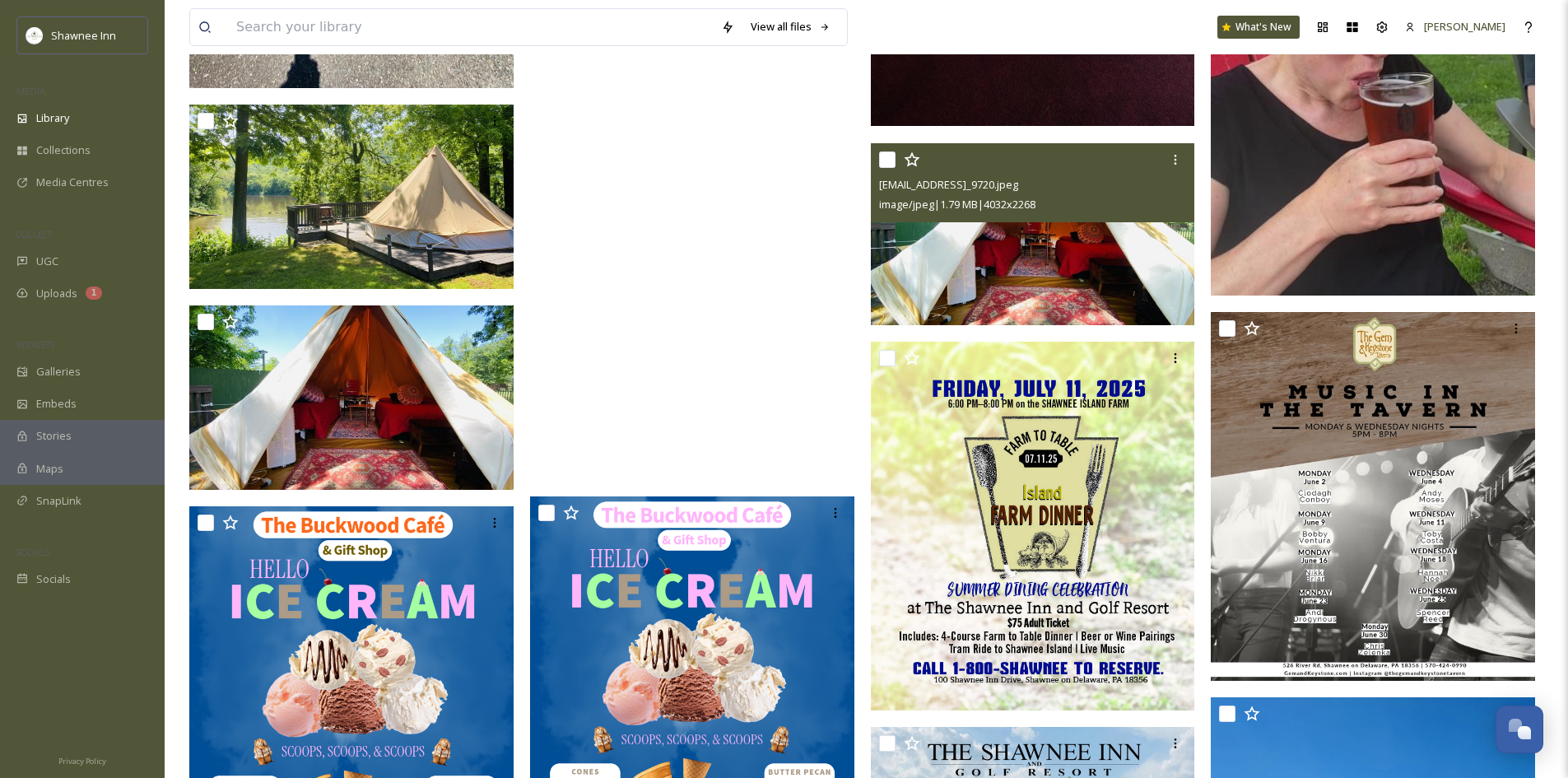
click at [951, 263] on img at bounding box center [1033, 234] width 324 height 182
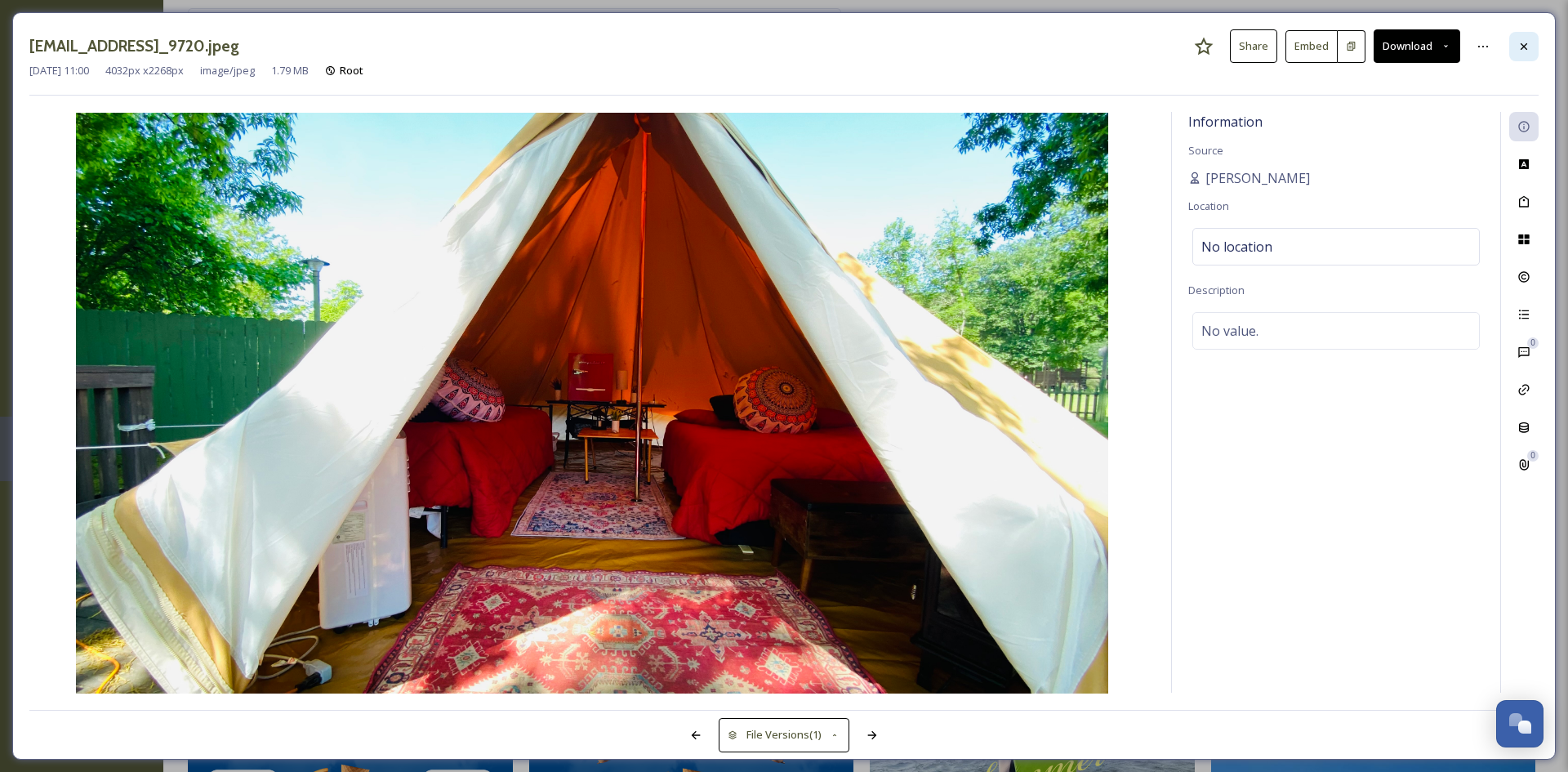
click at [1520, 56] on div at bounding box center [1524, 46] width 30 height 30
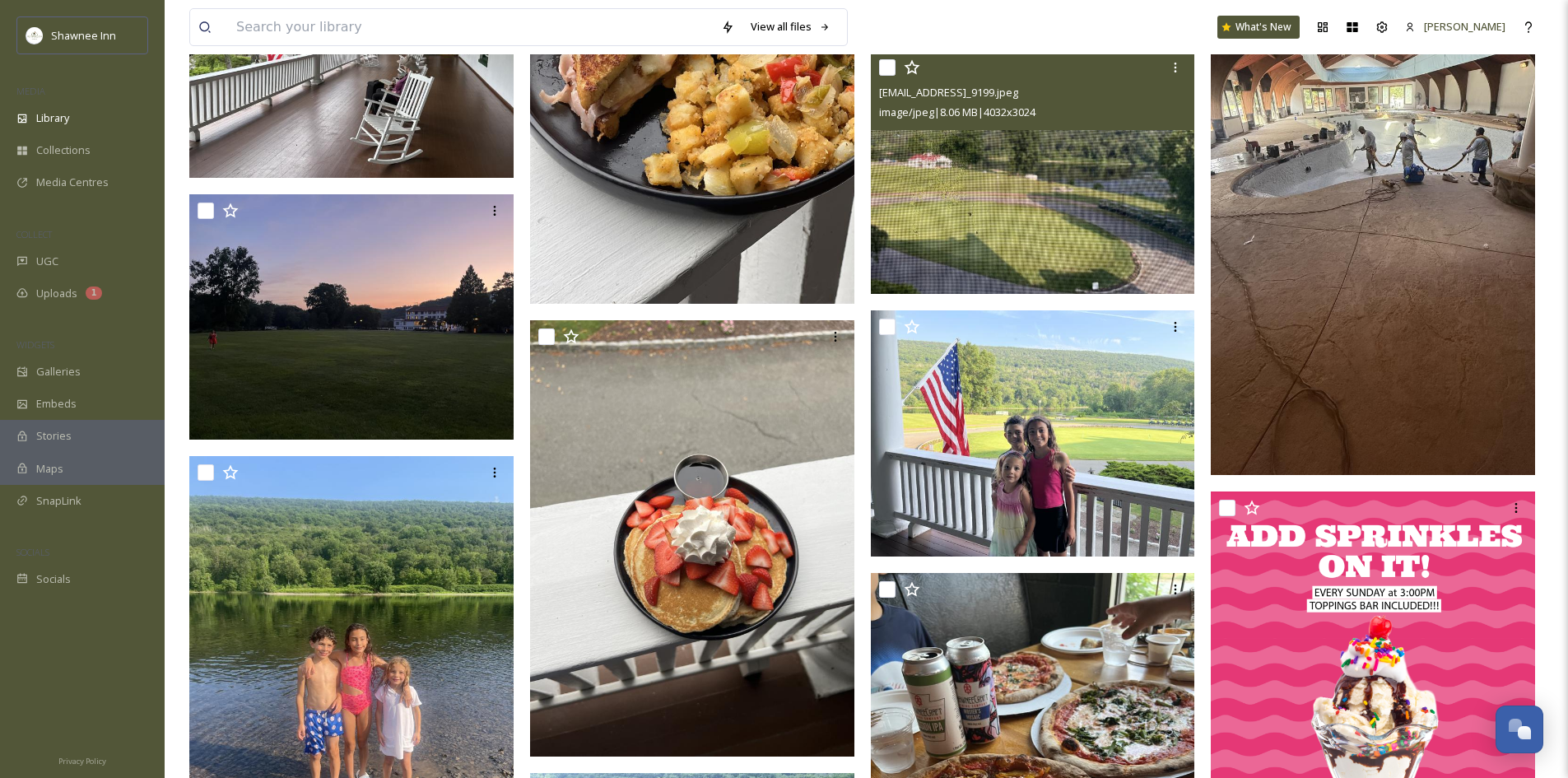
scroll to position [26786, 0]
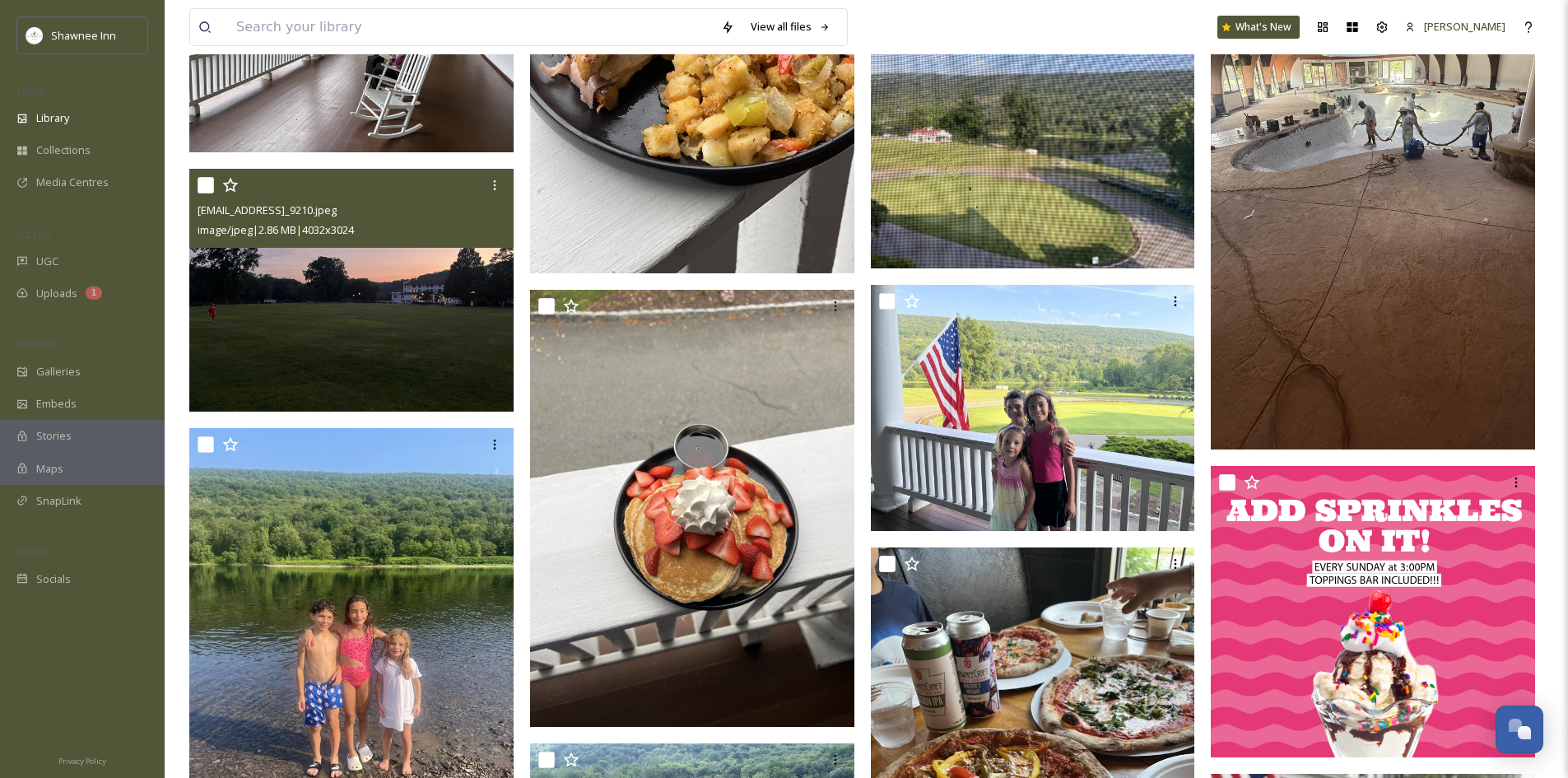
click at [375, 296] on img at bounding box center [351, 291] width 324 height 244
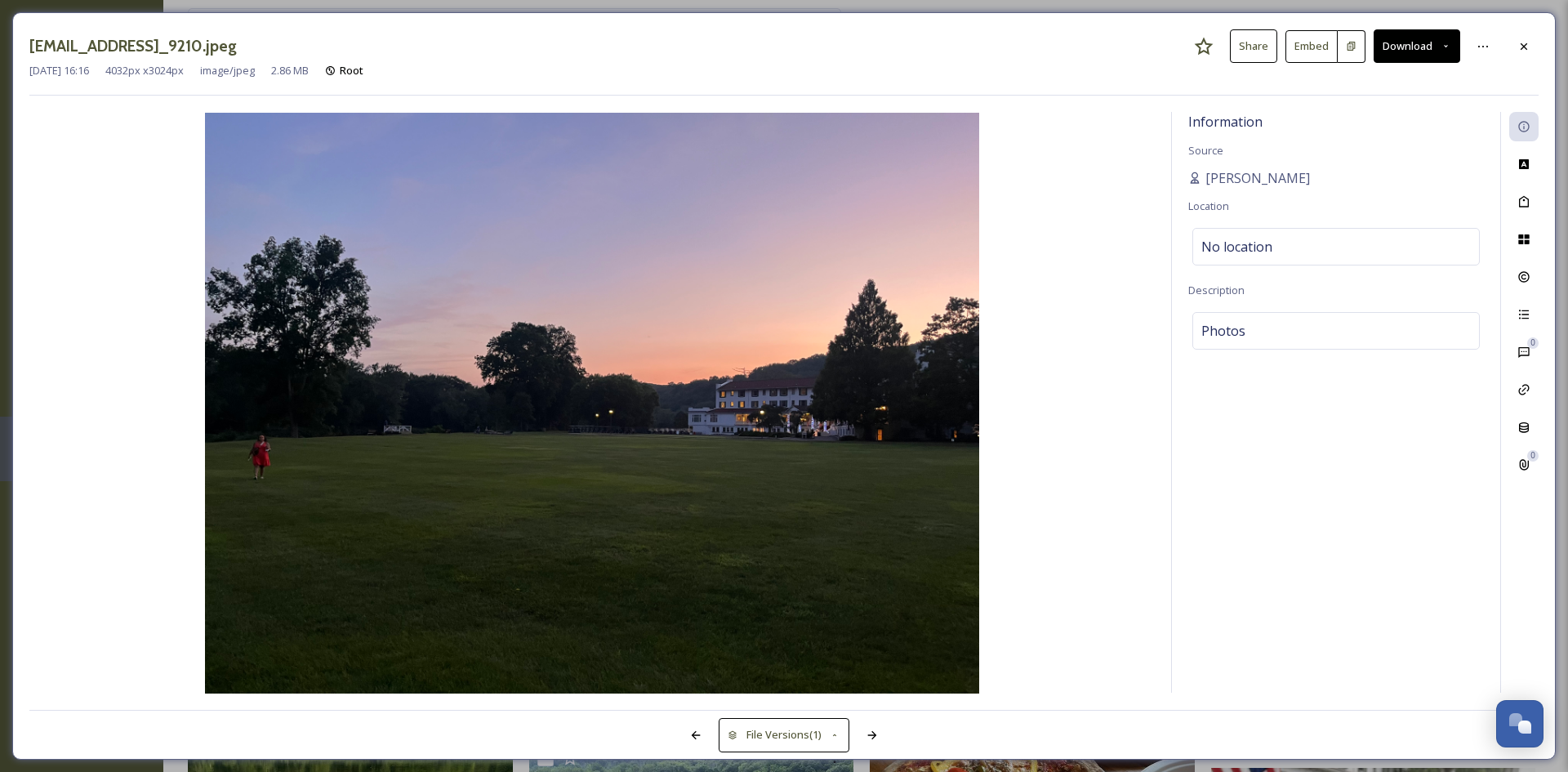
click at [1522, 63] on div "[DATE] 16:16 4032 px x 3024 px image/jpeg 2.86 MB Root" at bounding box center [784, 71] width 1509 height 16
click at [1522, 47] on icon at bounding box center [1524, 46] width 13 height 13
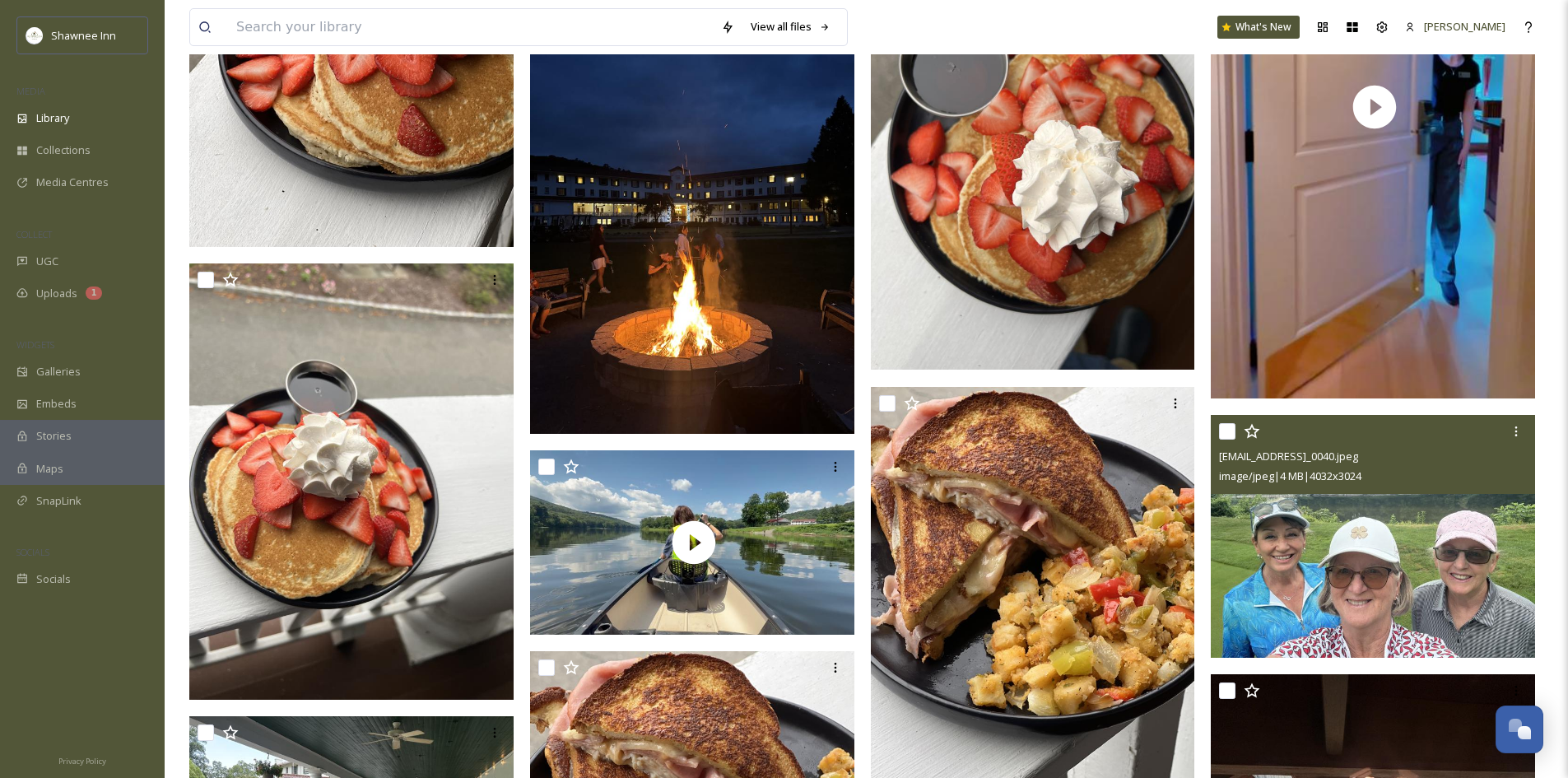
scroll to position [25963, 0]
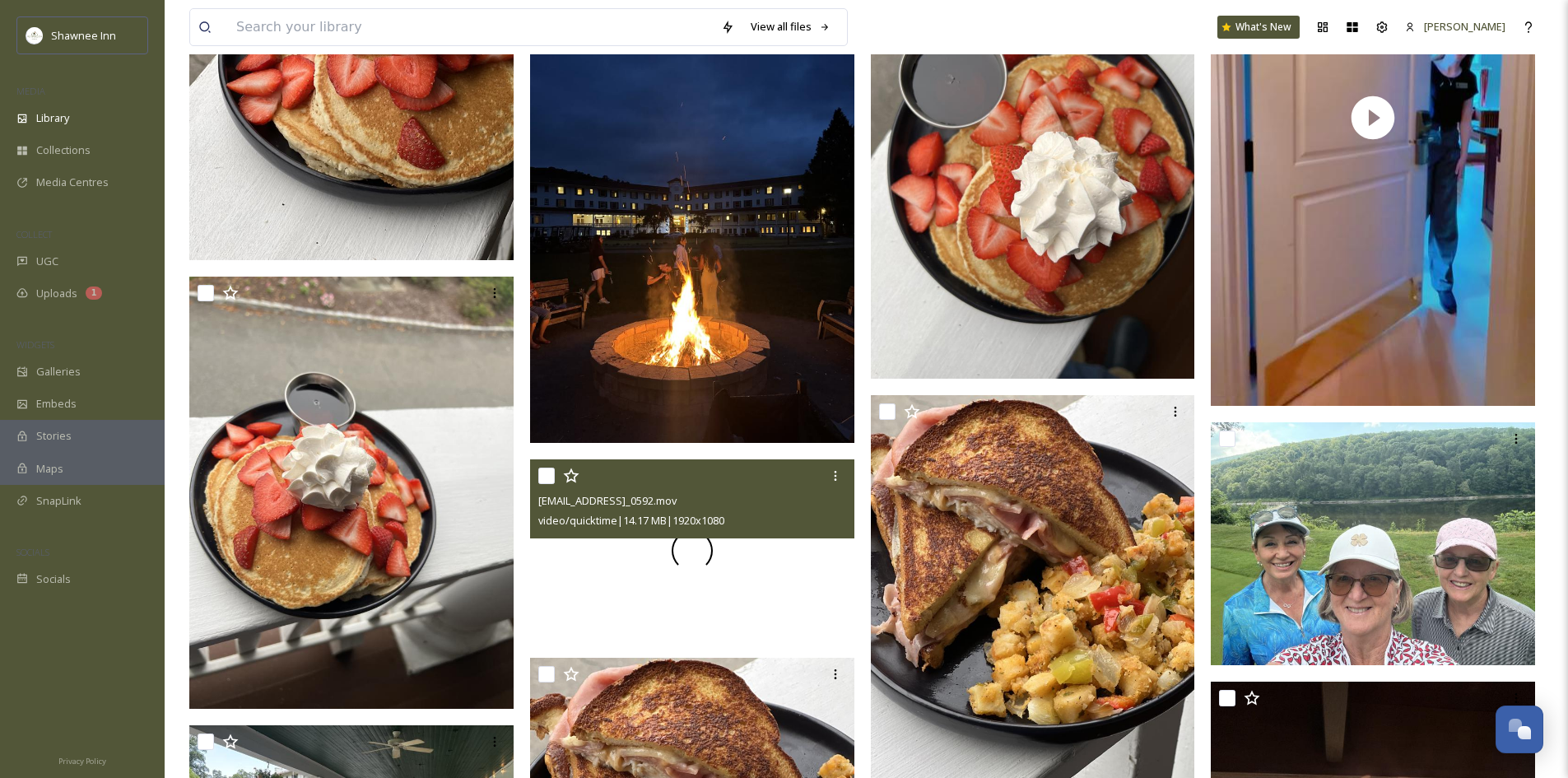
click at [606, 611] on div at bounding box center [692, 551] width 324 height 182
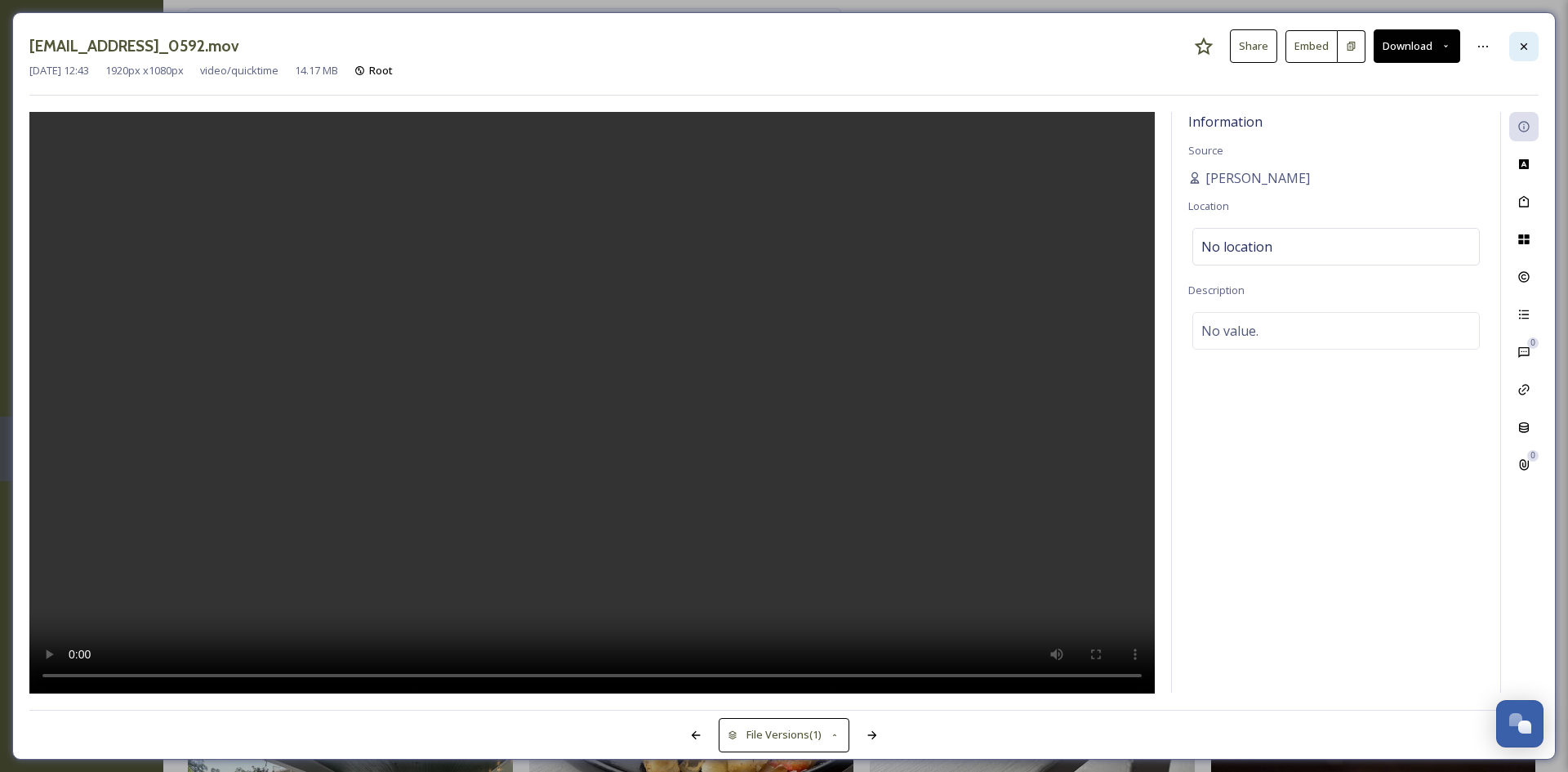
click at [1516, 52] on div at bounding box center [1524, 46] width 30 height 30
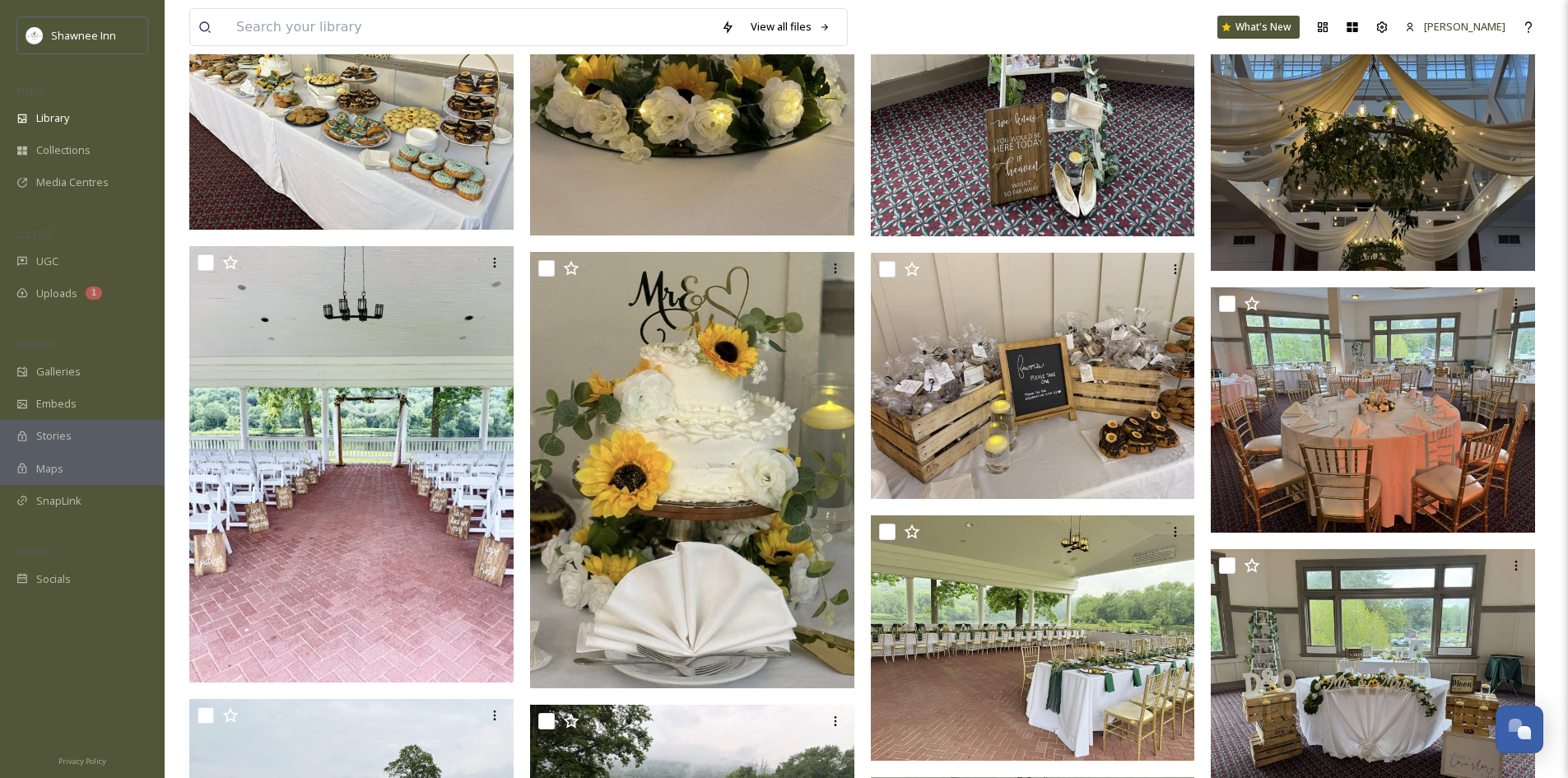
scroll to position [20610, 0]
